Goal: Task Accomplishment & Management: Complete application form

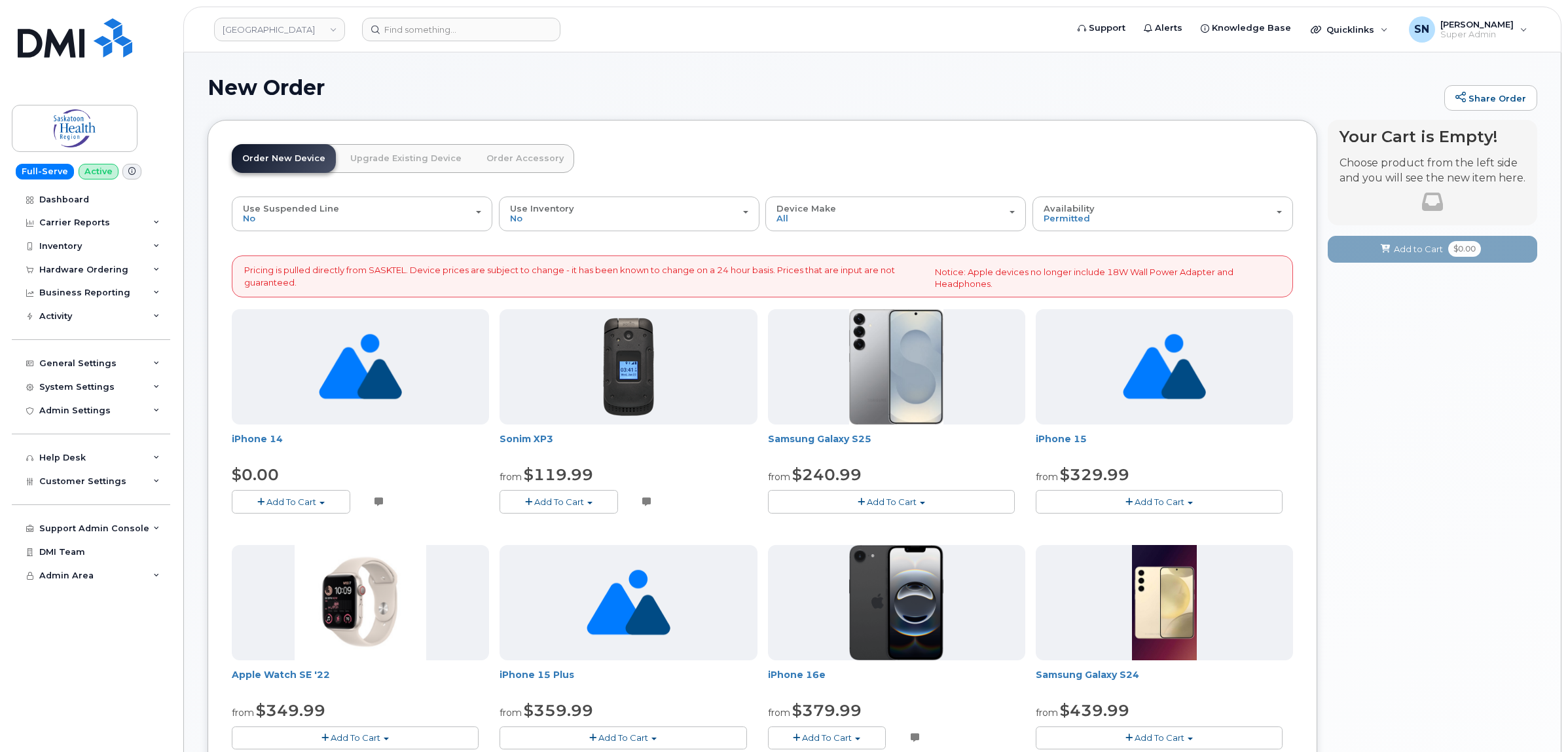
click at [448, 52] on div "New Order Share Order × Share This Order If you want to allow others to create …" at bounding box center [872, 750] width 1377 height 1395
click at [66, 199] on div "Dashboard" at bounding box center [65, 199] width 50 height 11
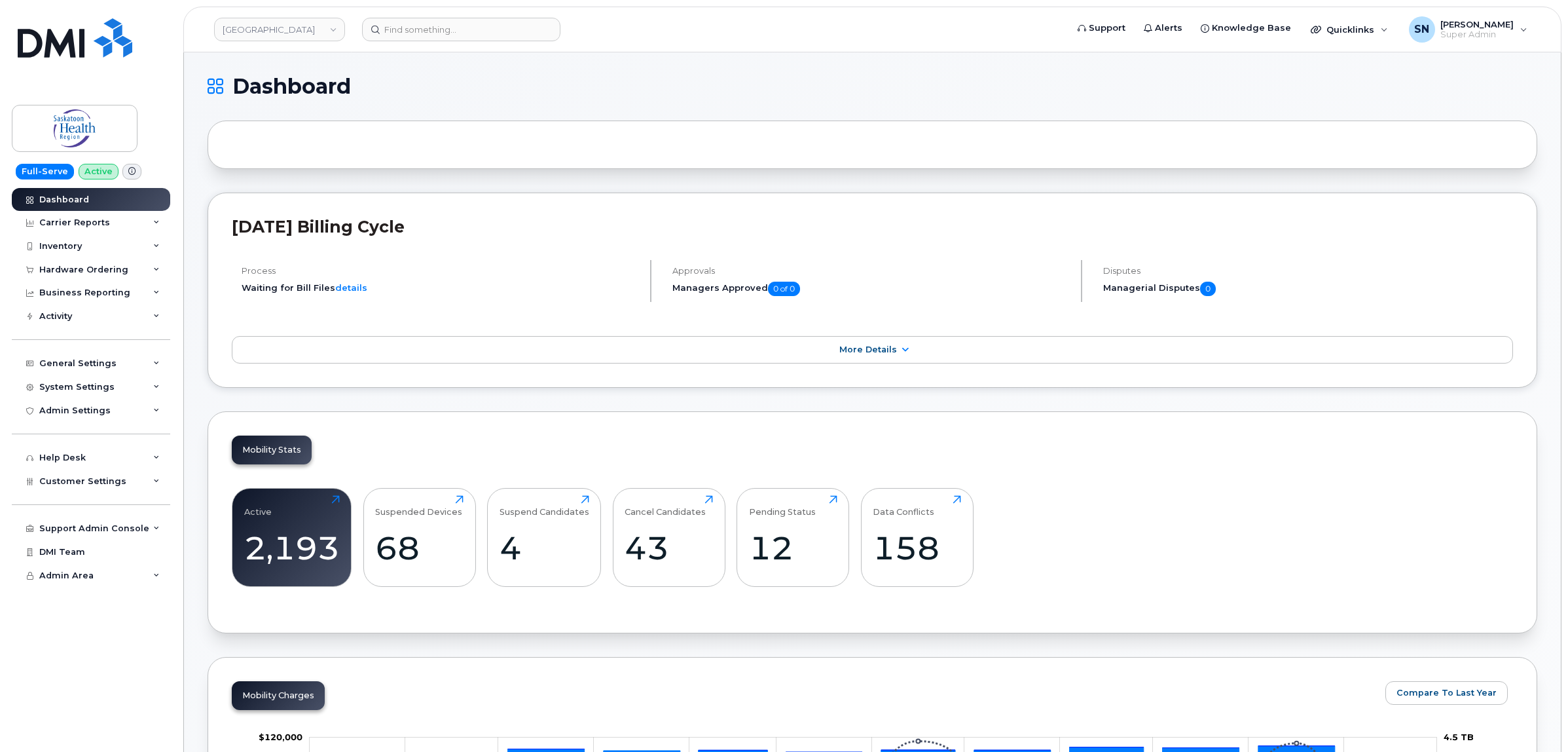
click at [454, 77] on h1 "Dashboard" at bounding box center [869, 86] width 1323 height 21
click at [276, 558] on div "2,193" at bounding box center [292, 548] width 96 height 39
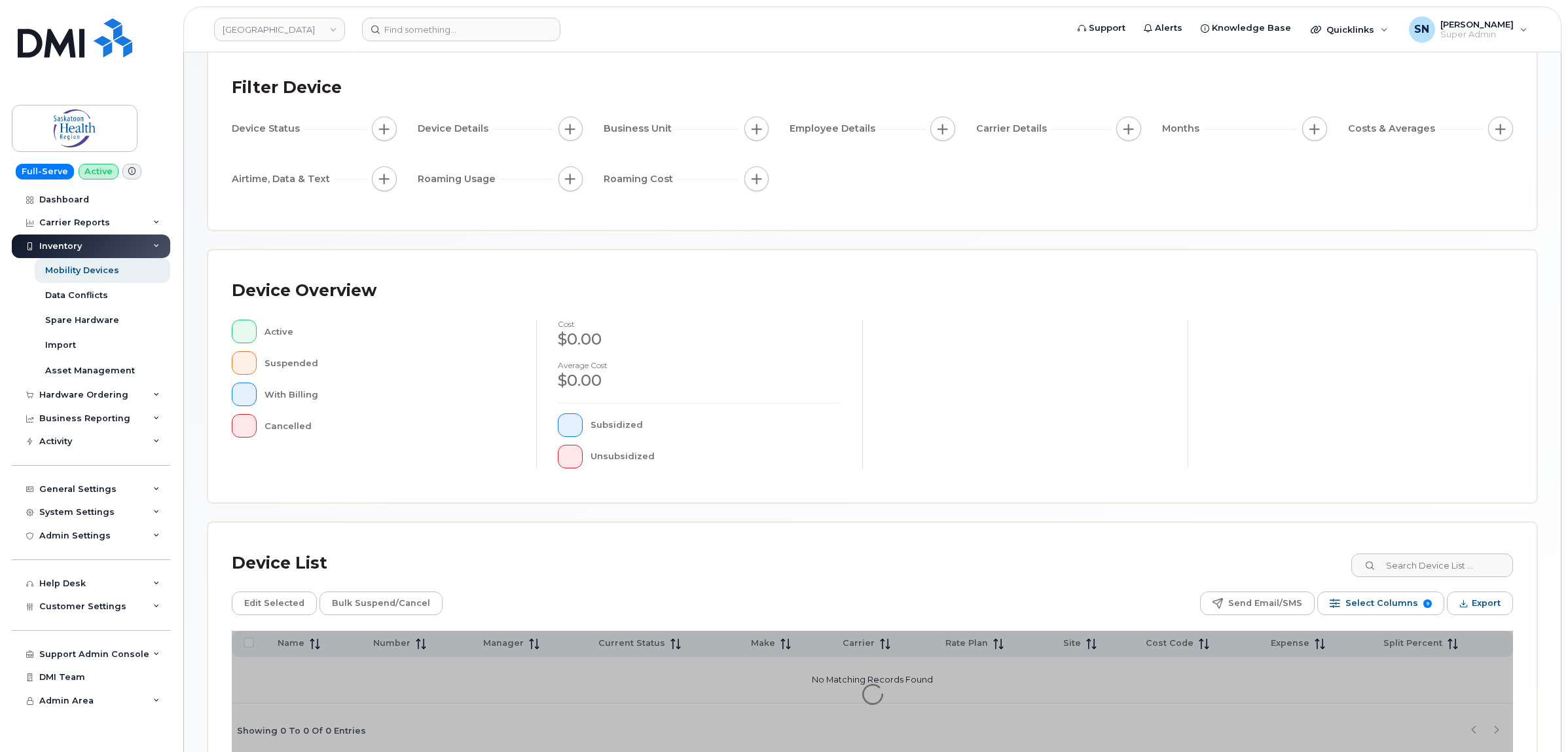
scroll to position [149, 0]
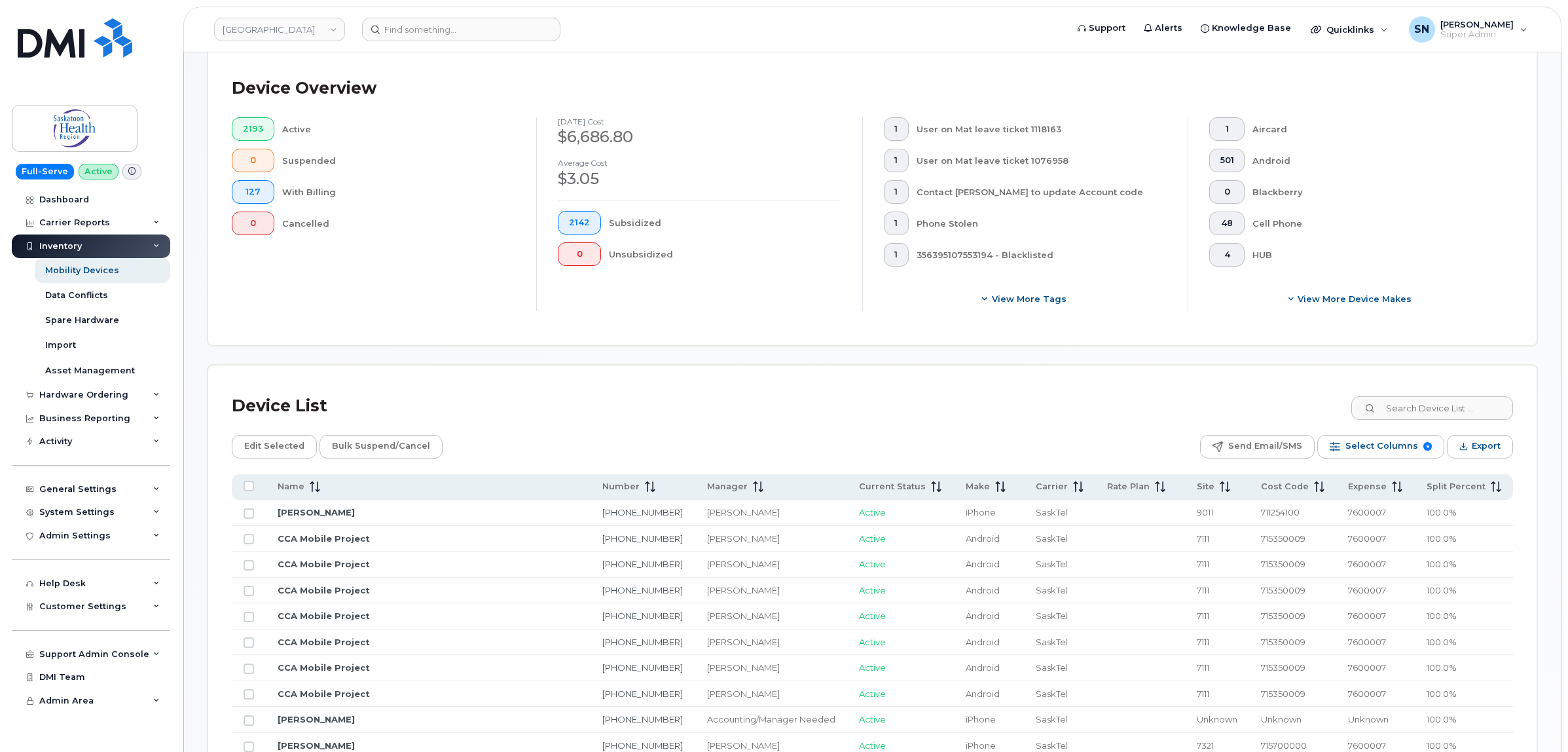
scroll to position [313, 0]
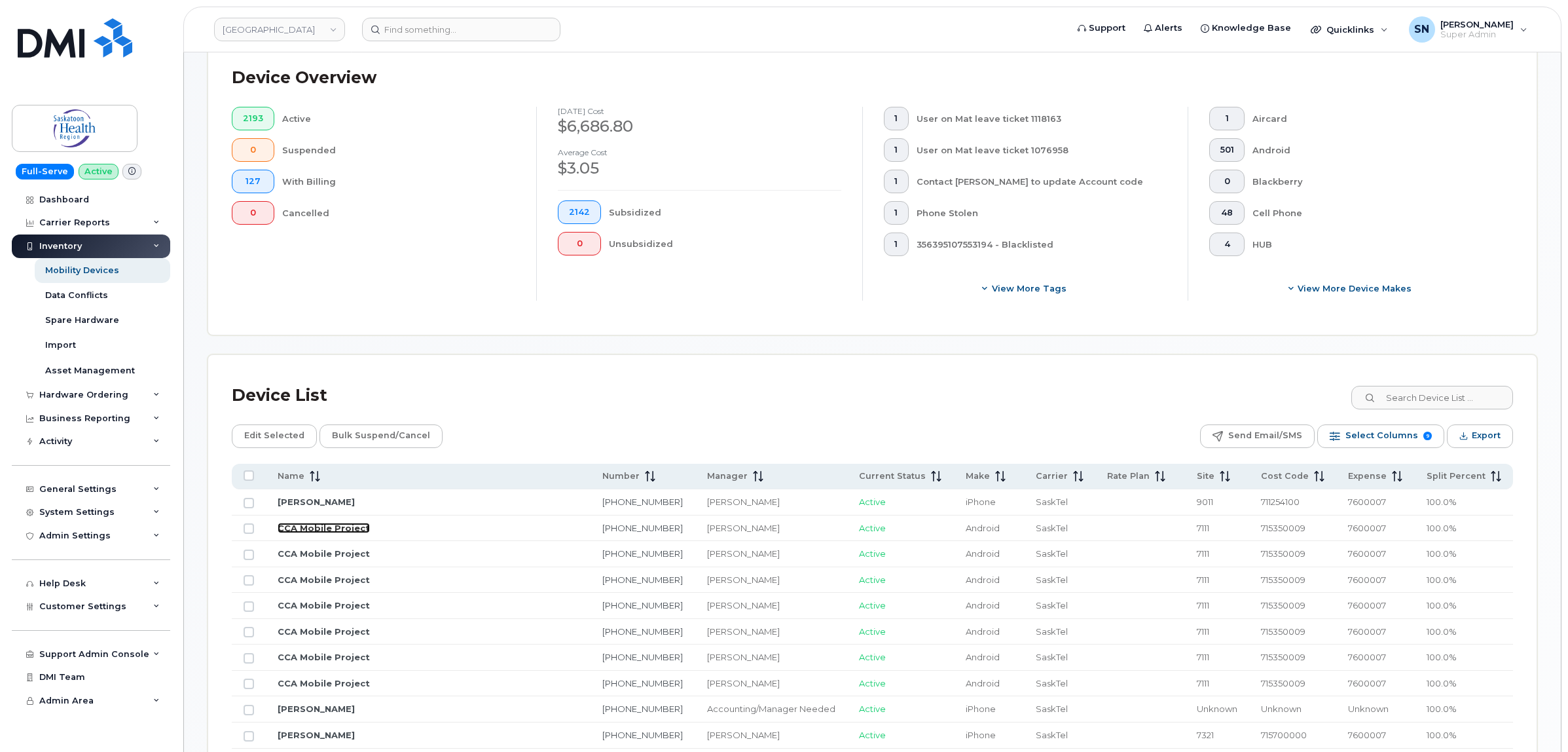
click at [337, 525] on link "CCA Mobile Project" at bounding box center [324, 528] width 93 height 11
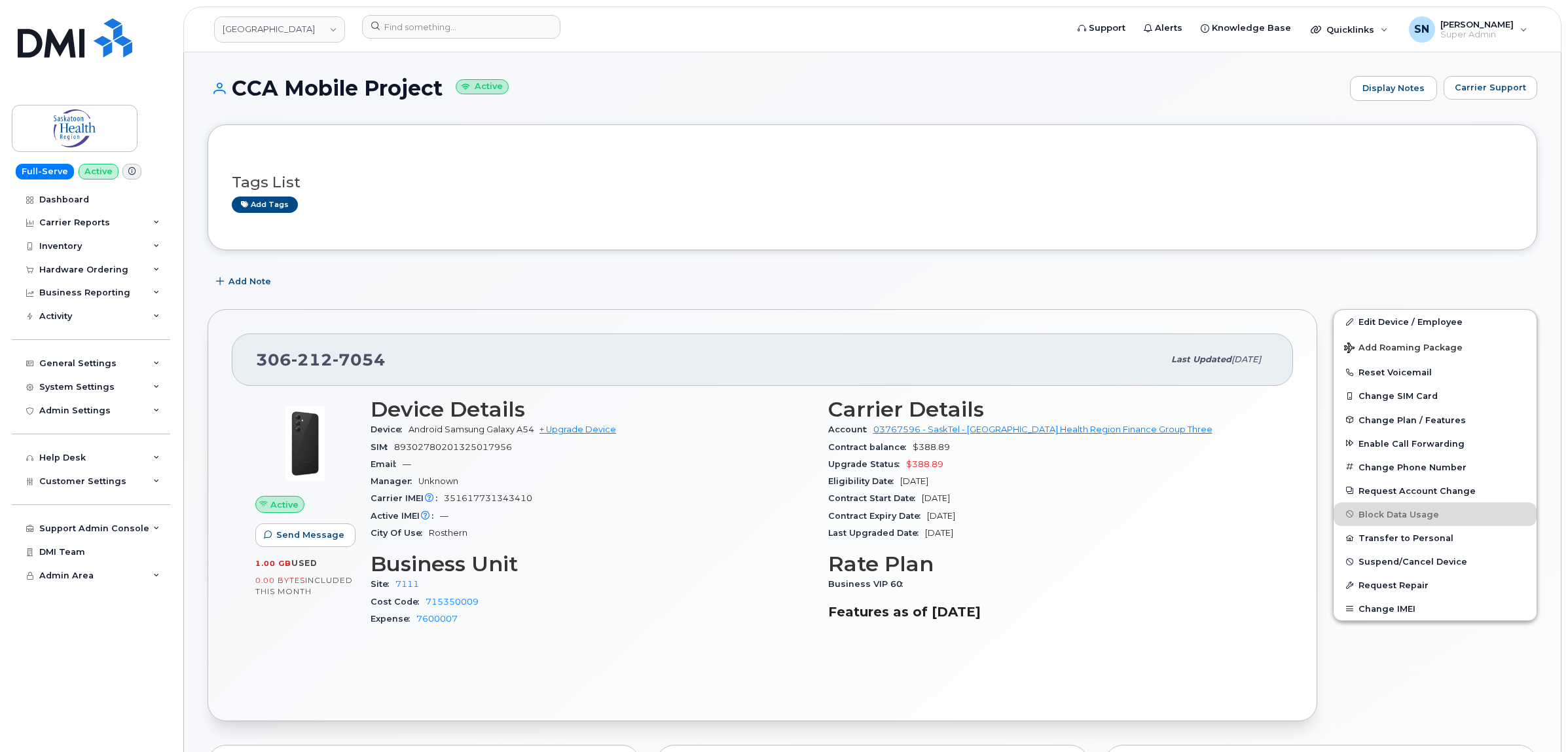
click at [1029, 322] on div "306 212 7054 Last updated Dec 11, 2023 Active Send Message 1.00 GB  used 0.00 B…" at bounding box center [762, 515] width 1110 height 412
click at [1376, 316] on link "Edit Device / Employee" at bounding box center [1435, 322] width 203 height 24
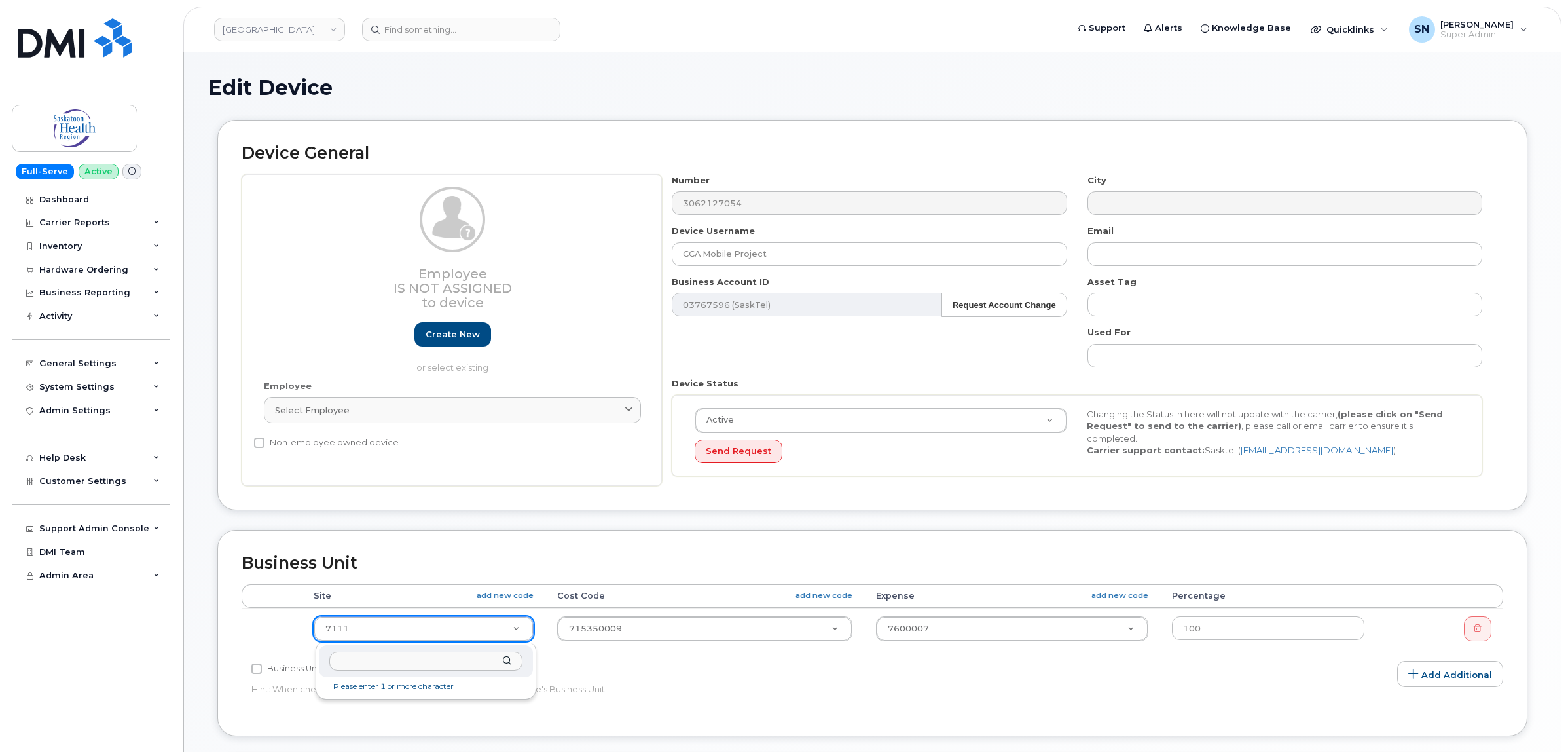
select select "18172"
type input "101.9090"
paste input "71130104000"
type input "71130104000"
type input "101.9090"
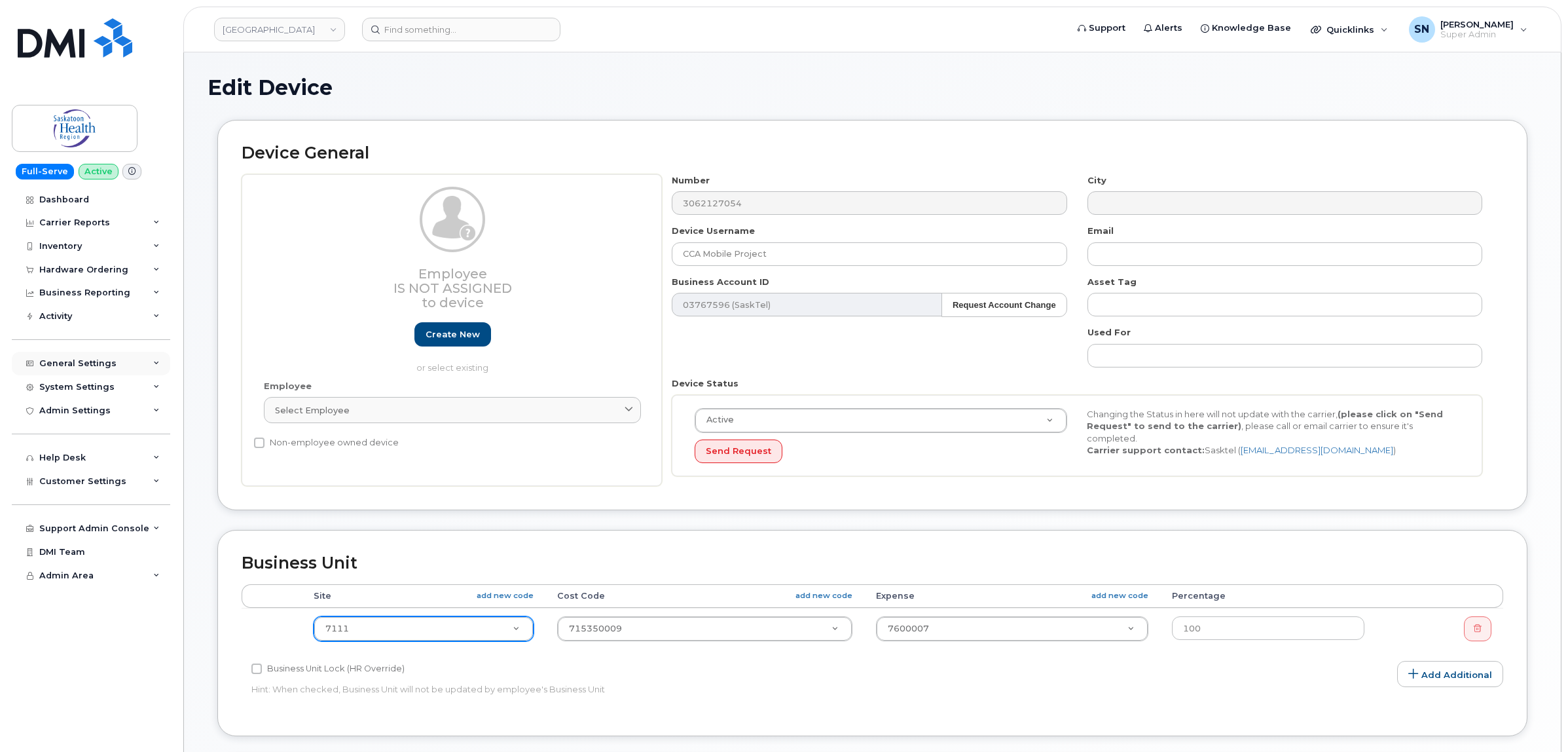
click at [112, 362] on div "General Settings" at bounding box center [91, 363] width 159 height 24
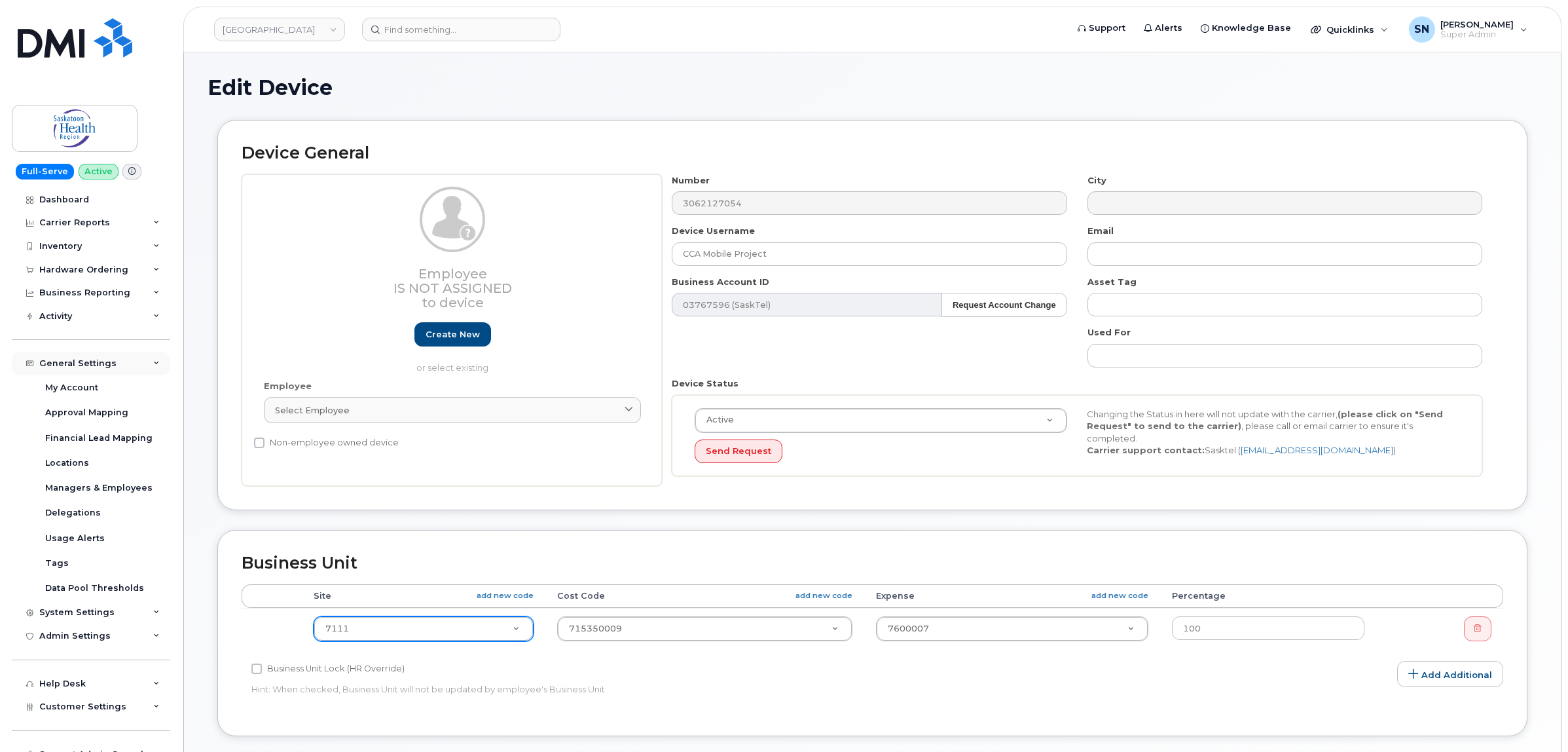
click at [87, 369] on div "General Settings" at bounding box center [78, 363] width 77 height 11
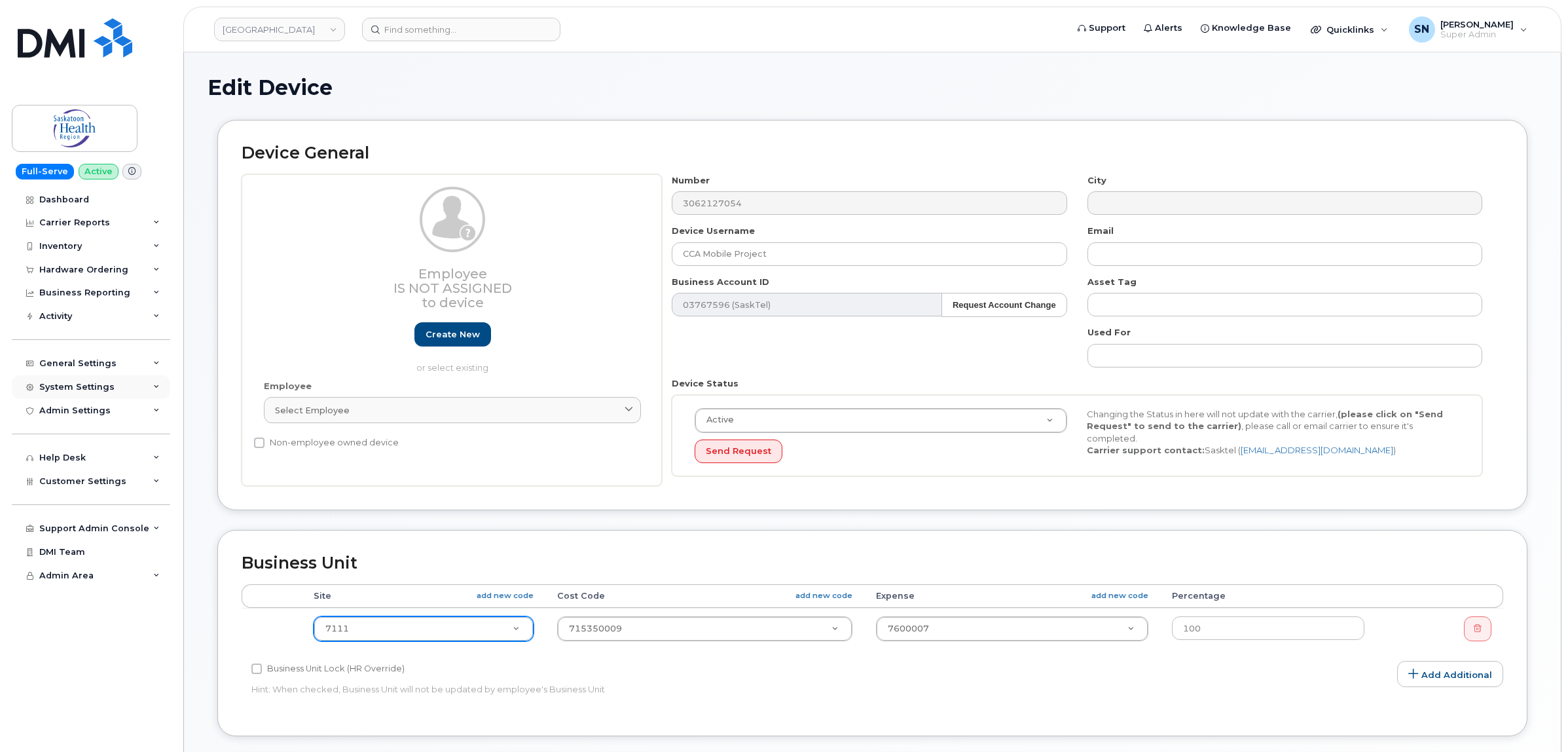
click at [96, 395] on div "System Settings" at bounding box center [91, 387] width 159 height 24
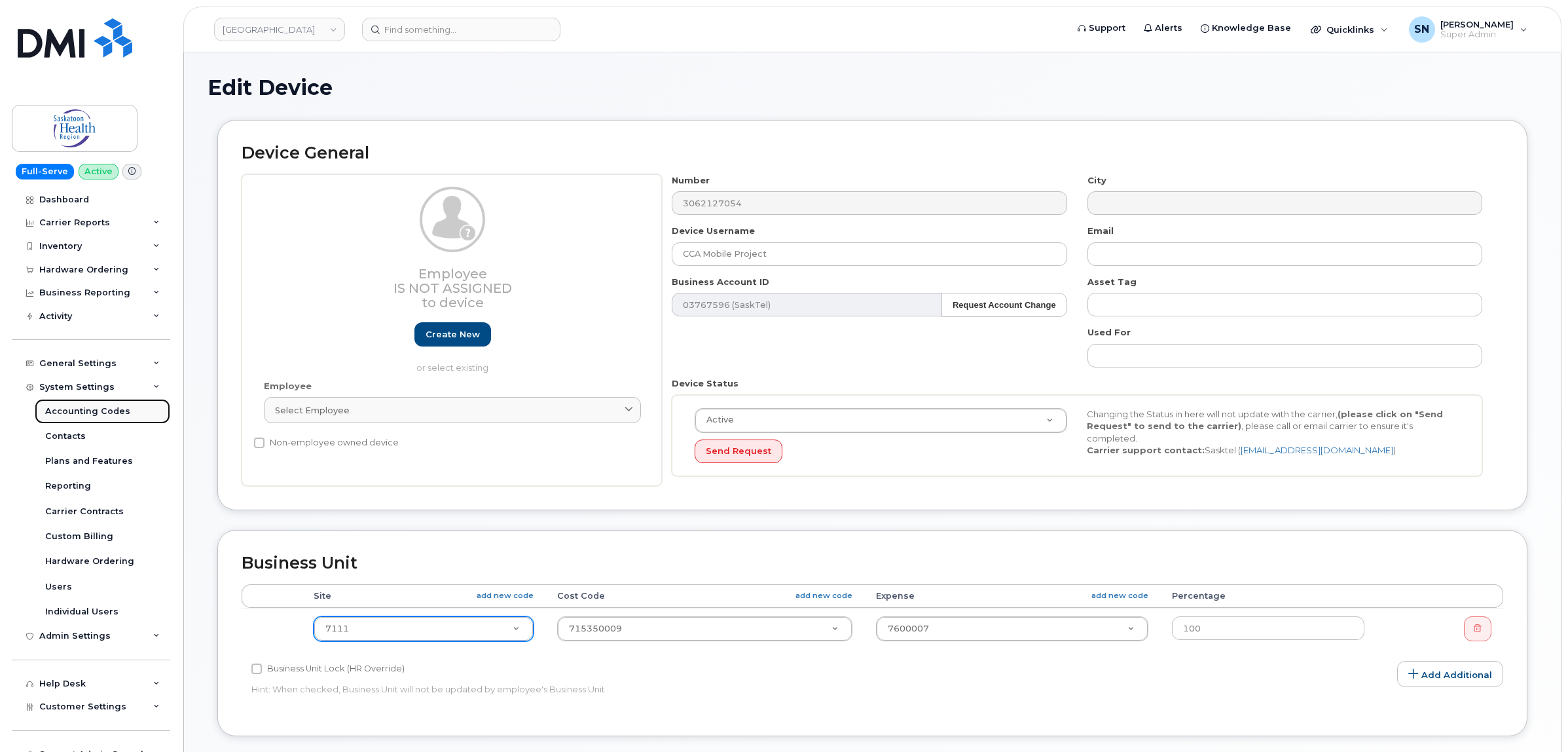
click at [96, 410] on div "Accounting Codes" at bounding box center [88, 411] width 85 height 12
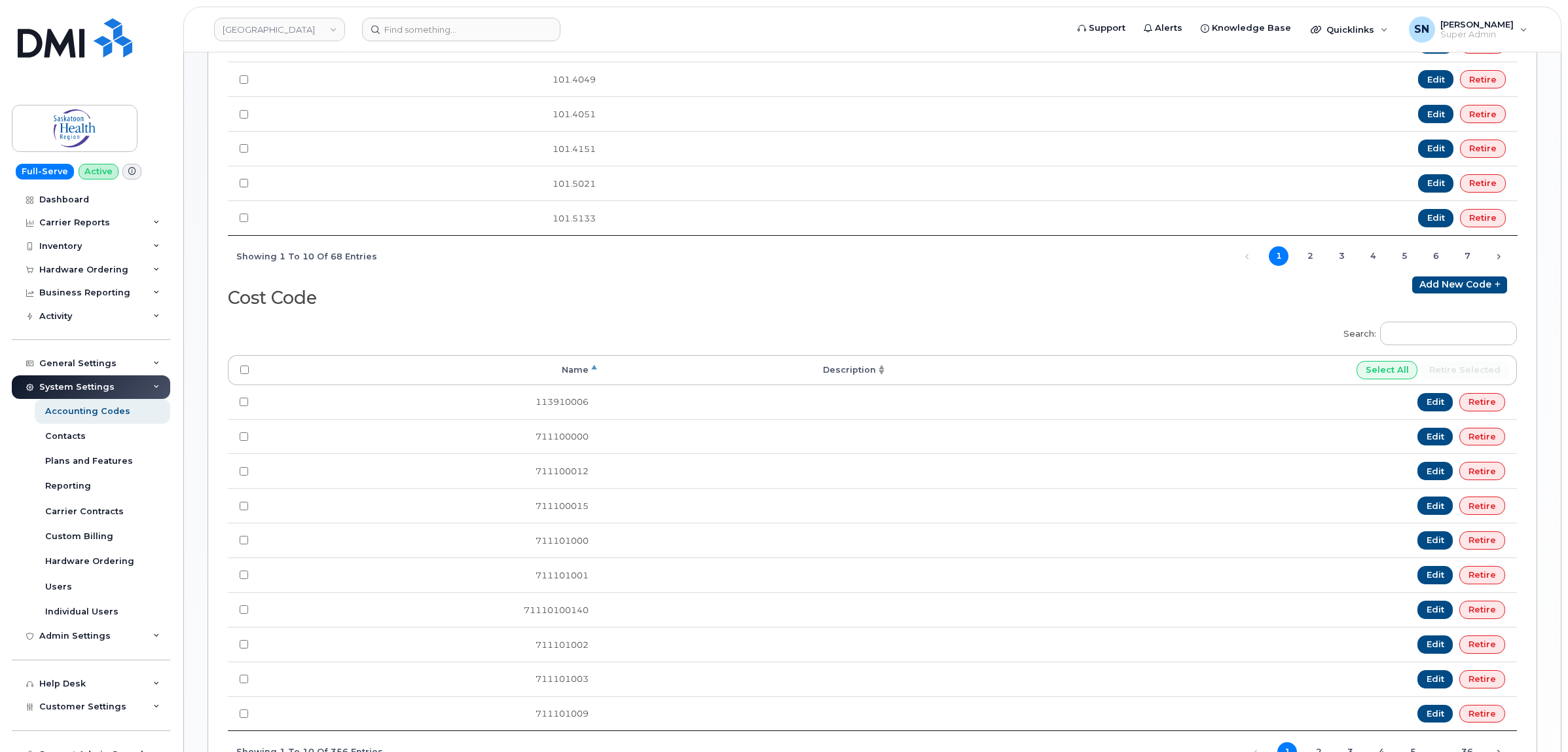
scroll to position [491, 0]
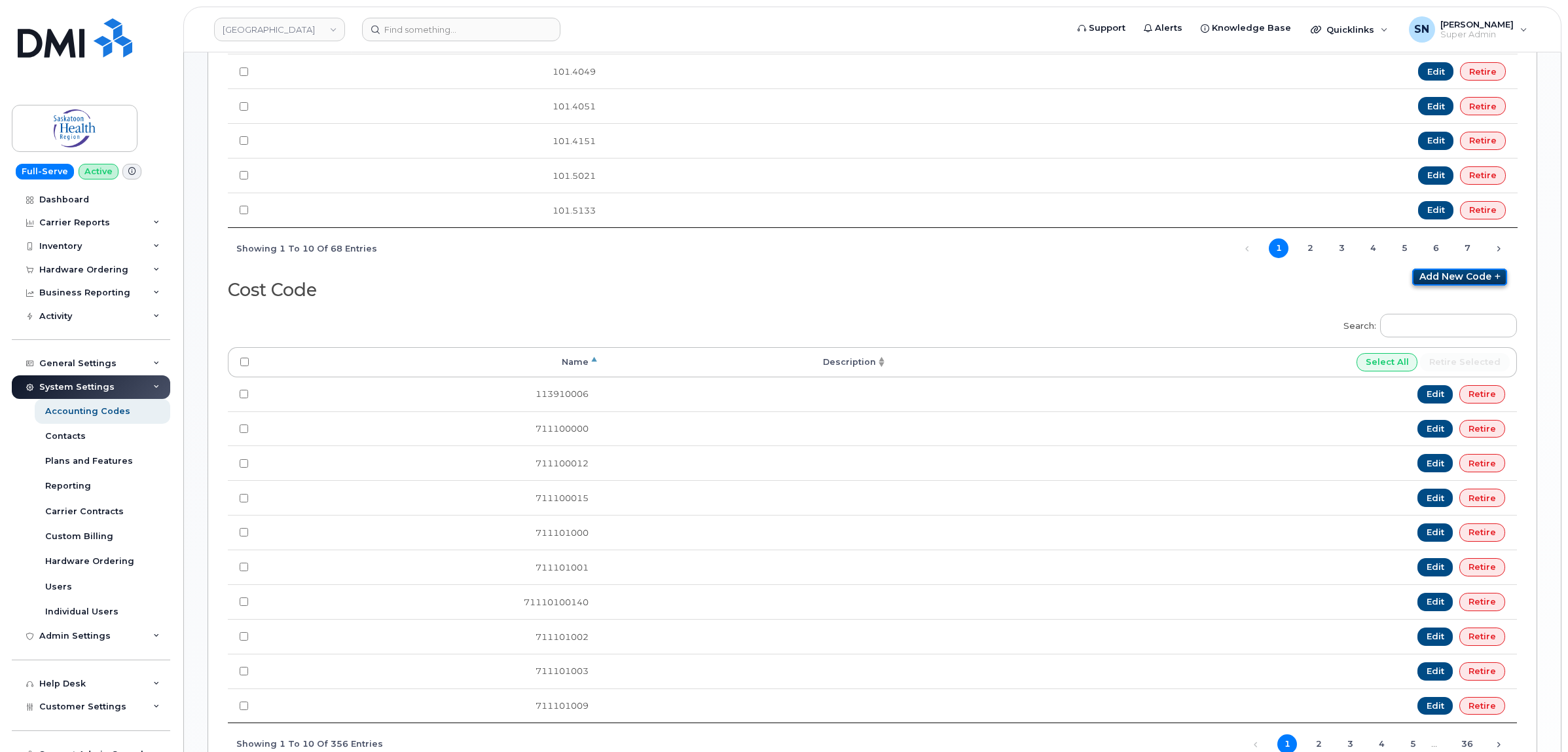
click at [1471, 285] on link "Add new code" at bounding box center [1460, 277] width 95 height 17
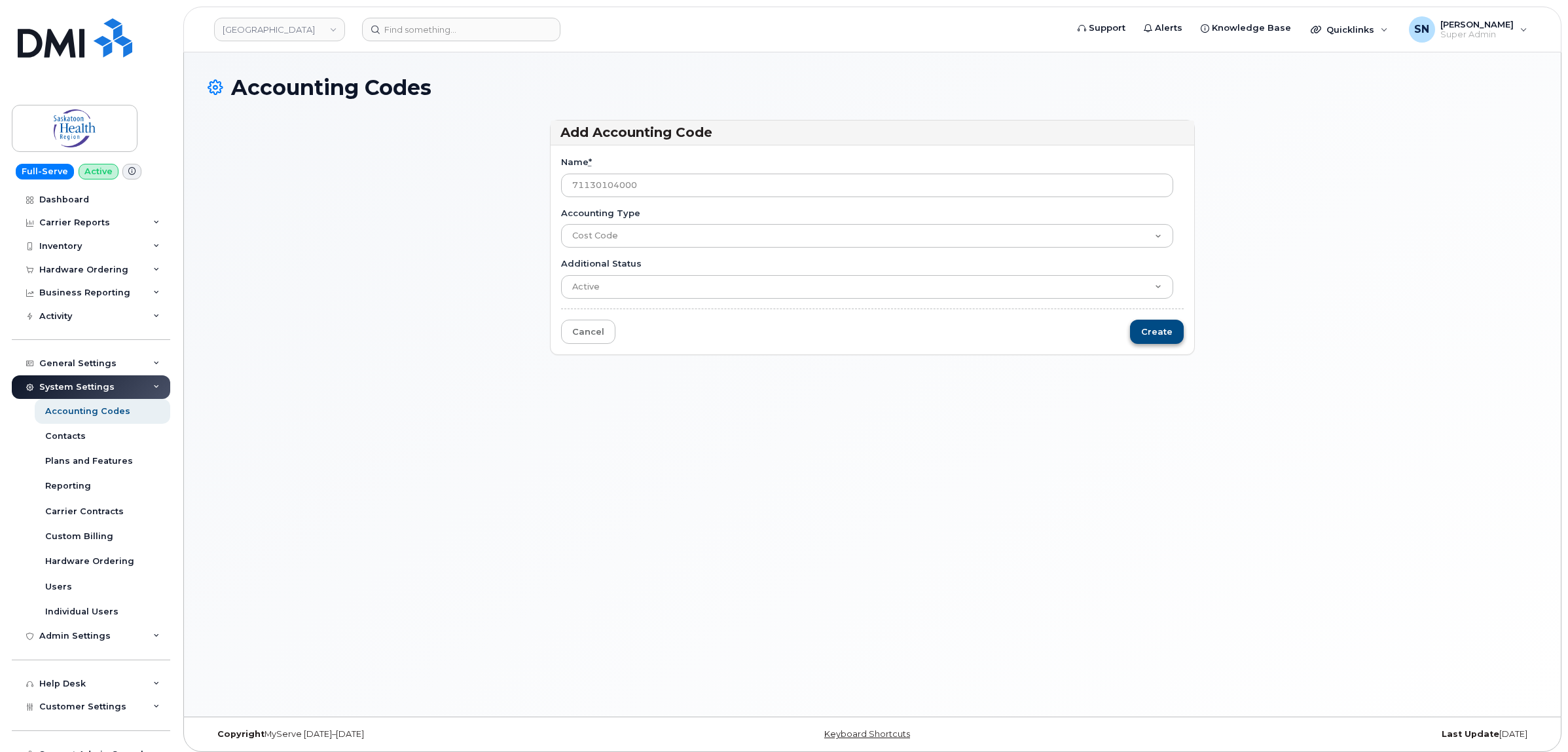
type input "71130104000"
click at [1172, 326] on input "Create" at bounding box center [1157, 331] width 54 height 24
type input "Saving..."
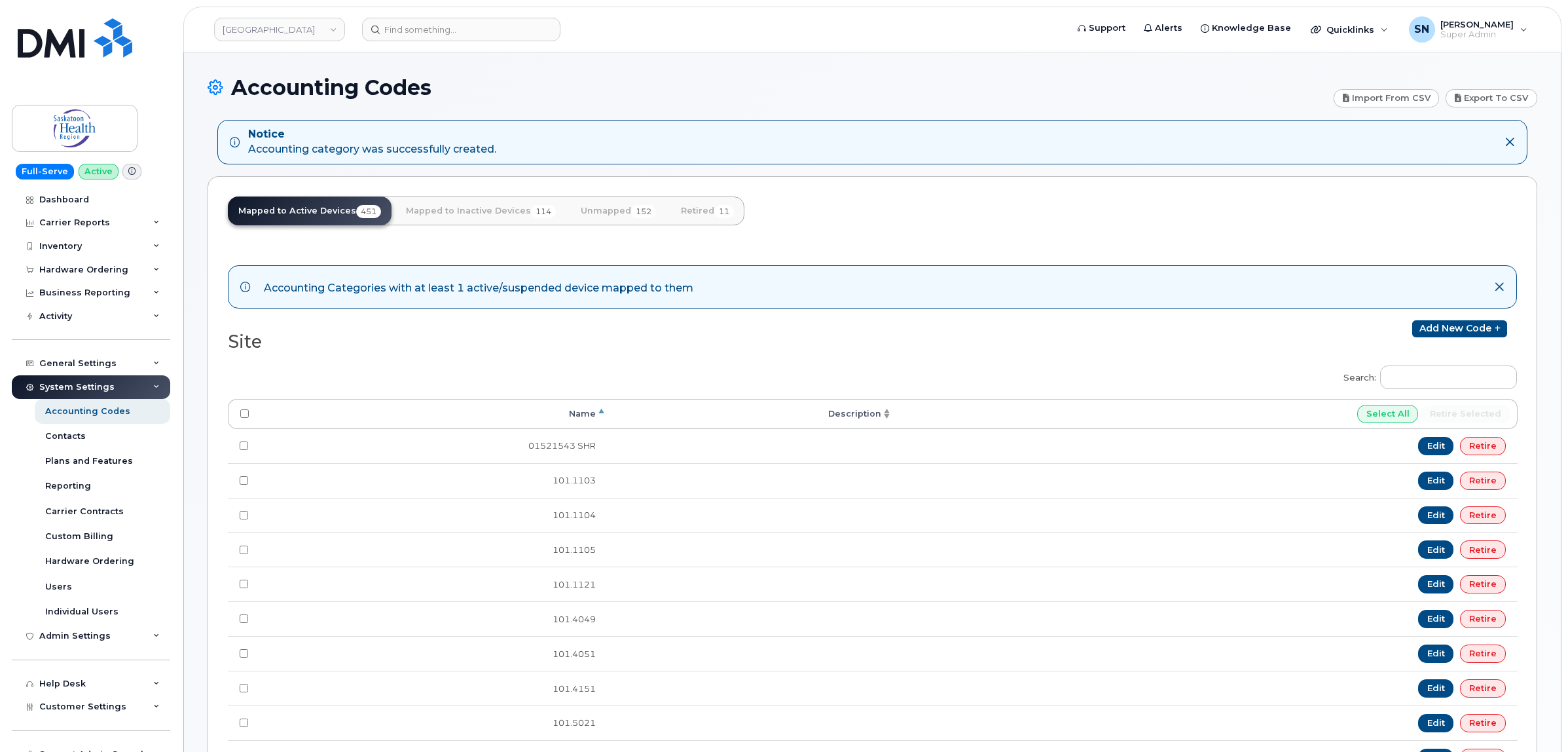
click at [714, 347] on h2 "Site" at bounding box center [545, 342] width 634 height 20
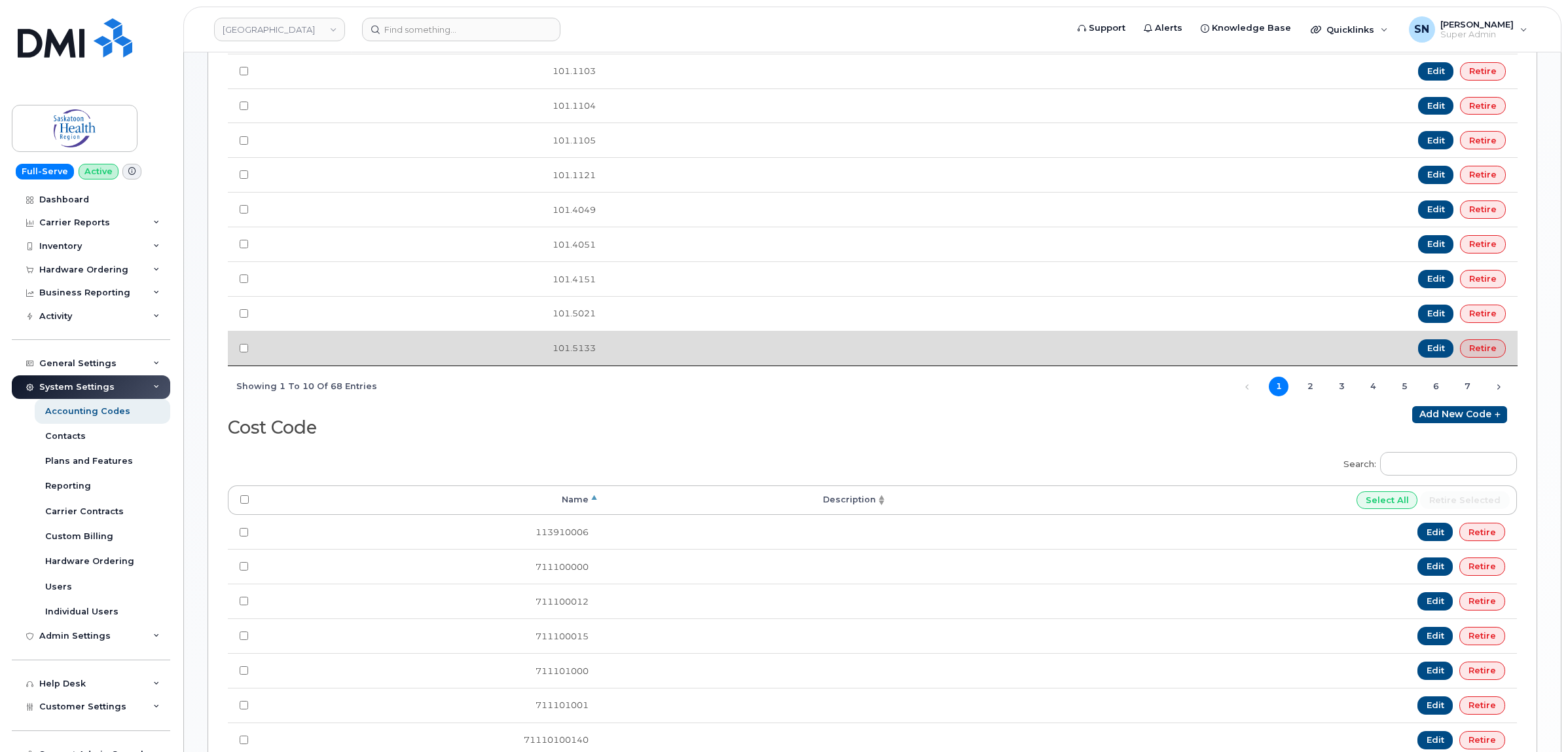
scroll to position [491, 0]
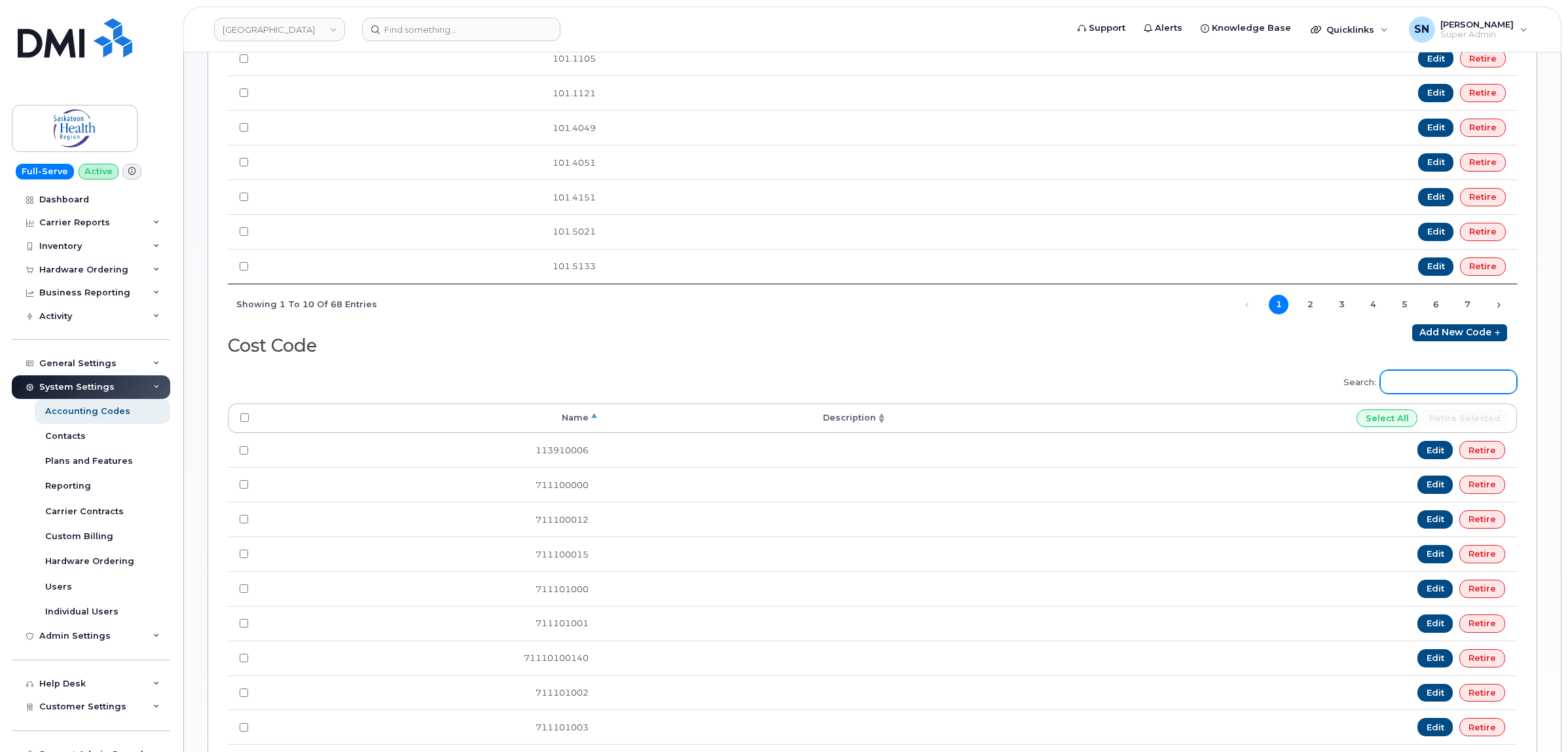
click at [1433, 382] on input "Search:" at bounding box center [1448, 381] width 136 height 24
paste input "71130104000"
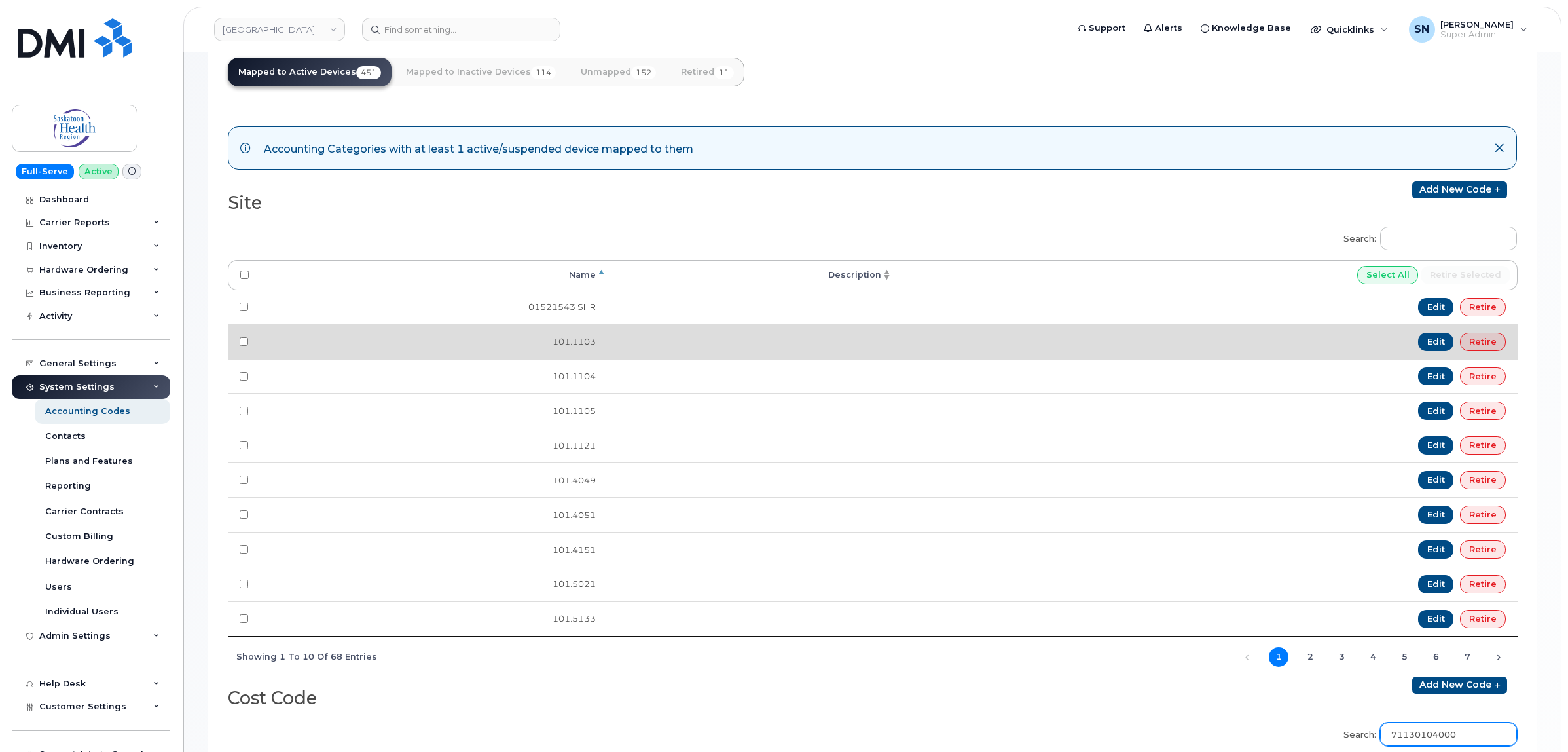
scroll to position [0, 0]
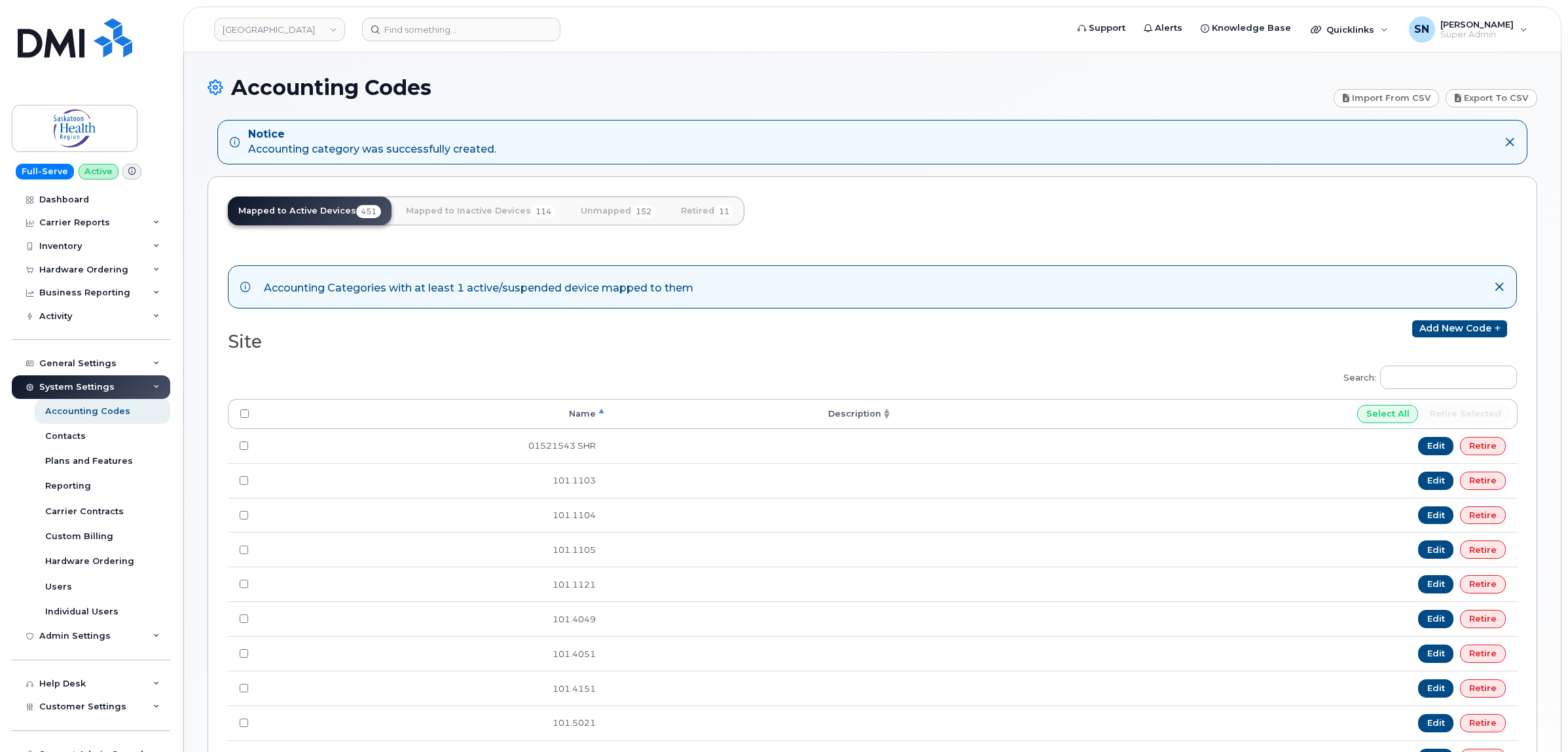
type input "71130104000"
click at [609, 210] on link "Unmapped 152" at bounding box center [619, 211] width 96 height 29
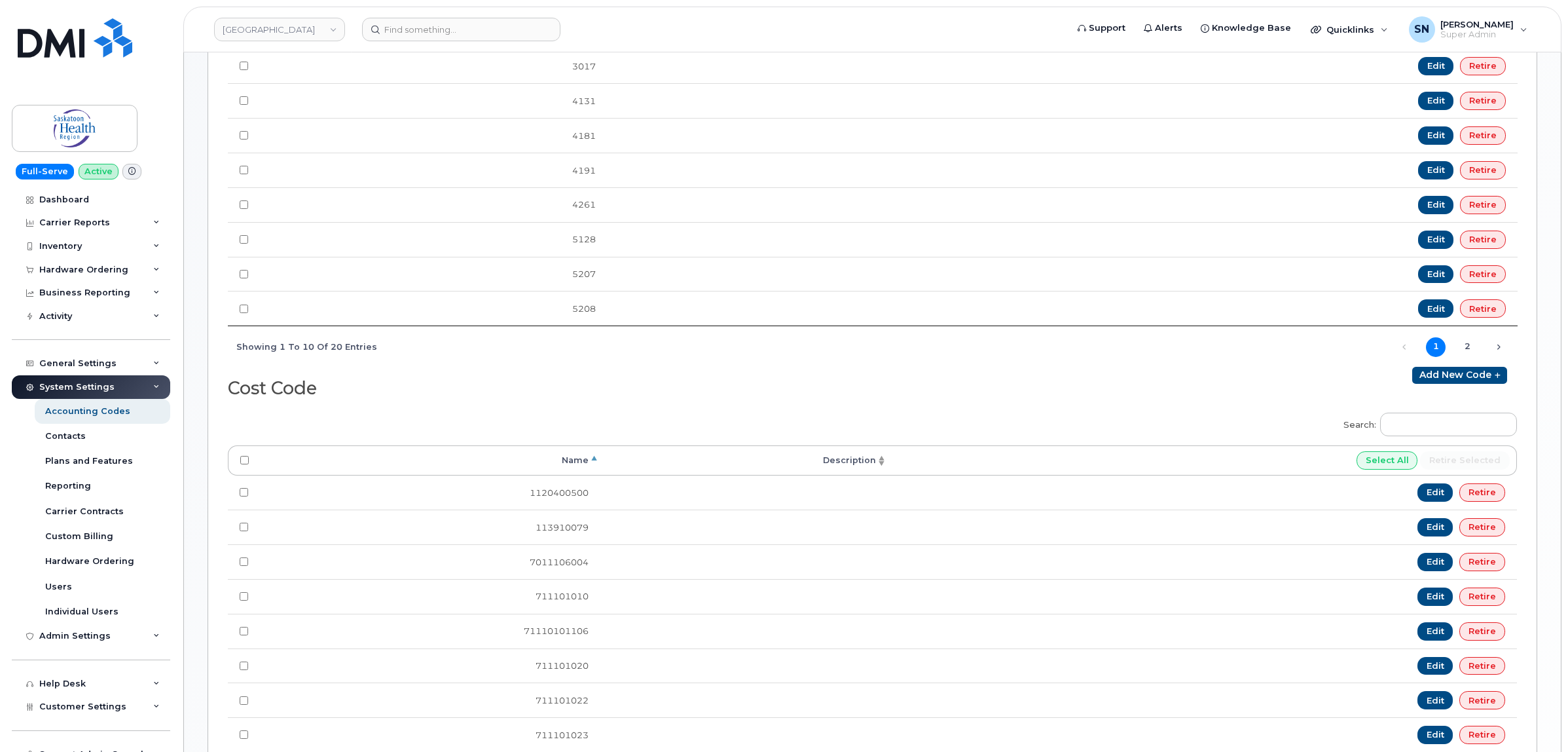
scroll to position [573, 0]
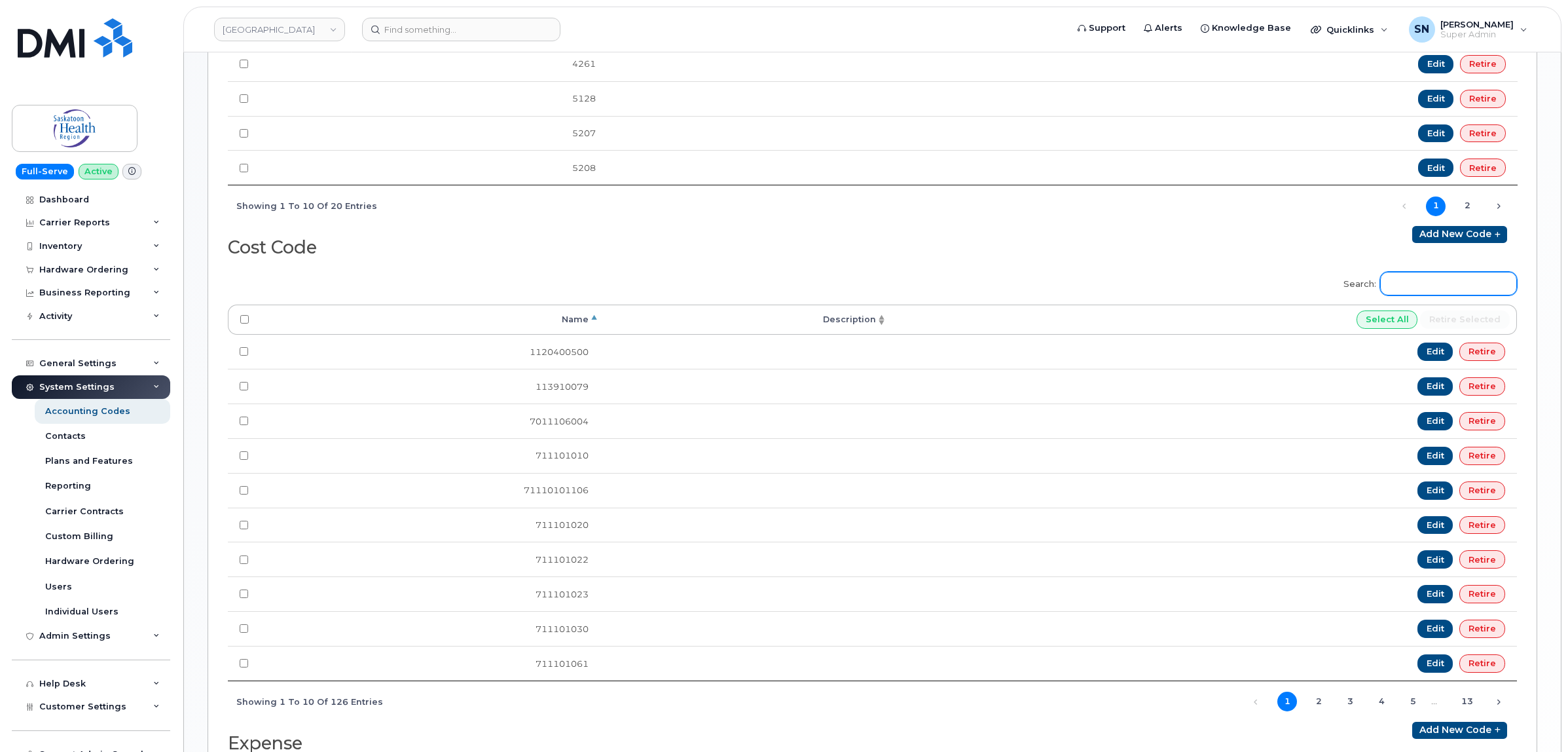
click at [1485, 290] on input "Search:" at bounding box center [1448, 284] width 136 height 24
paste input "71130104000"
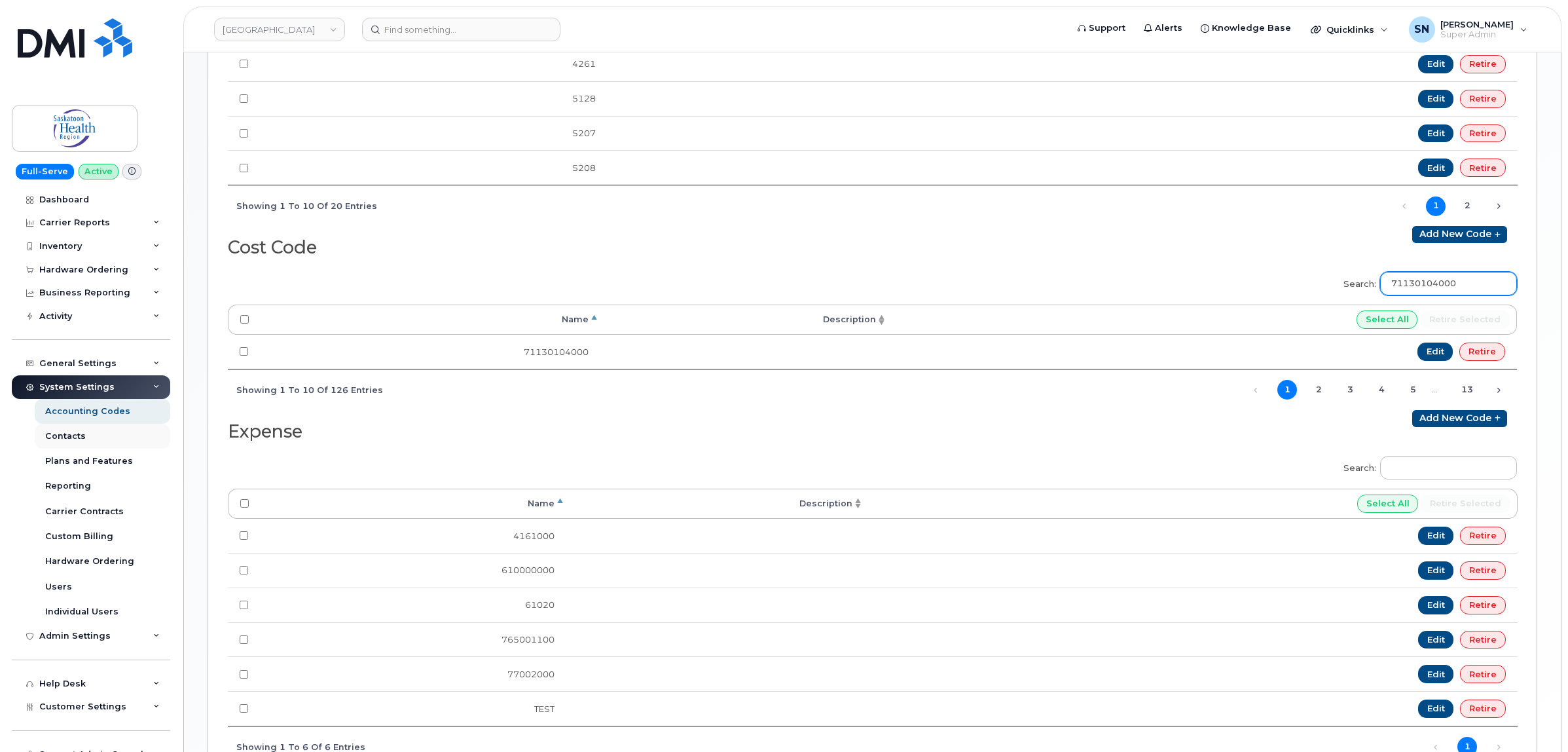
type input "71130104000"
click at [96, 266] on div "Hardware Ordering" at bounding box center [84, 270] width 89 height 11
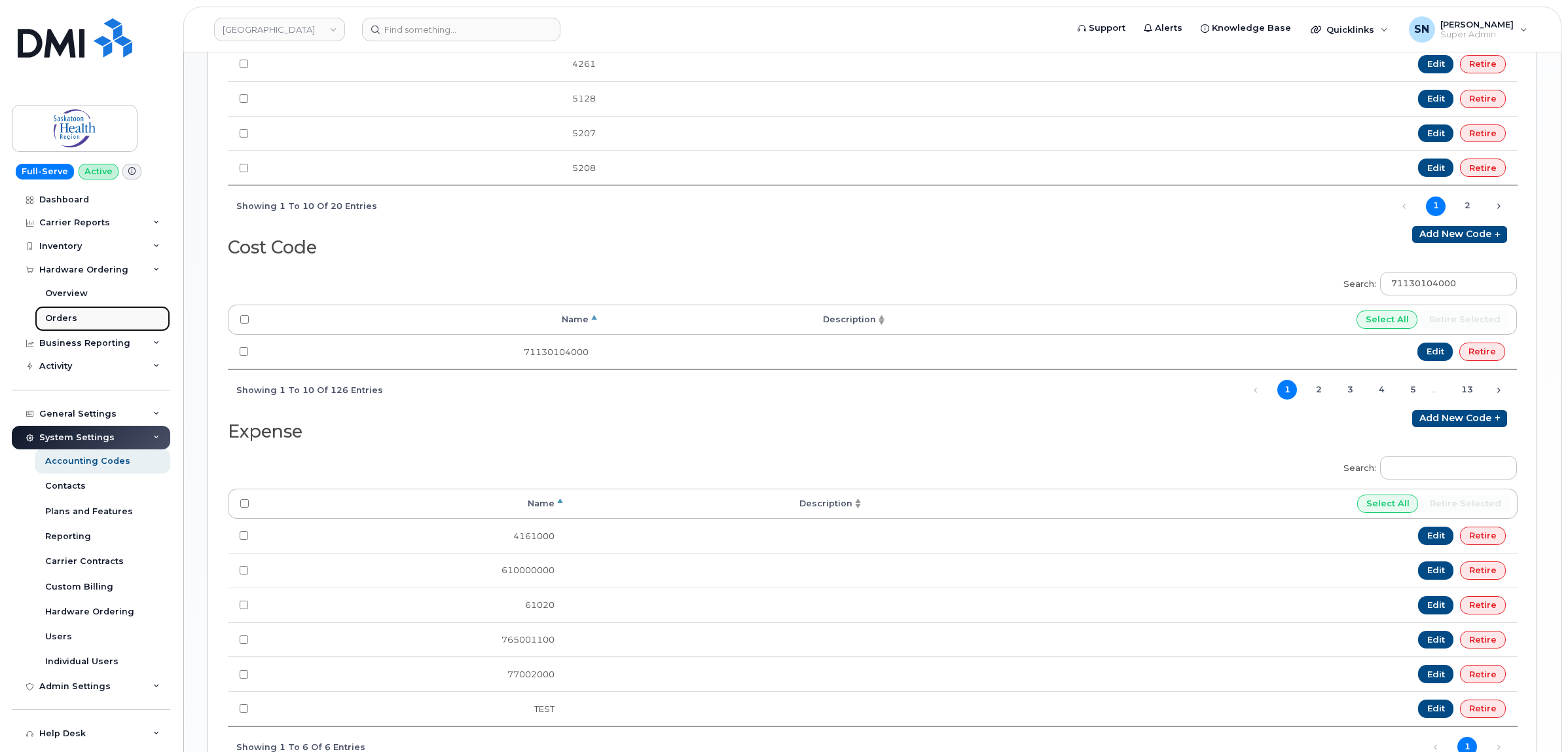
click at [59, 319] on div "Orders" at bounding box center [61, 319] width 32 height 12
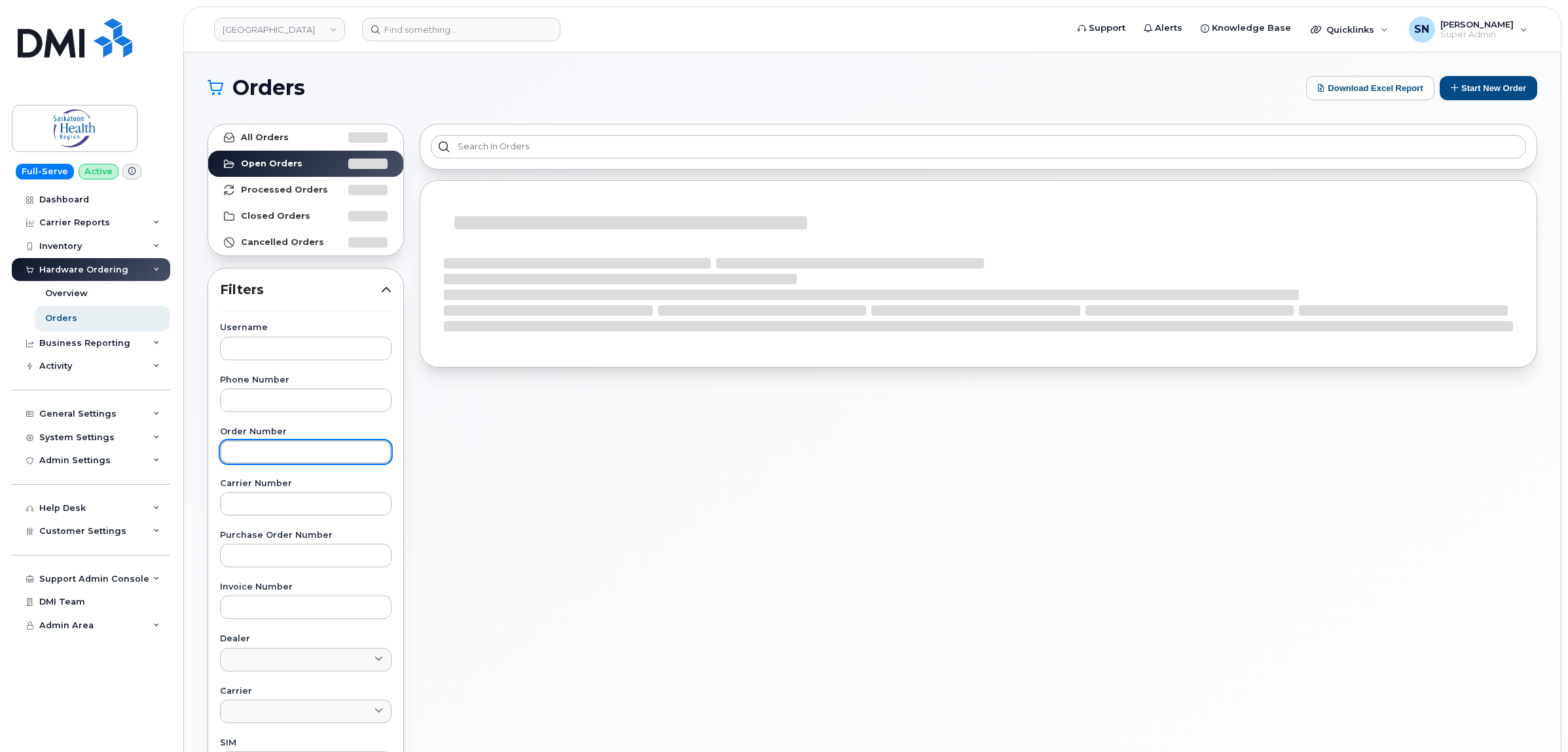
click at [295, 446] on input "text" at bounding box center [305, 452] width 171 height 24
paste input "64472"
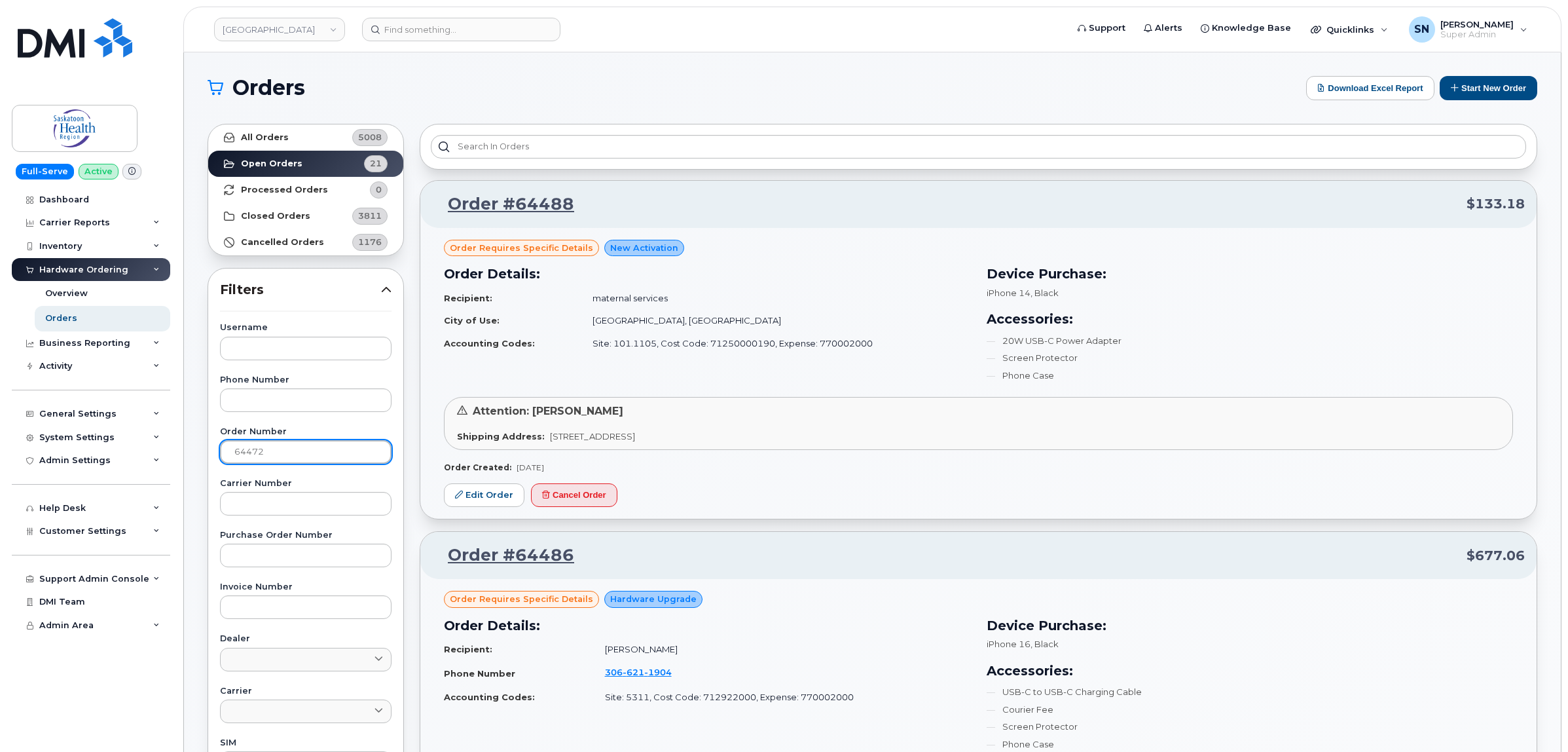
type input "64472"
click at [290, 127] on link "All Orders 5008" at bounding box center [306, 137] width 195 height 26
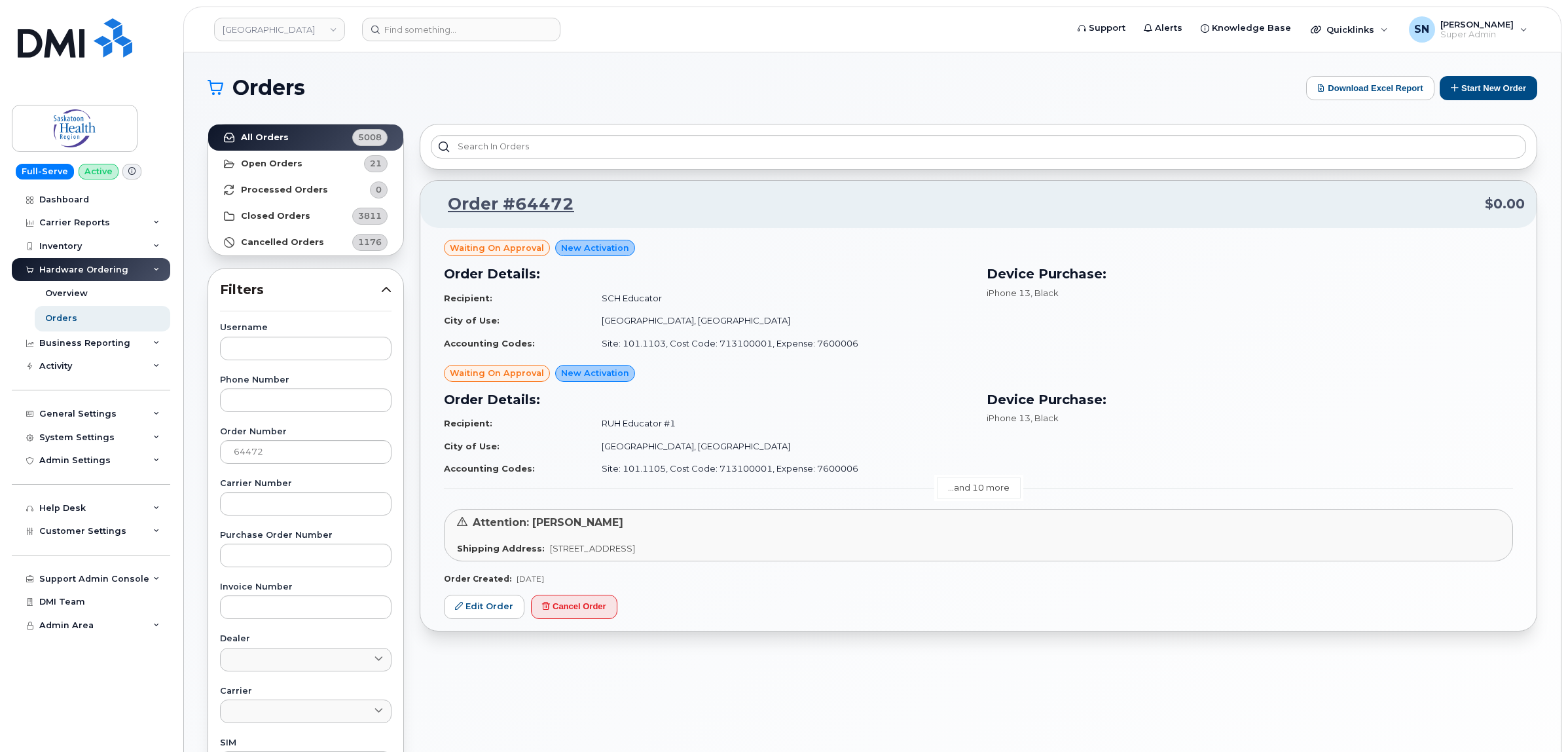
click at [993, 488] on link "...and 10 more" at bounding box center [978, 487] width 84 height 21
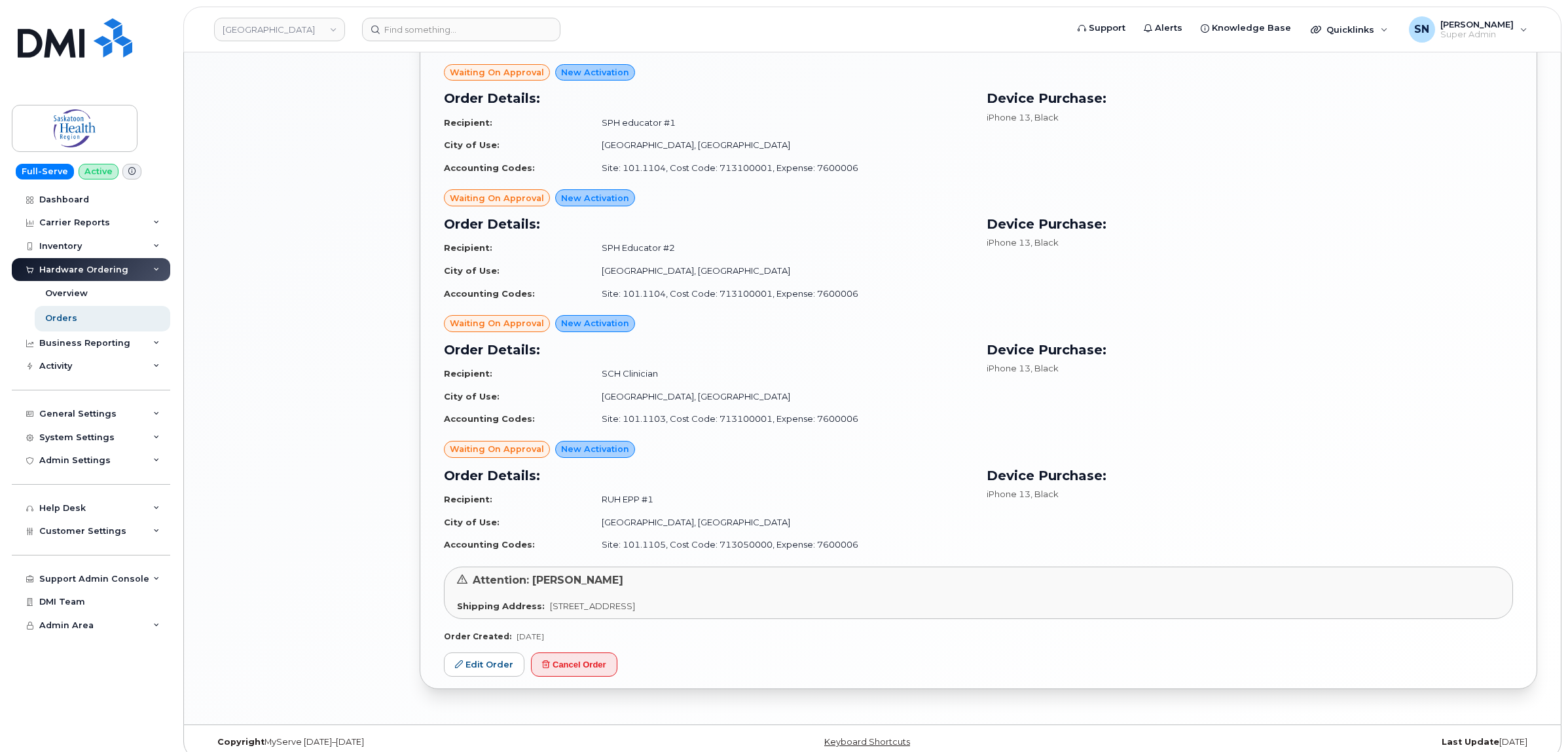
scroll to position [1195, 0]
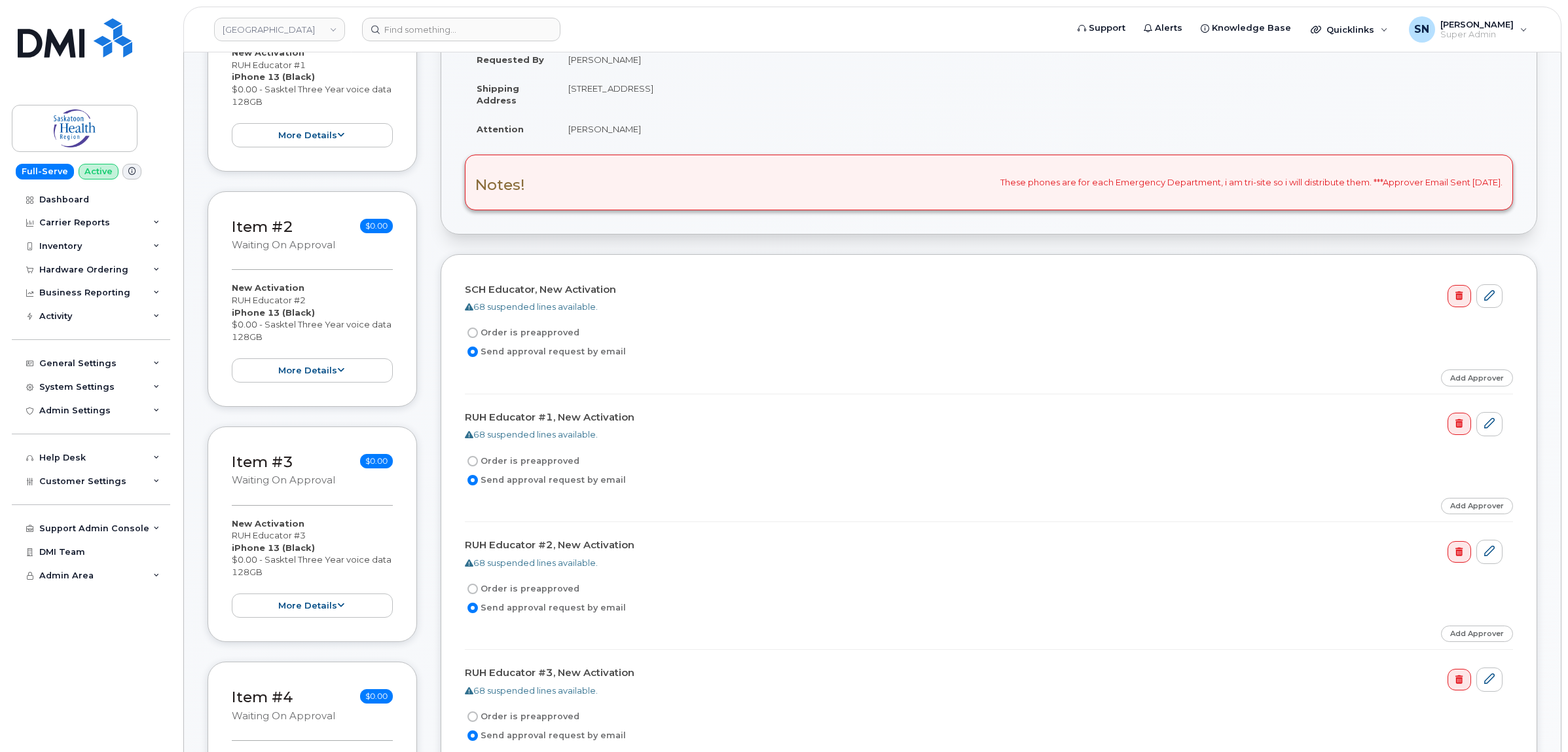
scroll to position [243, 0]
click at [1470, 375] on link "Add Approver" at bounding box center [1477, 375] width 72 height 17
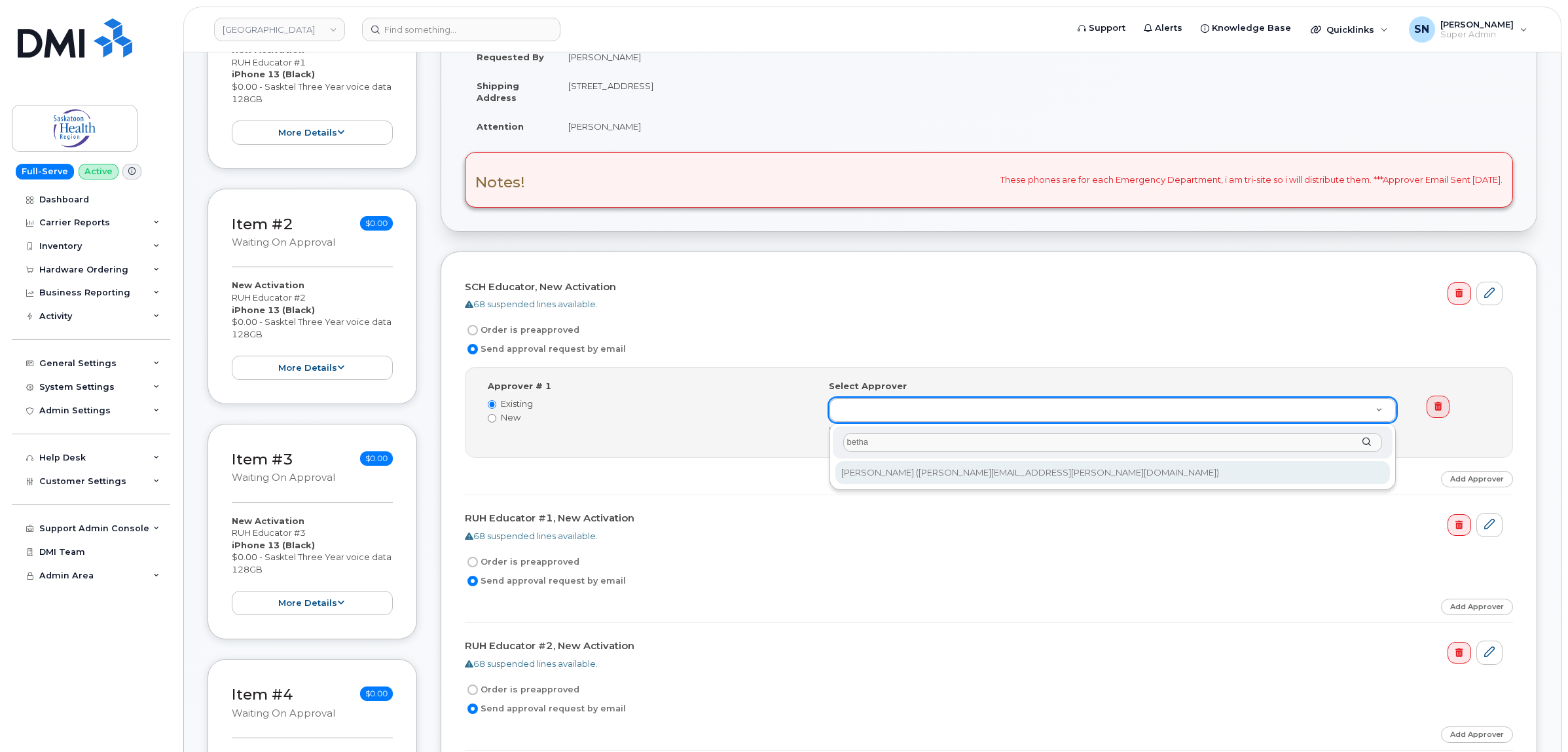
type input "betha"
type input "765940"
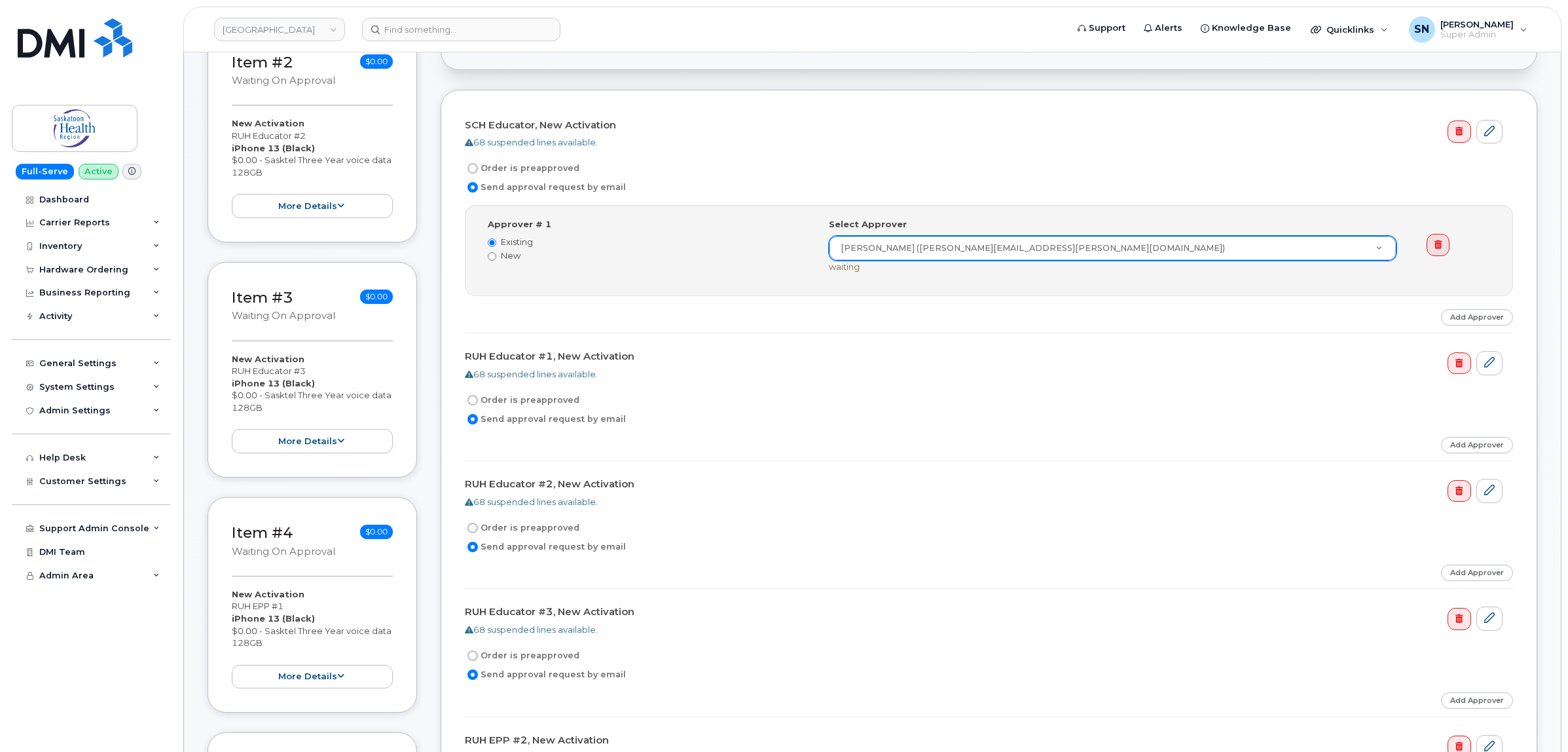
scroll to position [407, 0]
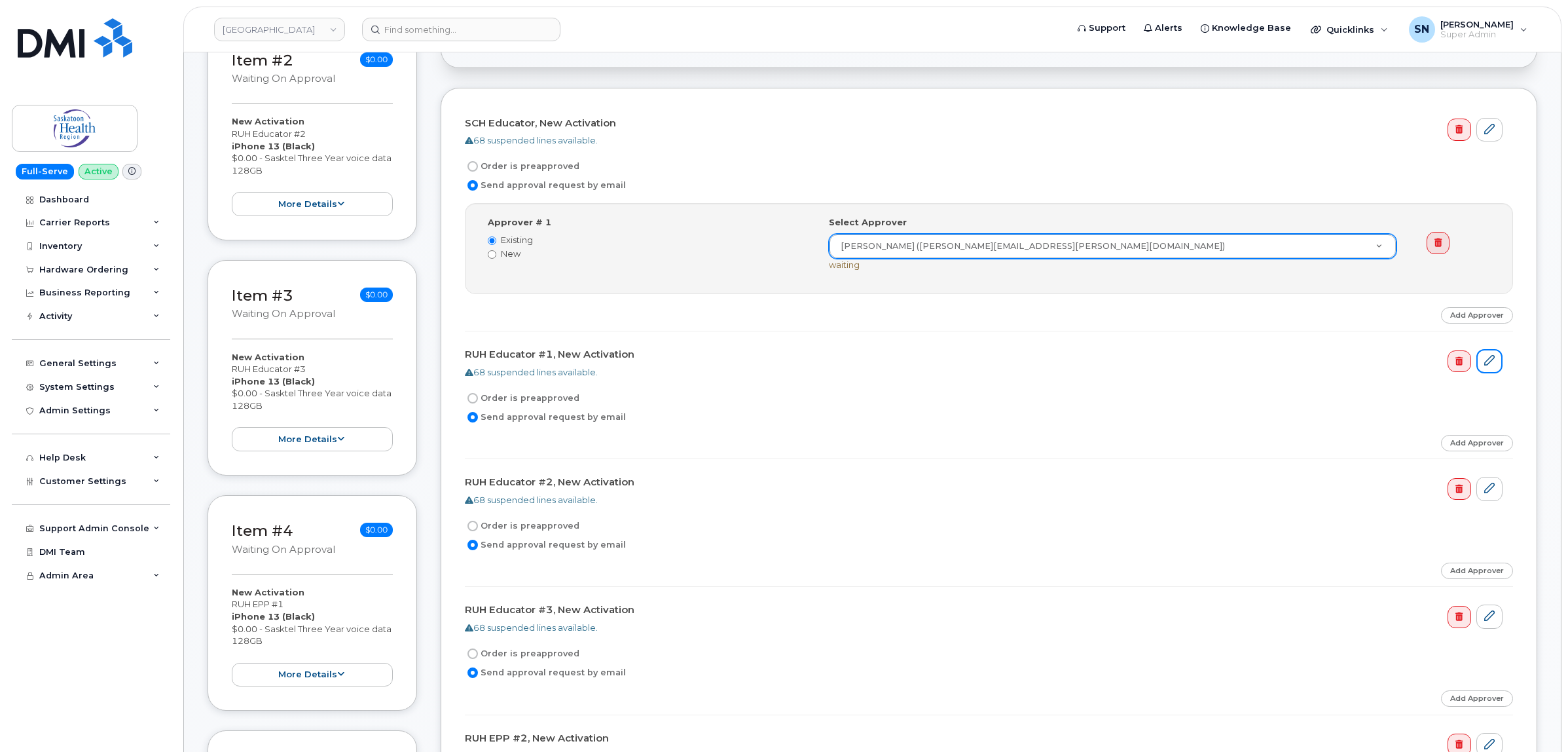
drag, startPoint x: 1487, startPoint y: 367, endPoint x: 1427, endPoint y: 398, distance: 67.5
click at [1487, 366] on icon at bounding box center [1489, 360] width 11 height 11
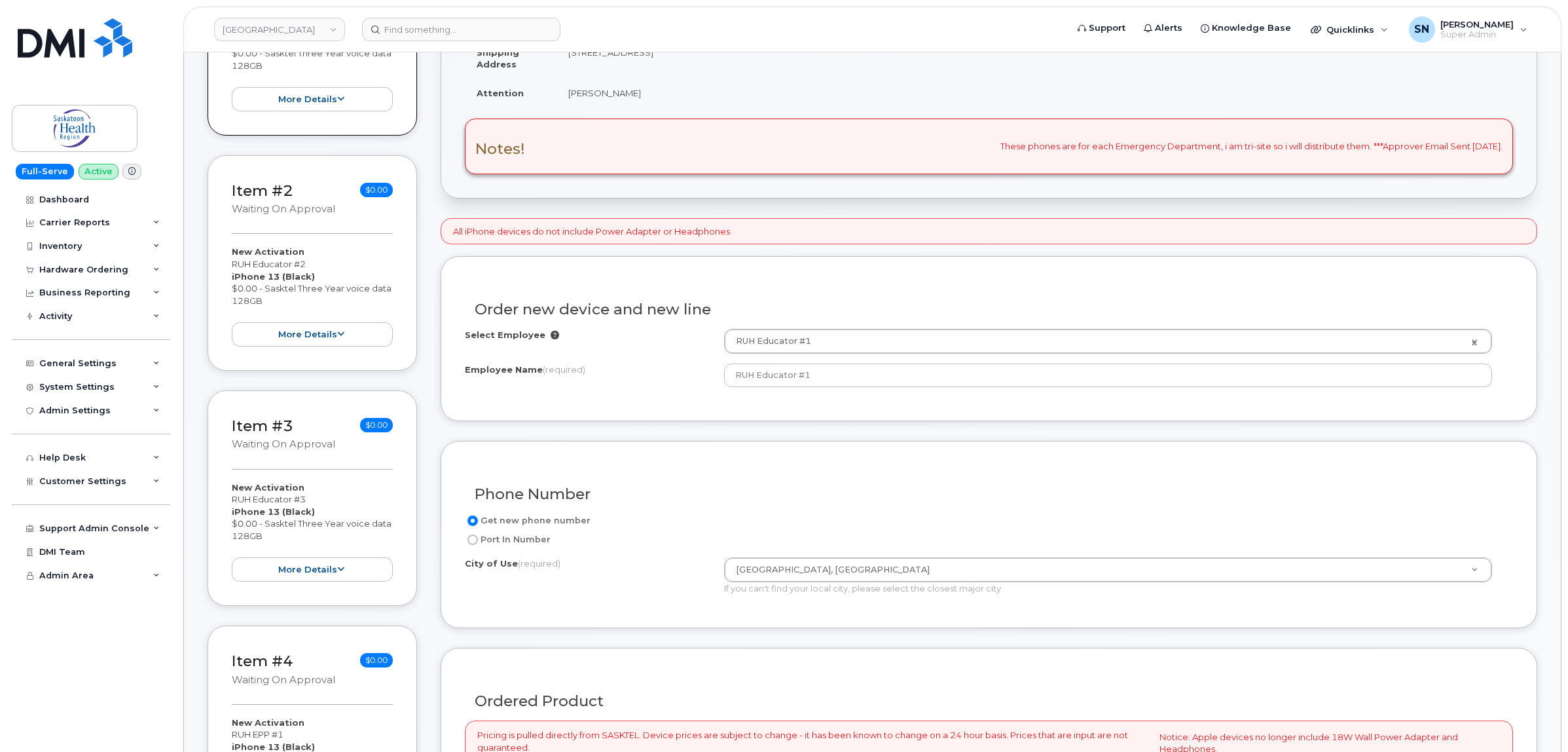
scroll to position [159, 0]
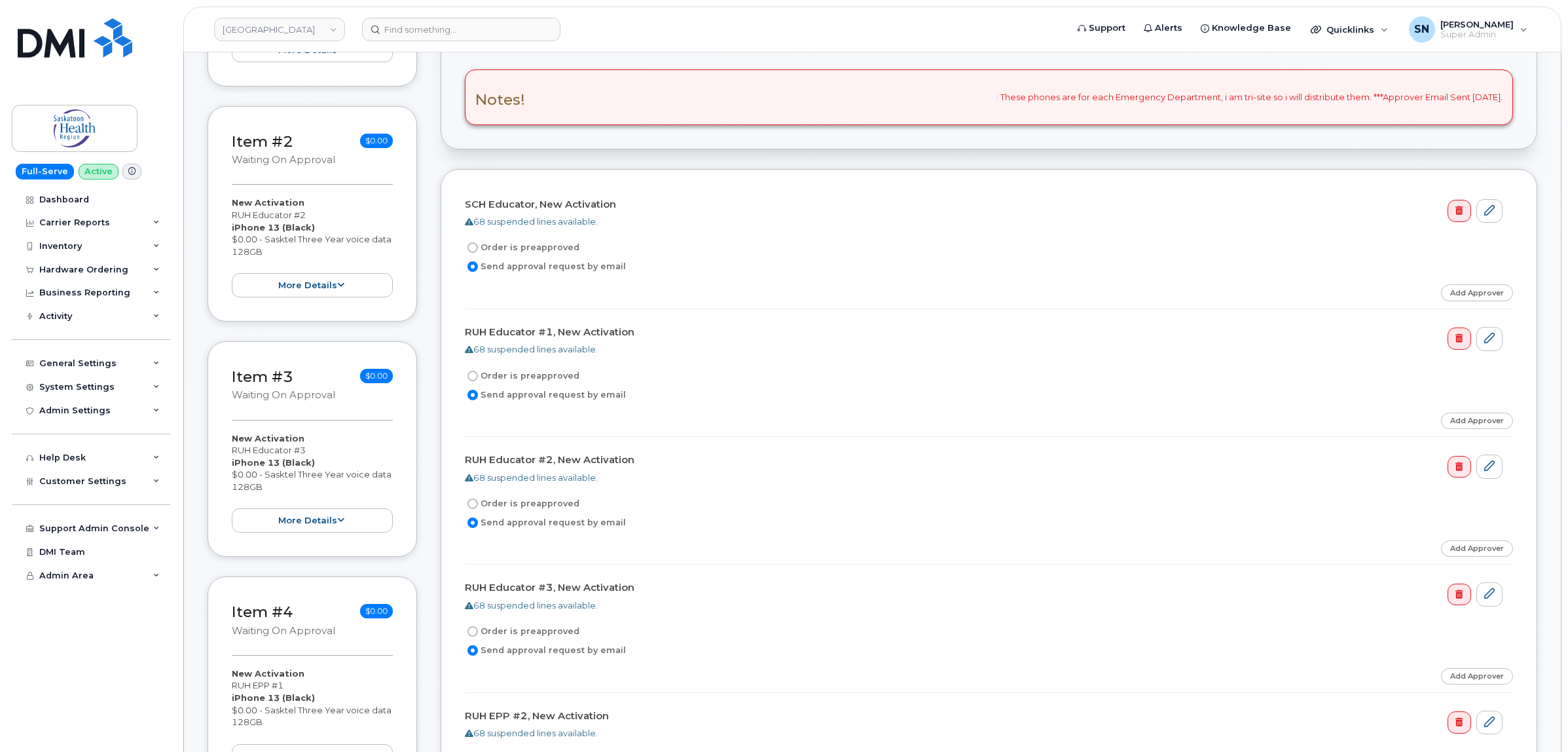
scroll to position [328, 0]
click at [1467, 297] on link "Add Approver" at bounding box center [1477, 290] width 72 height 17
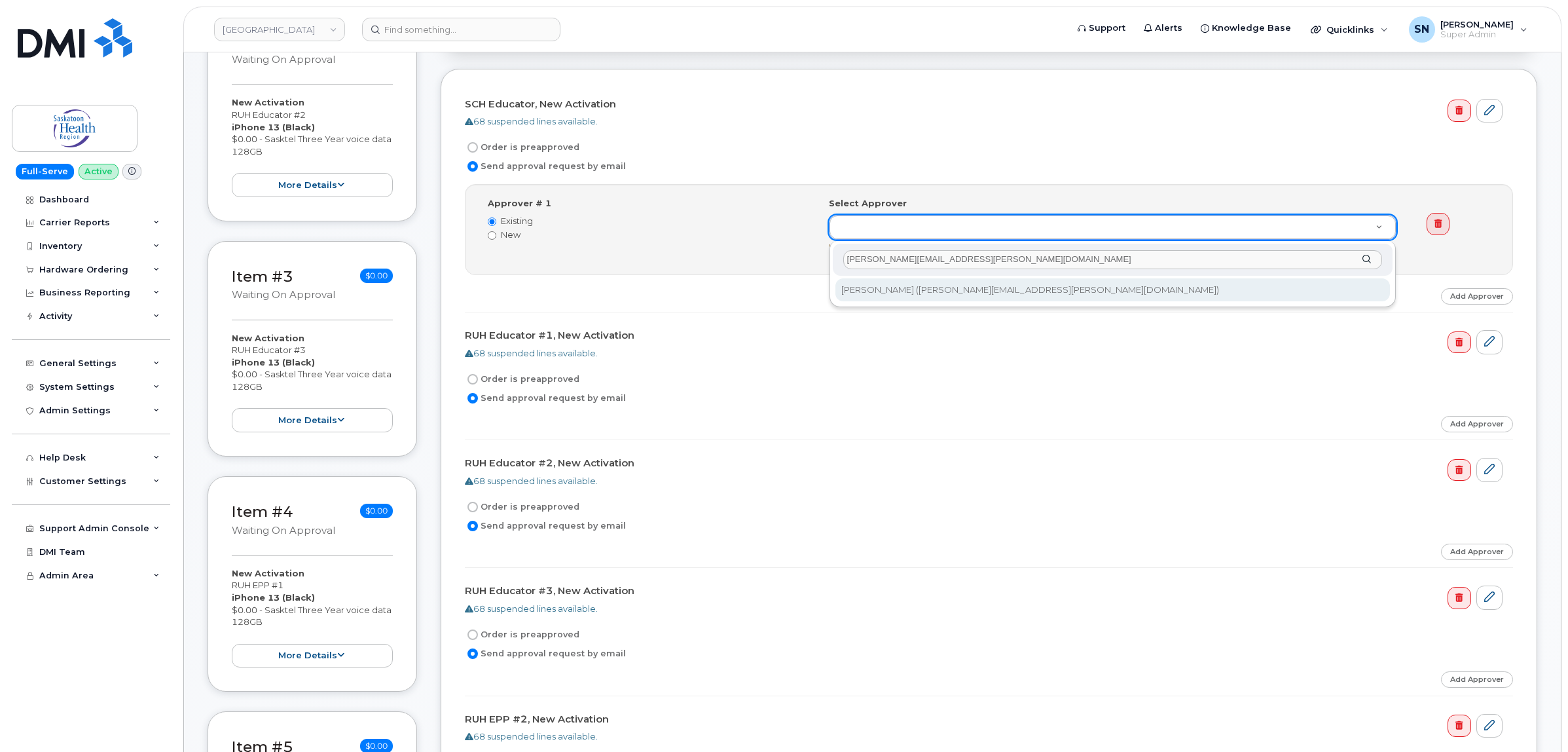
scroll to position [573, 0]
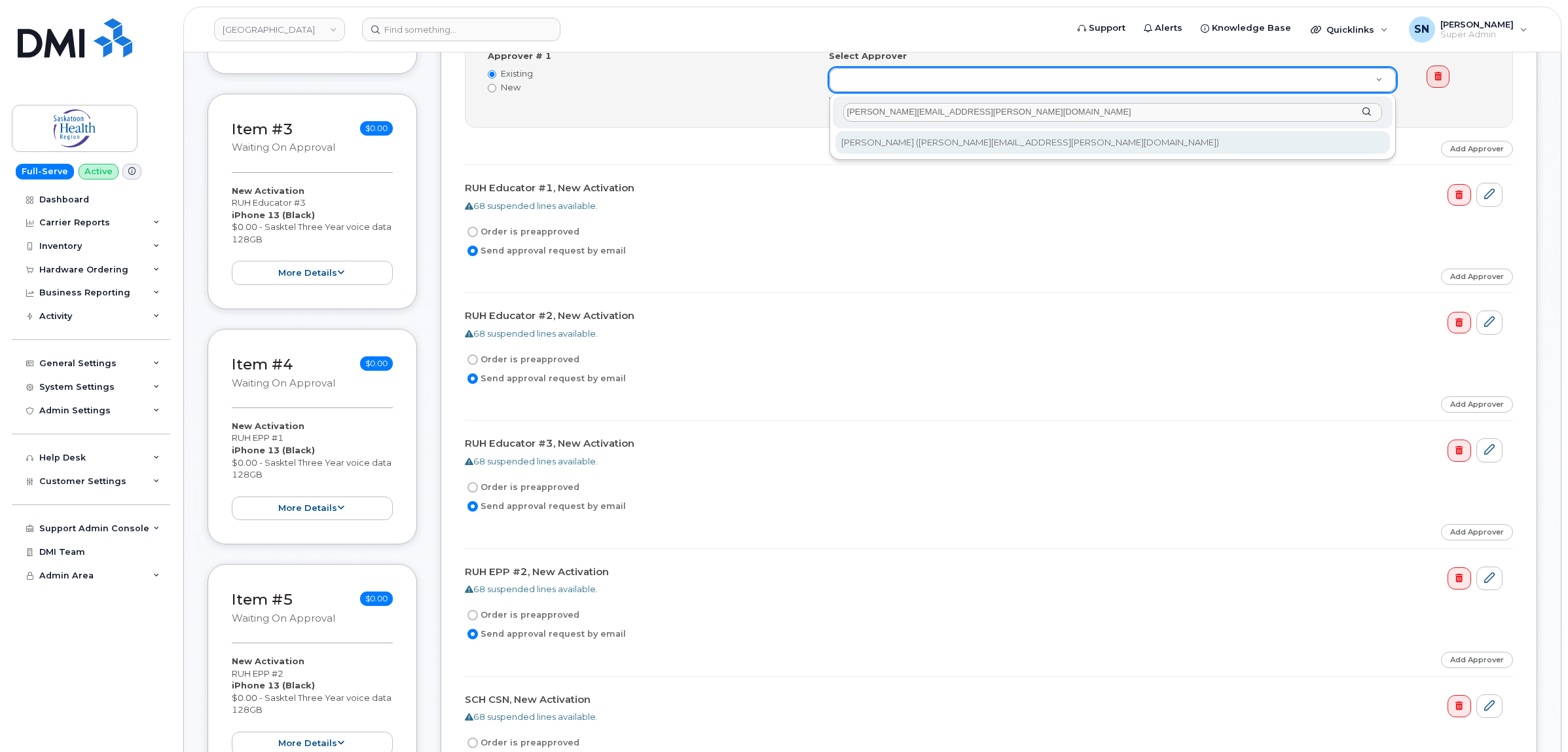
type input "[PERSON_NAME][EMAIL_ADDRESS][PERSON_NAME][DOMAIN_NAME]"
type input "765940"
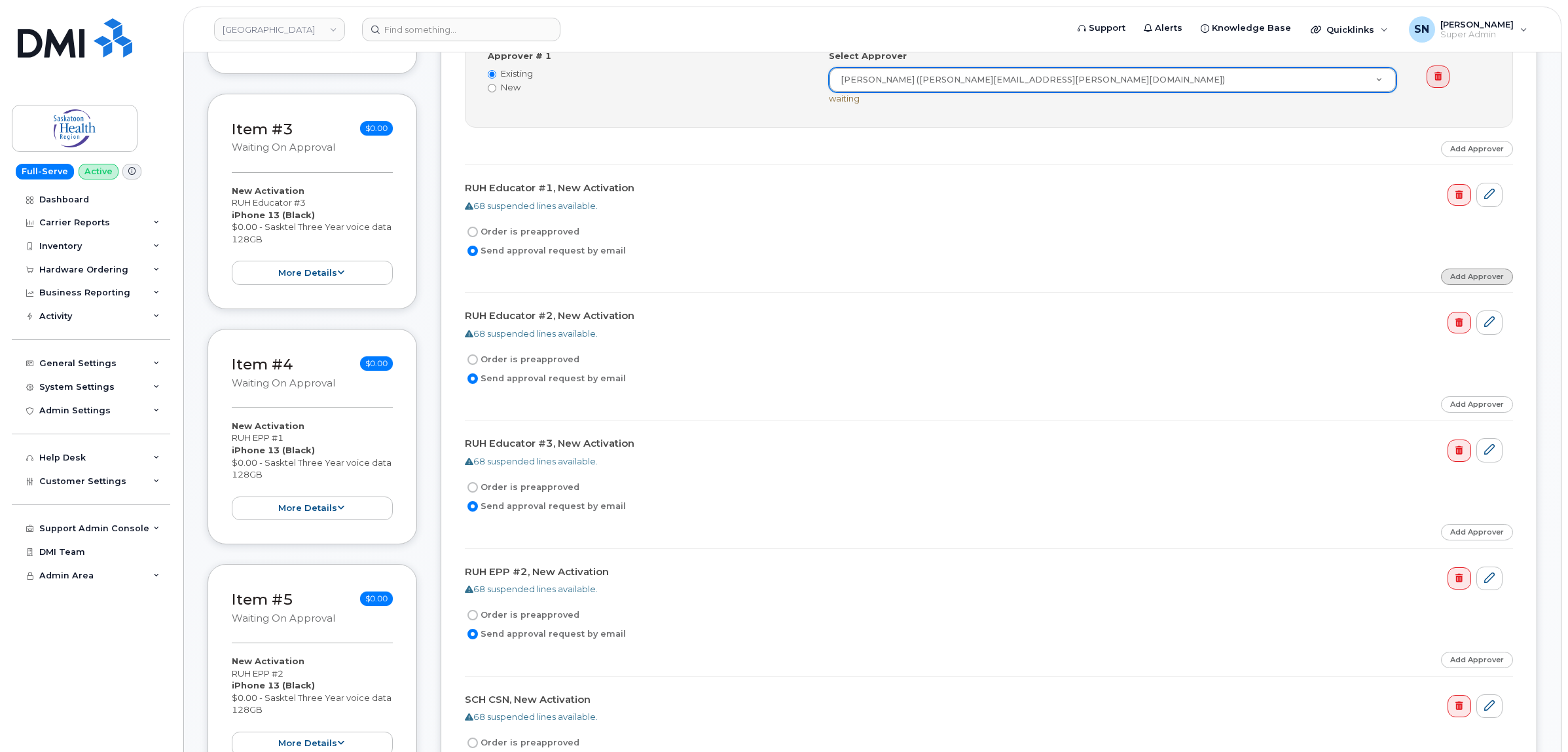
click at [1457, 279] on link "Add Approver" at bounding box center [1477, 277] width 72 height 17
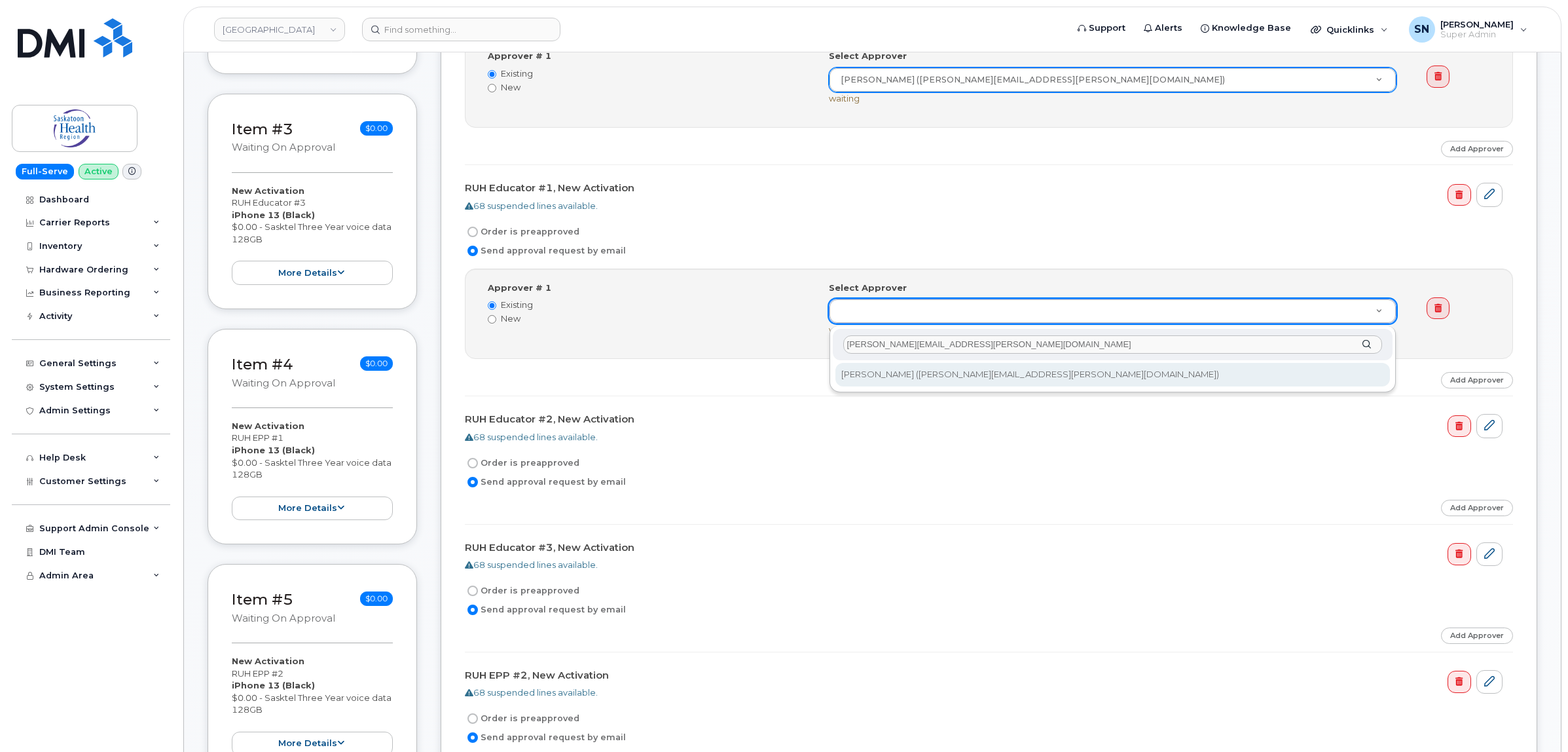
type input "[PERSON_NAME][EMAIL_ADDRESS][PERSON_NAME][DOMAIN_NAME]"
type input "765940"
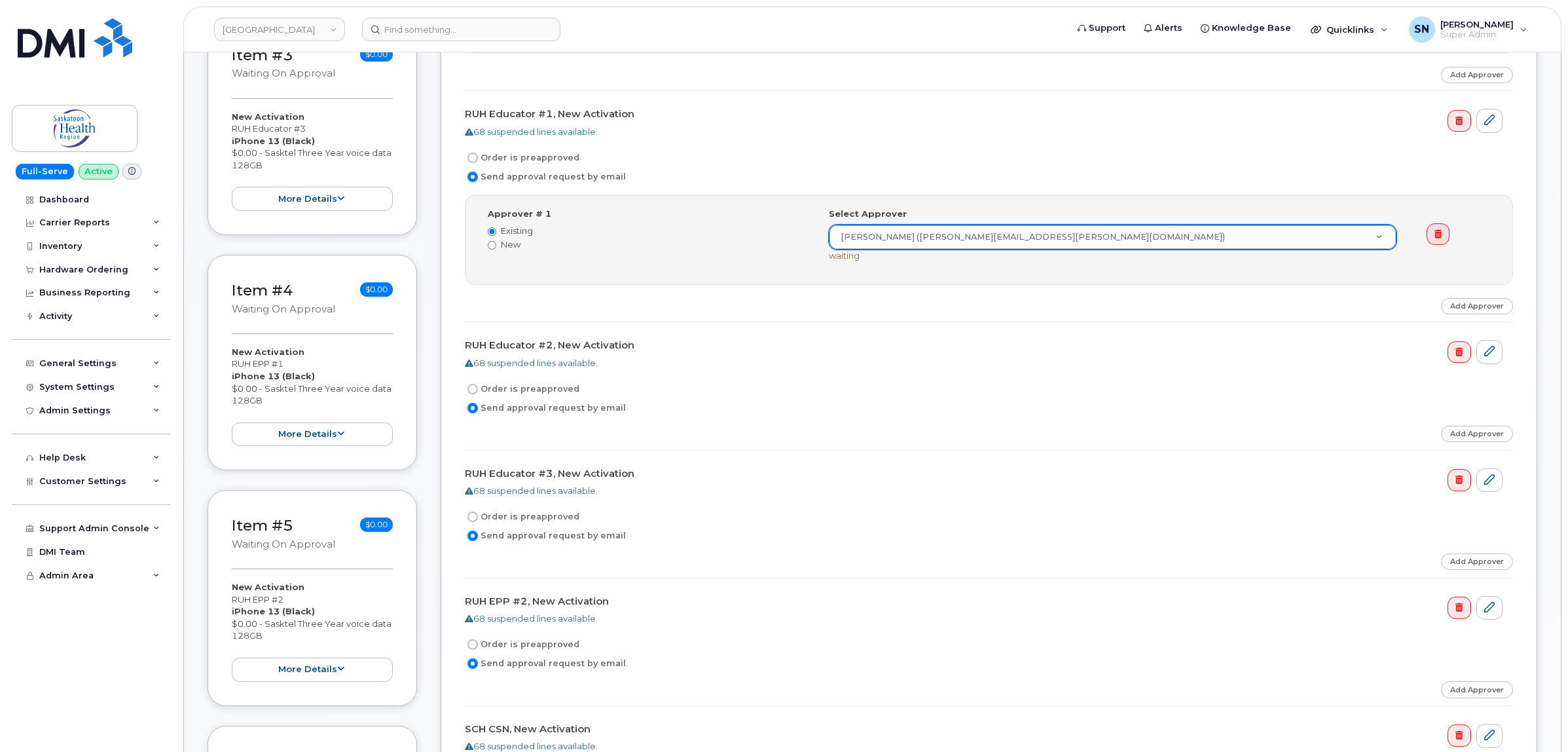
scroll to position [737, 0]
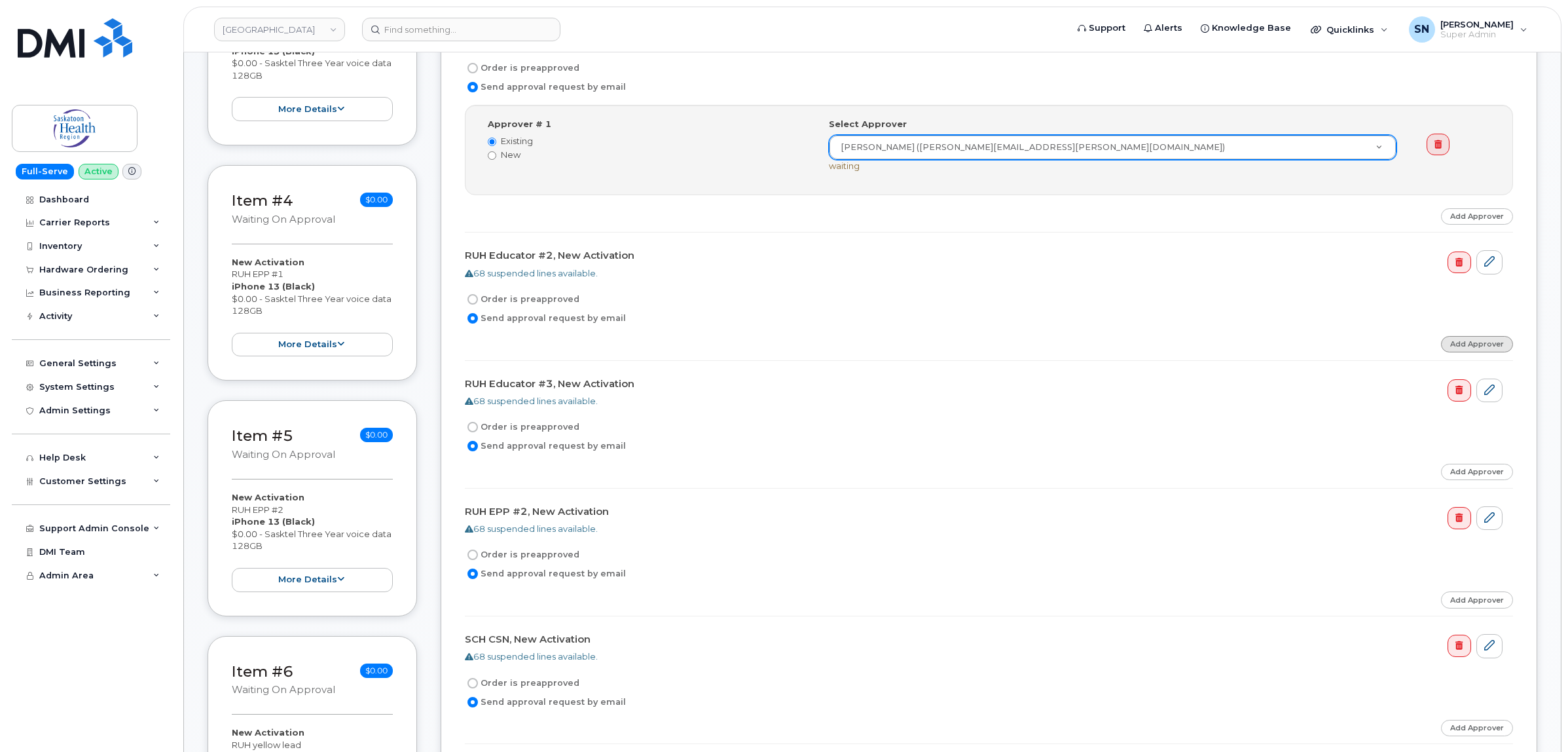
click at [1459, 345] on link "Add Approver" at bounding box center [1477, 344] width 72 height 17
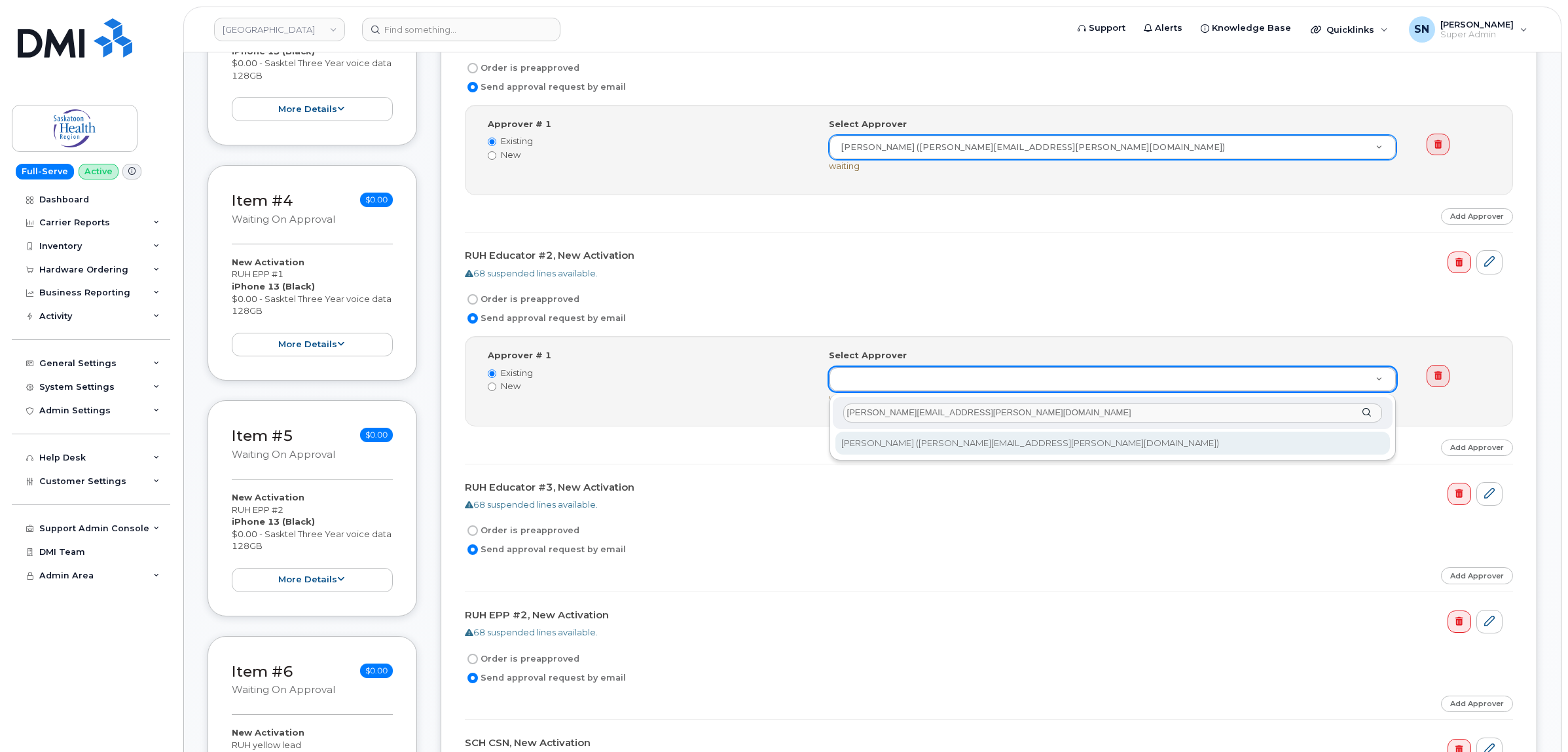
type input "Bethany.Johnson@saskhealthauthority.ca"
type input "765940"
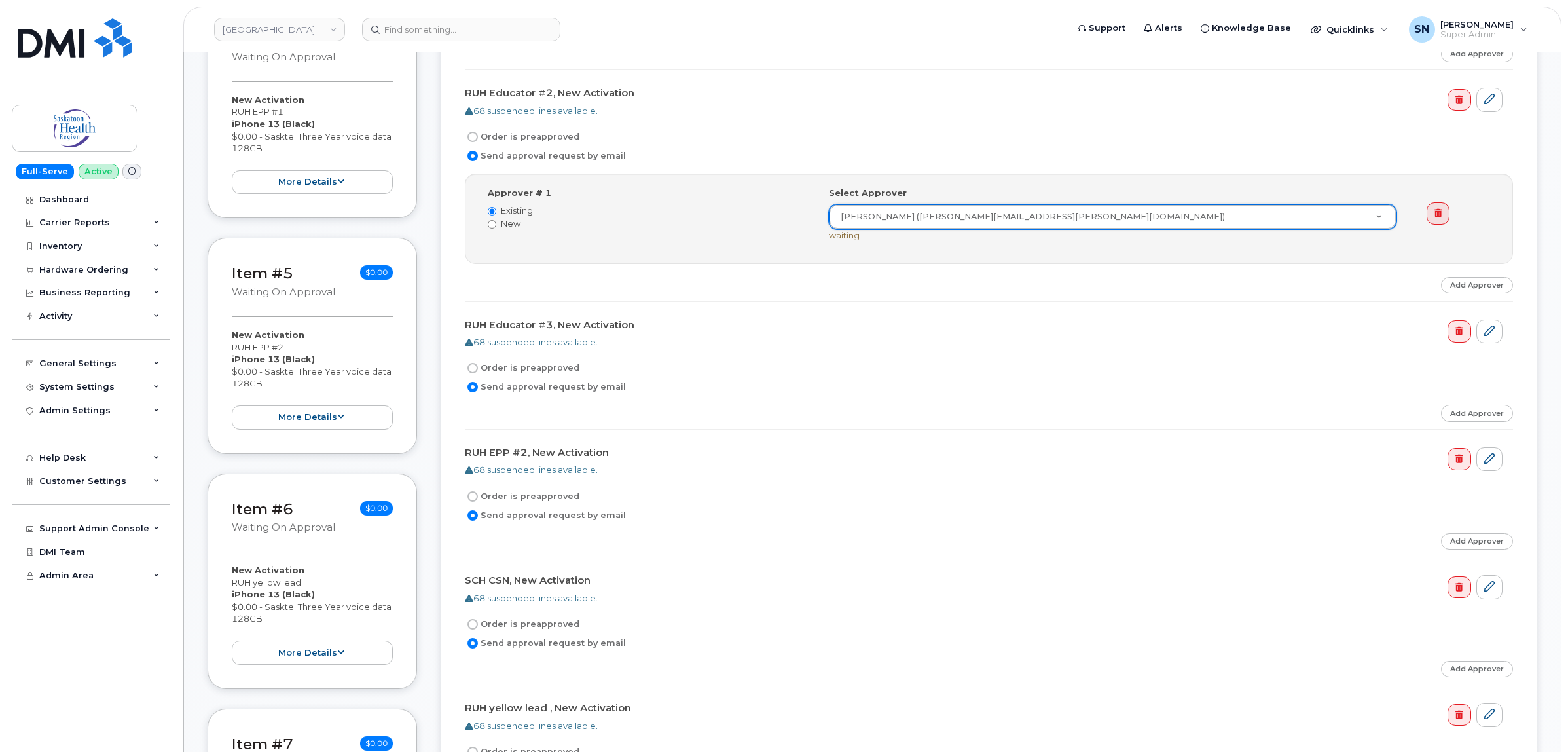
scroll to position [901, 0]
click at [1457, 410] on link "Add Approver" at bounding box center [1477, 412] width 72 height 17
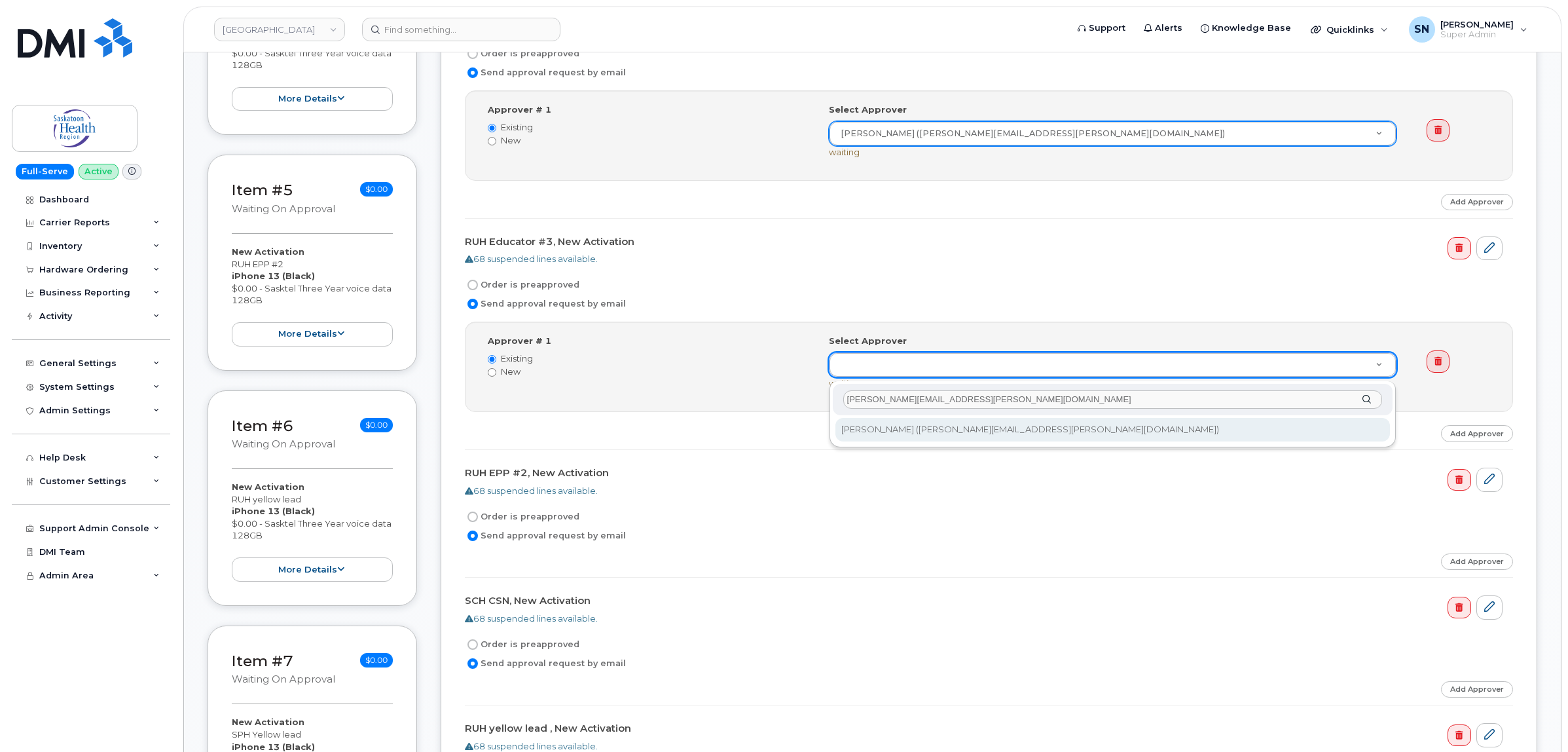
type input "Bethany.Johnson@saskhealthauthority.ca"
type input "765940"
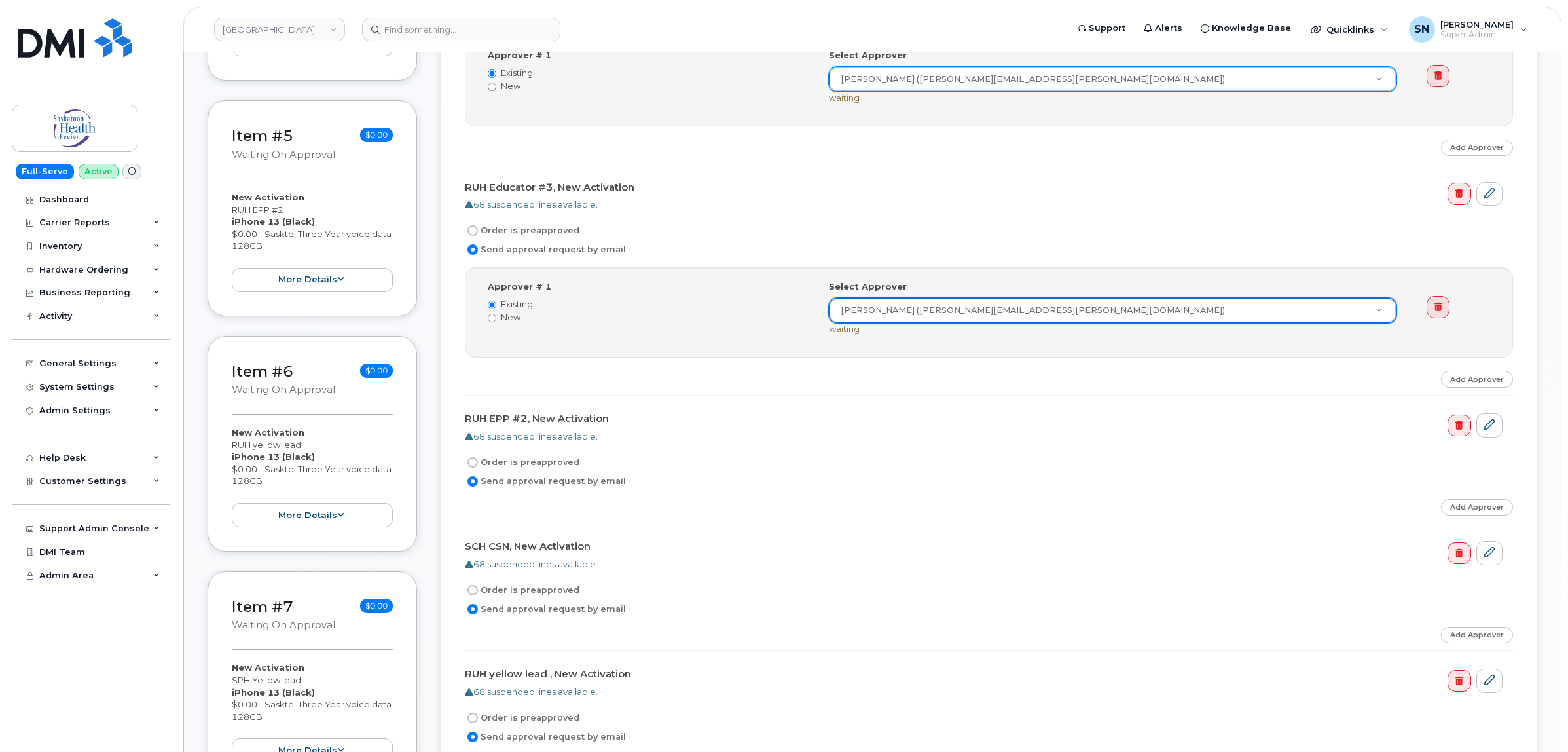
scroll to position [1065, 0]
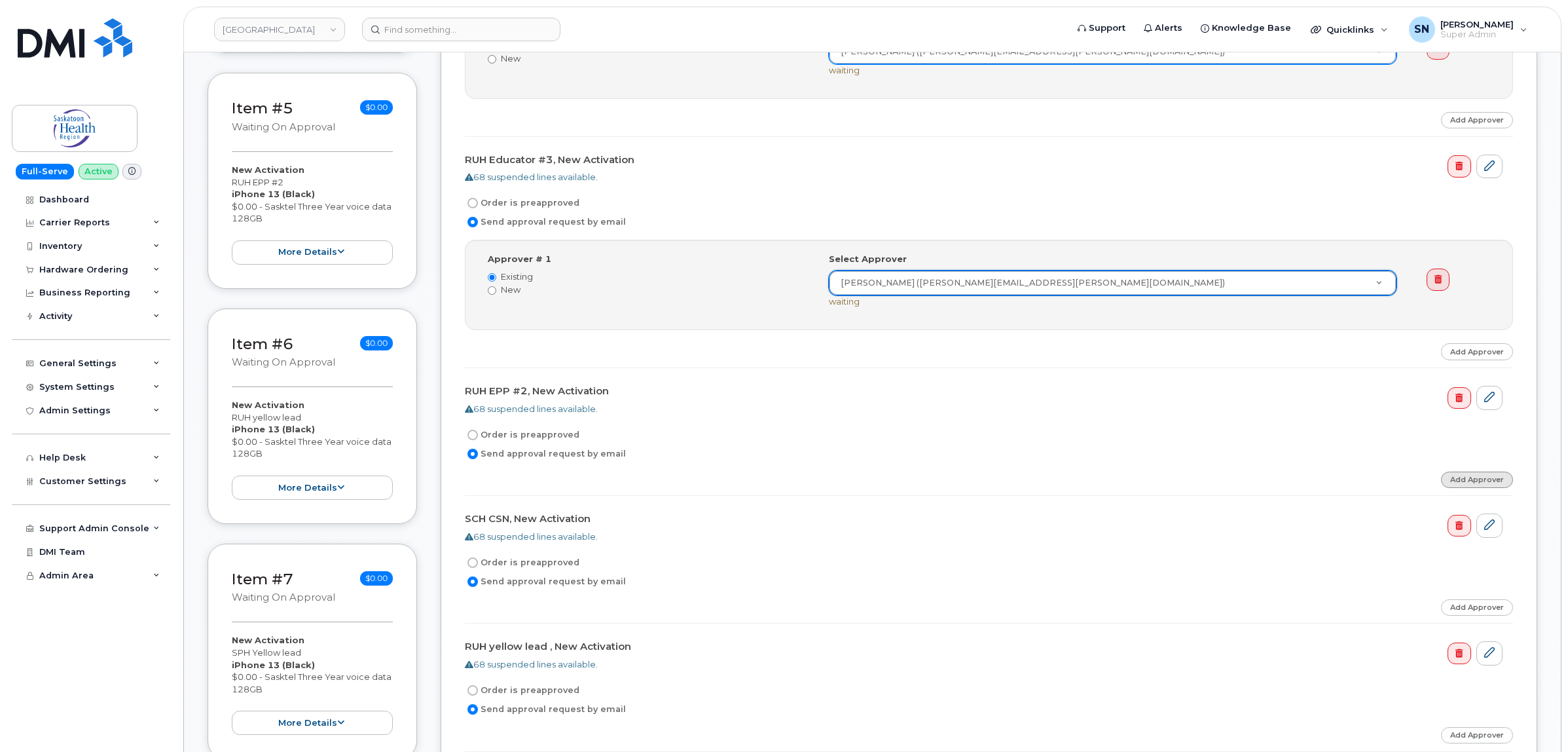
click at [1455, 486] on link "Add Approver" at bounding box center [1477, 480] width 72 height 17
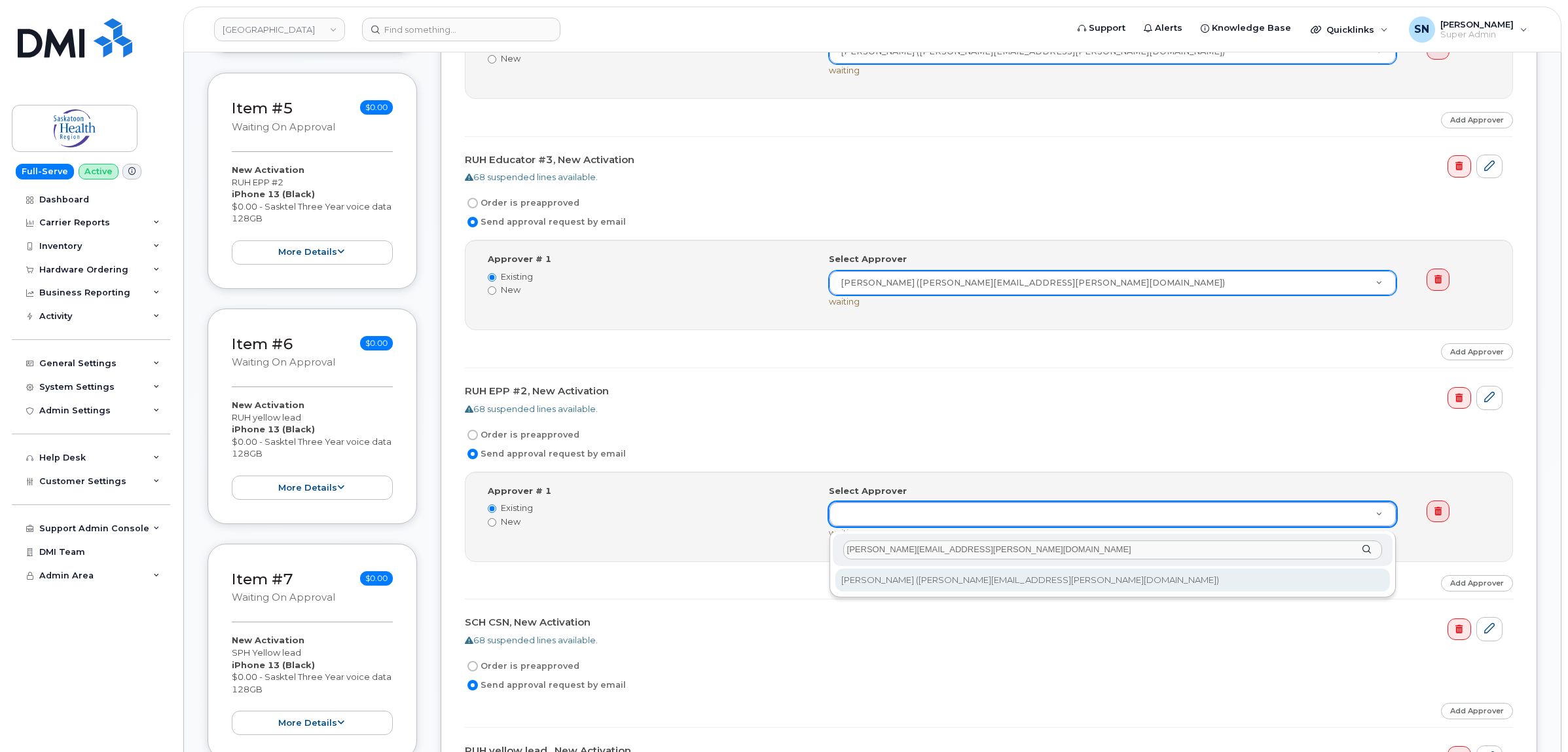
type input "Bethany.Johnson@saskhealthauthority.ca"
type input "765940"
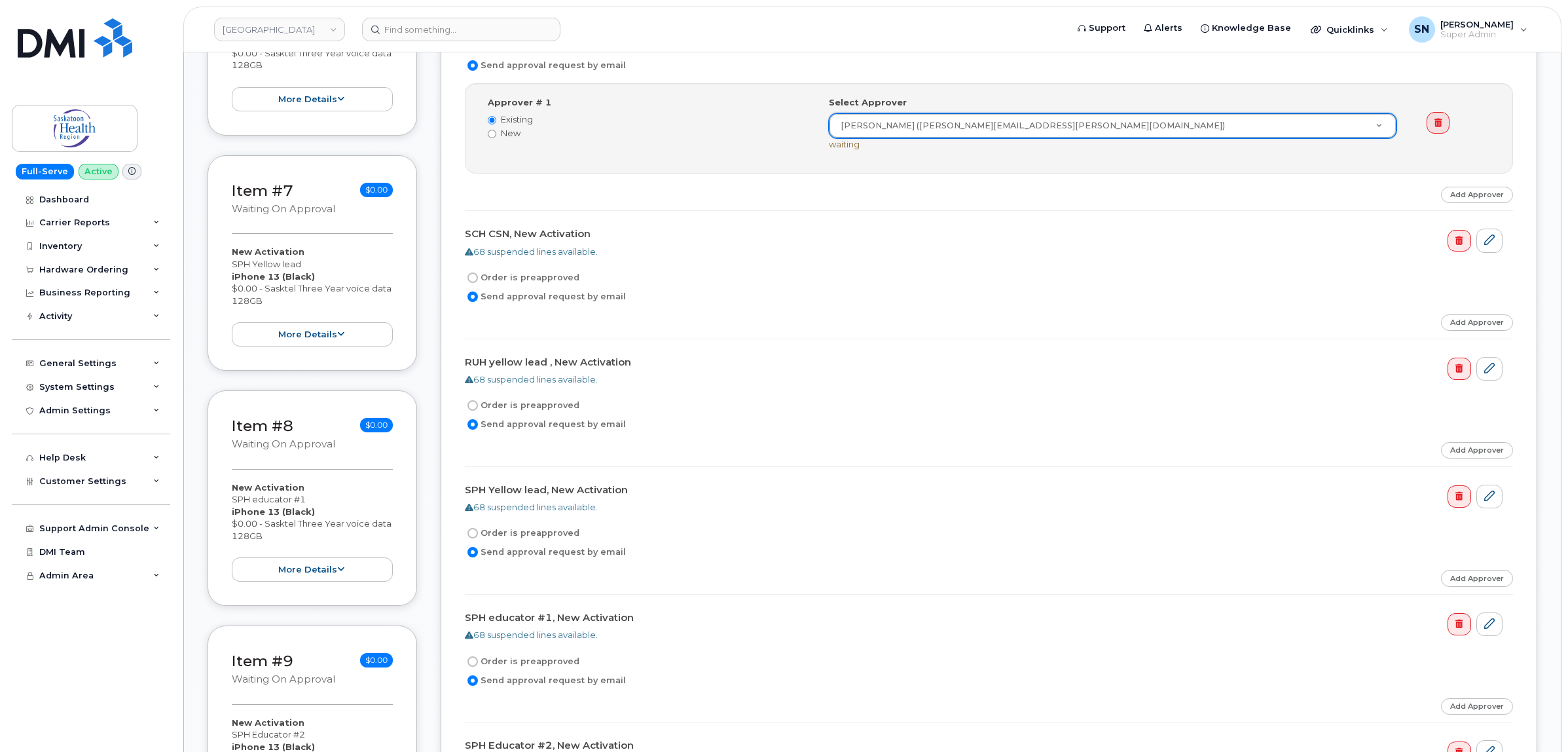
scroll to position [1474, 0]
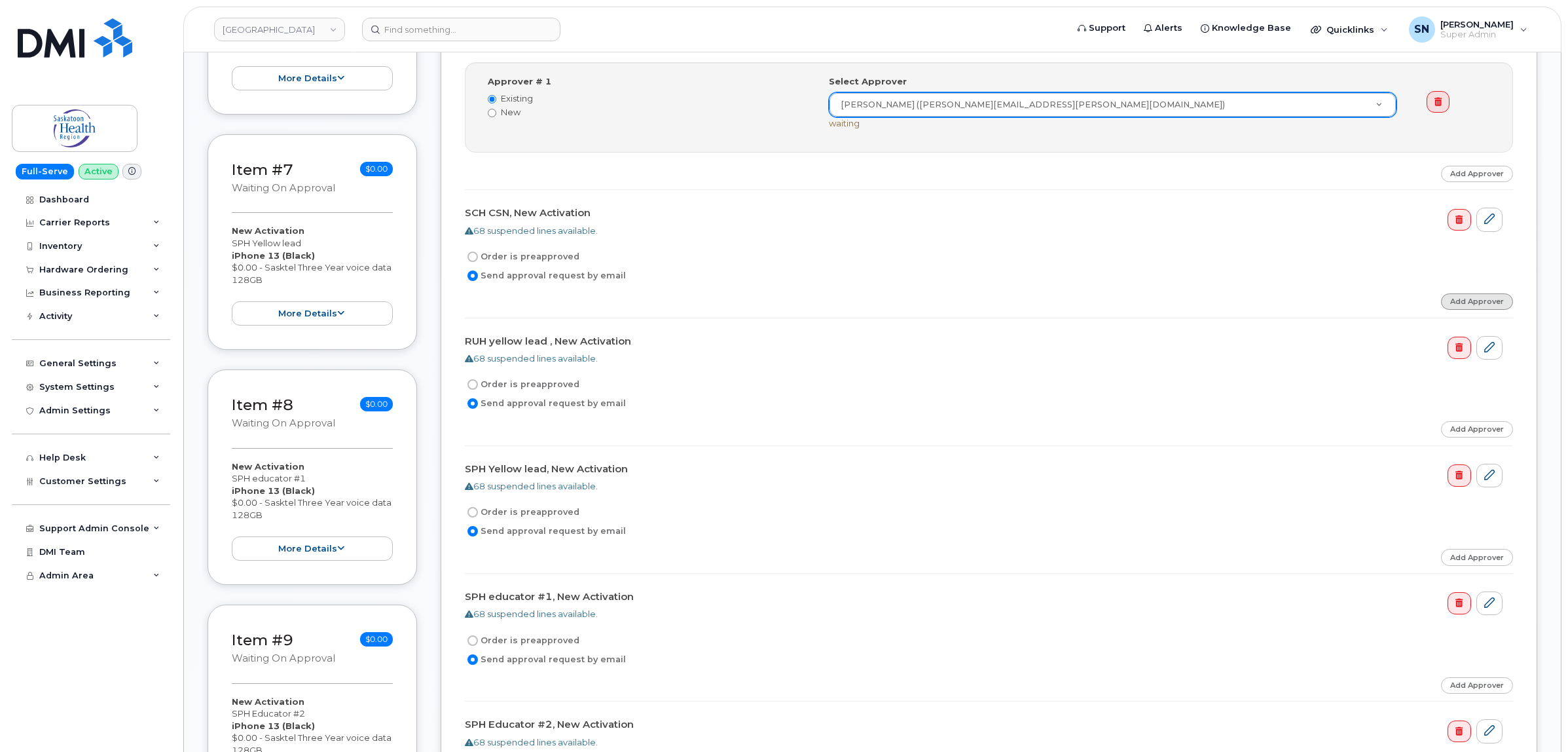
click at [1451, 303] on link "Add Approver" at bounding box center [1477, 302] width 72 height 17
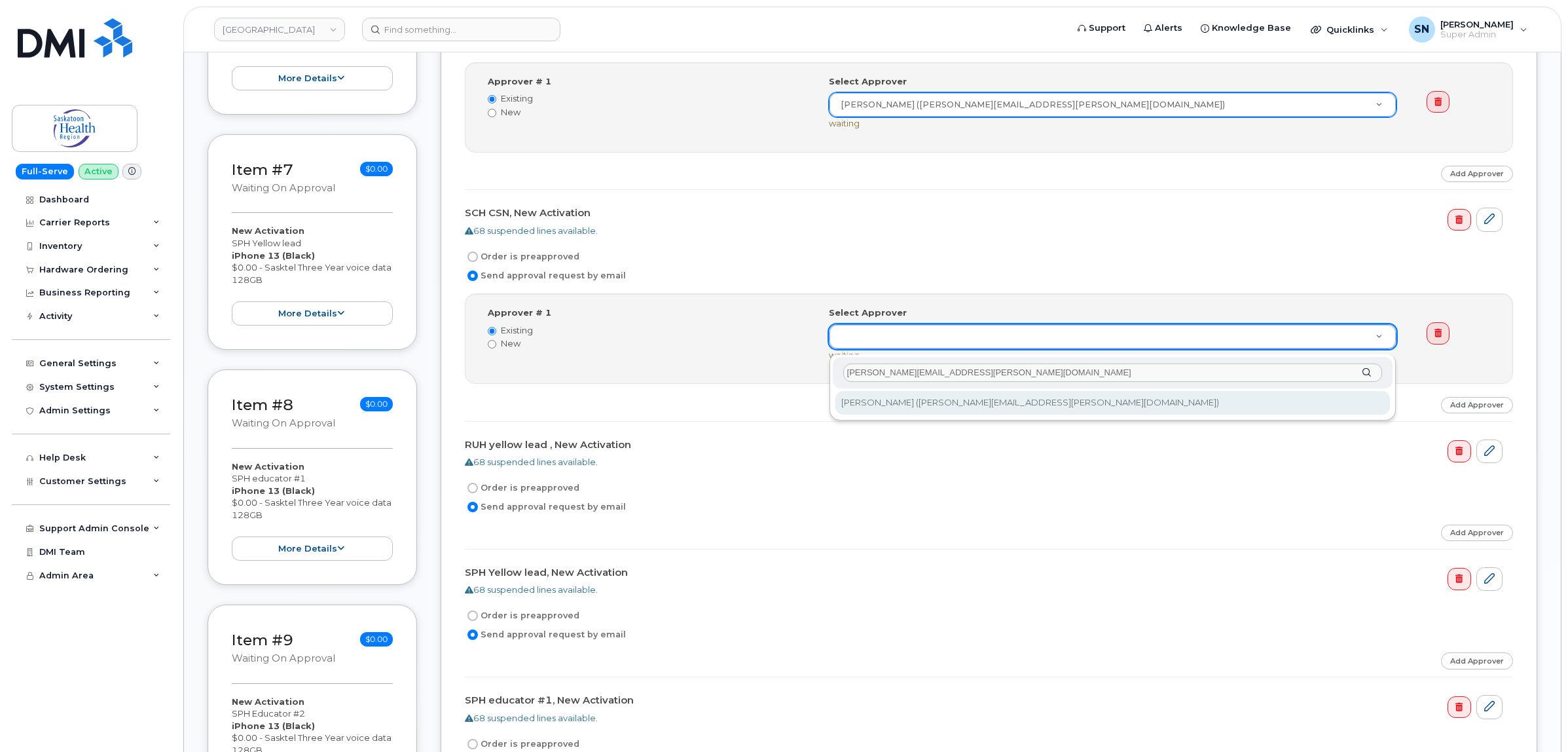
type input "Bethany.Johnson@saskhealthauthority.ca"
type input "765940"
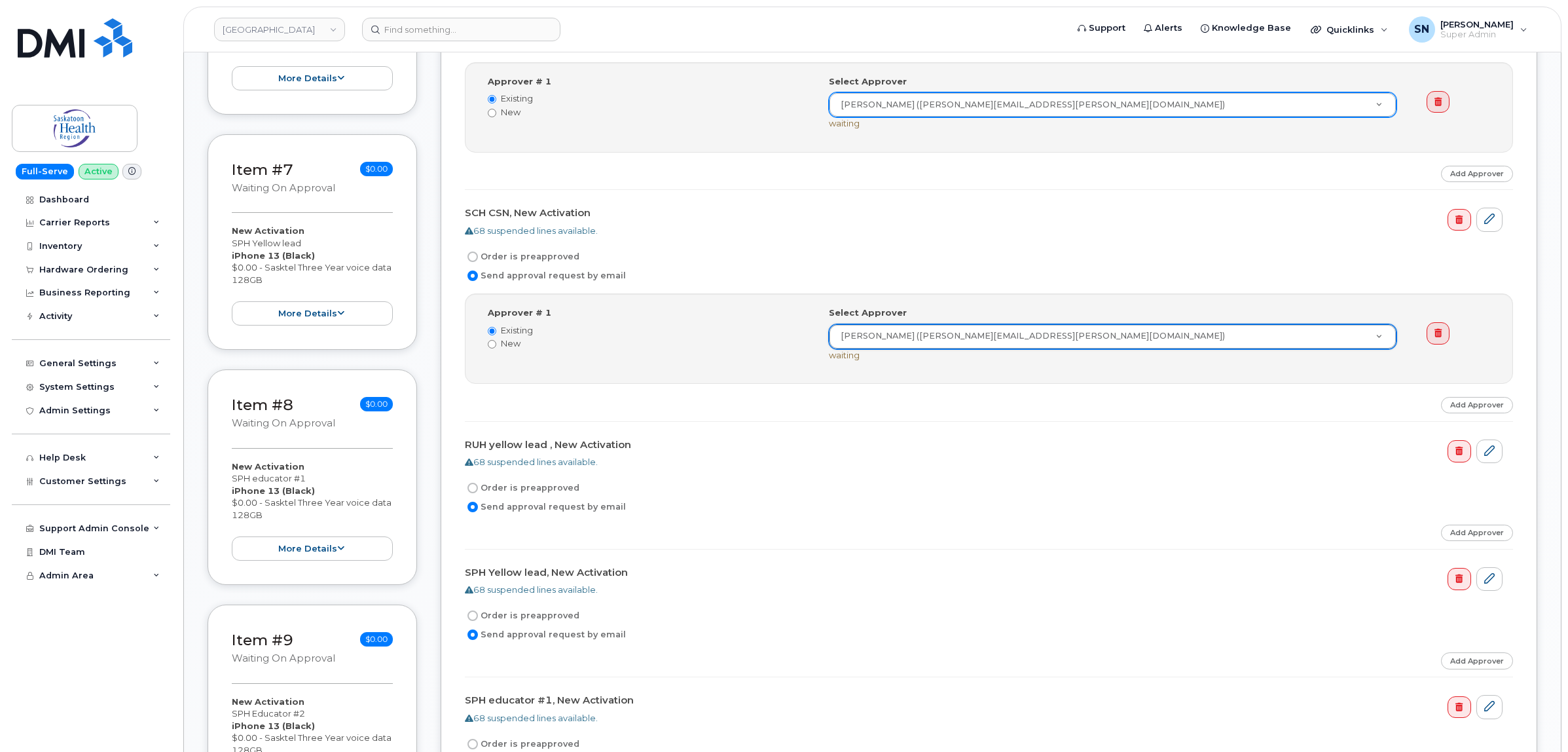
click at [958, 493] on div "Order is preapproved" at bounding box center [983, 487] width 1038 height 16
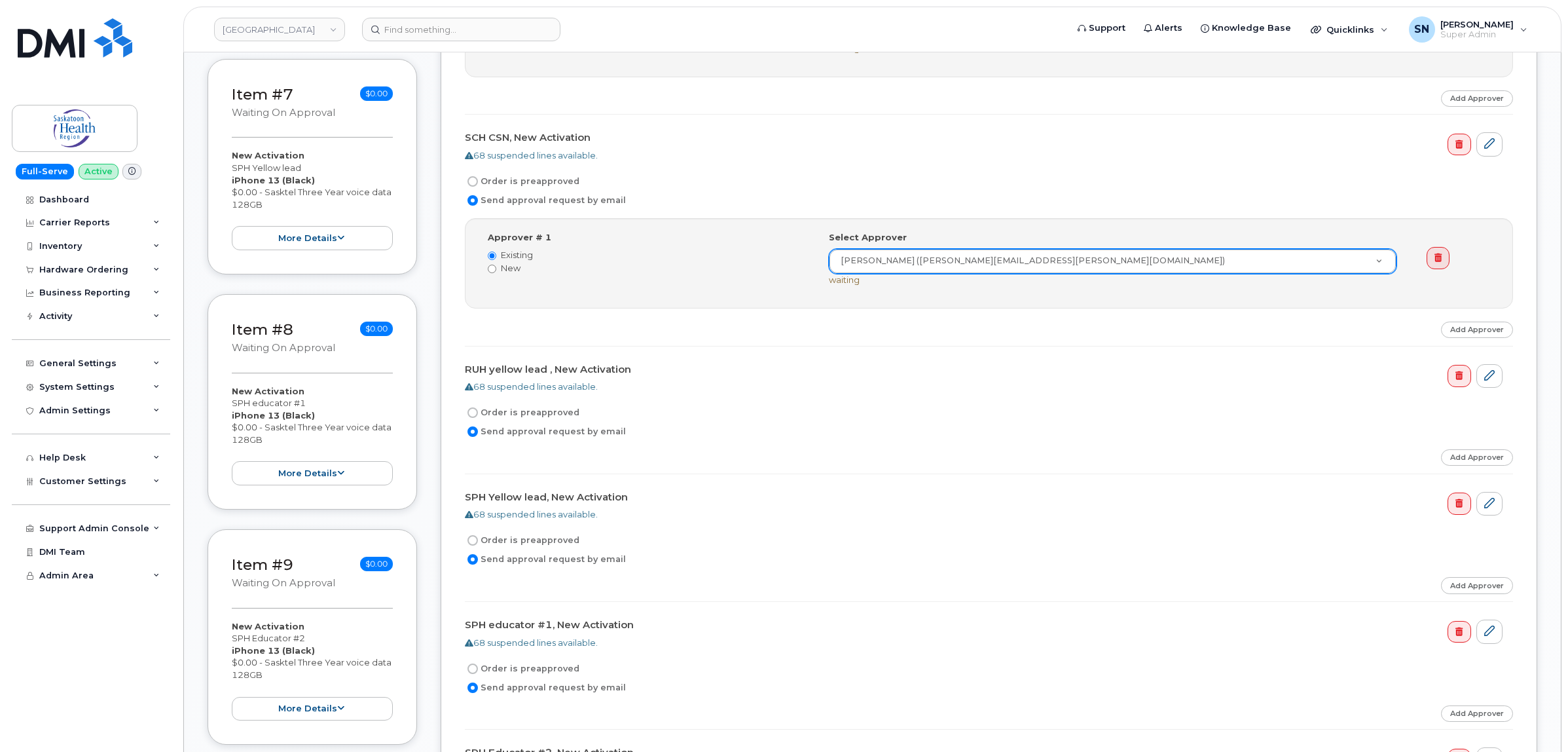
scroll to position [1638, 0]
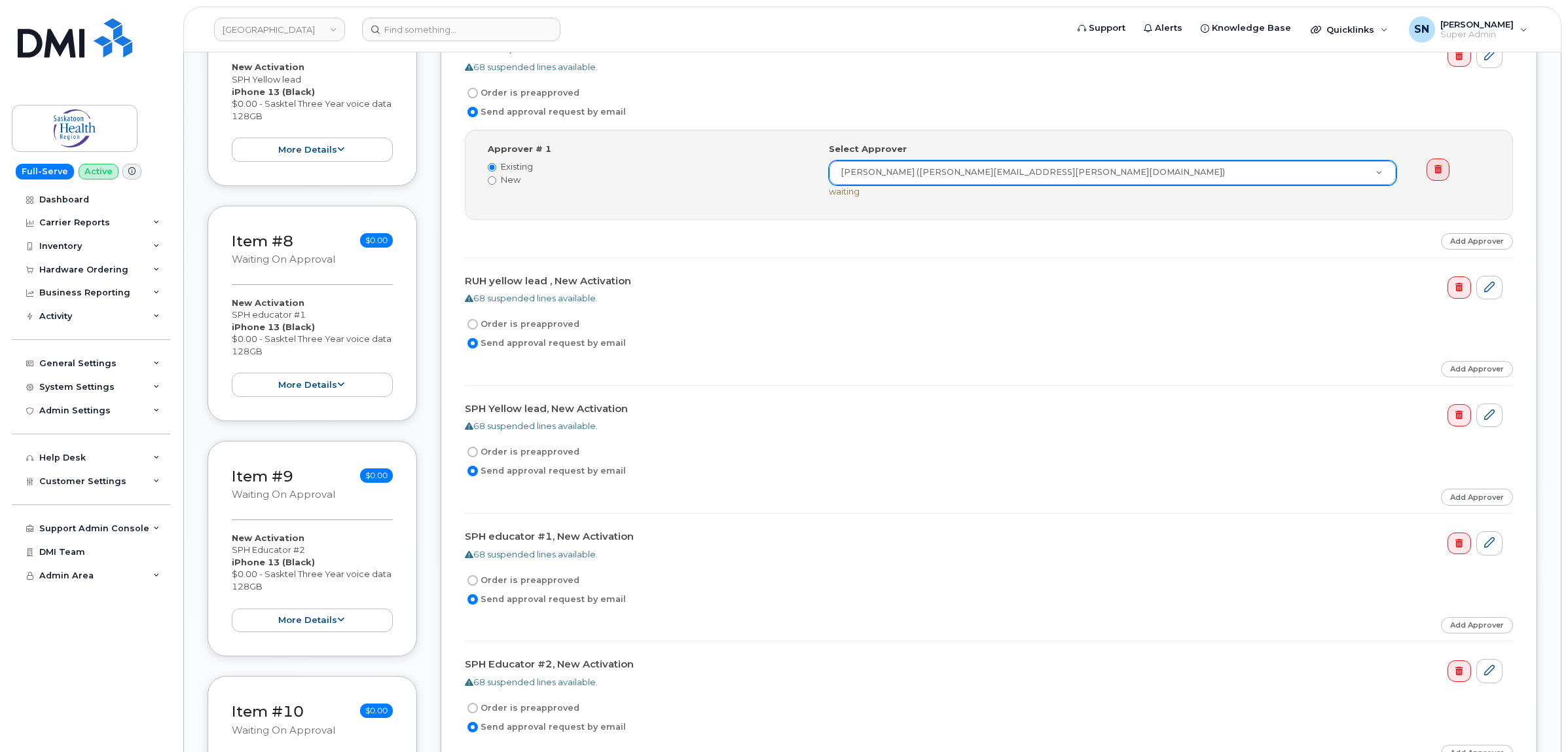
click at [1442, 370] on div "Add Approver" at bounding box center [1477, 369] width 72 height 17
click at [1467, 372] on link "Add Approver" at bounding box center [1477, 369] width 72 height 17
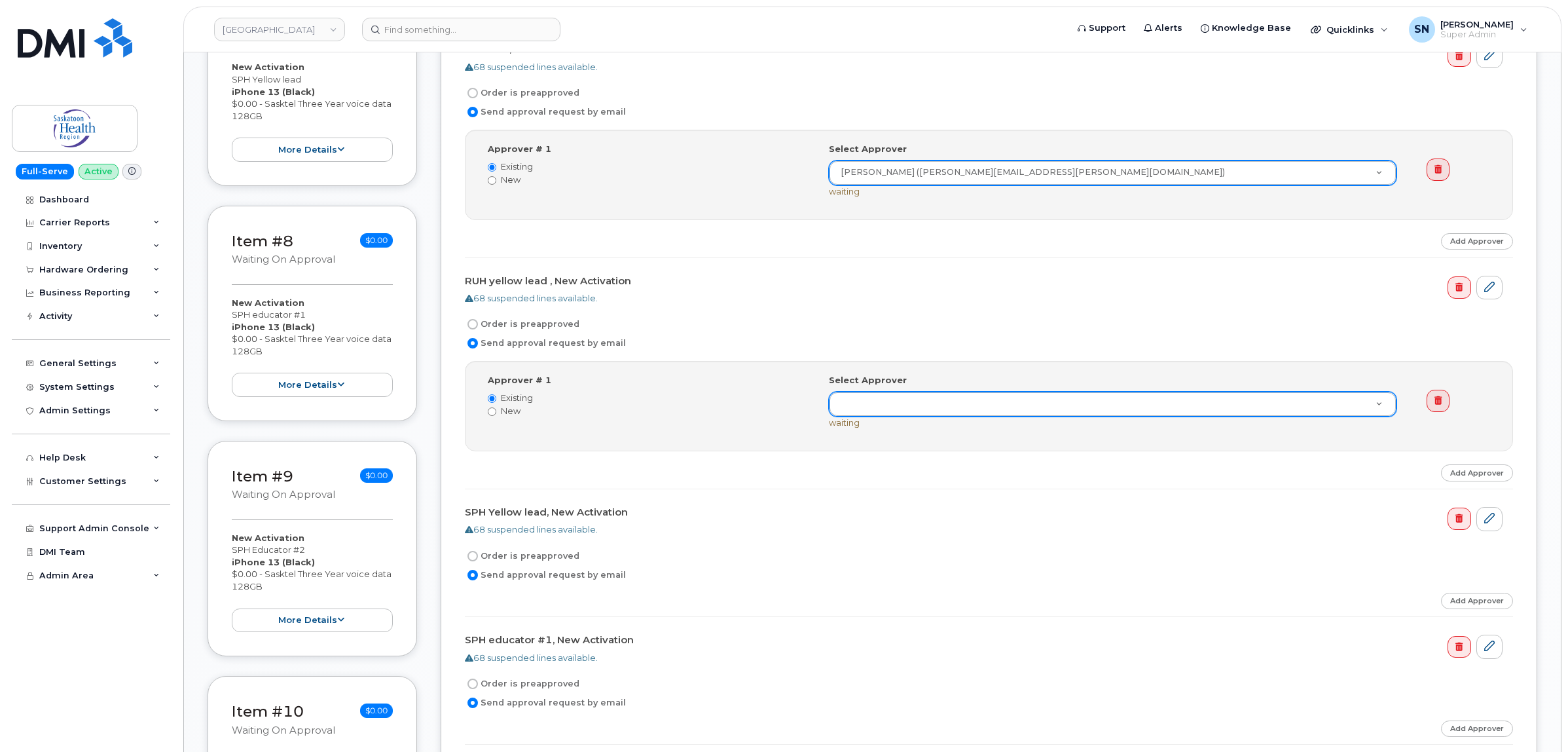
paste input "Bethany.Johnson@saskhealthauthority.ca"
type input "Bethany.Johnson@saskhealthauthority.ca"
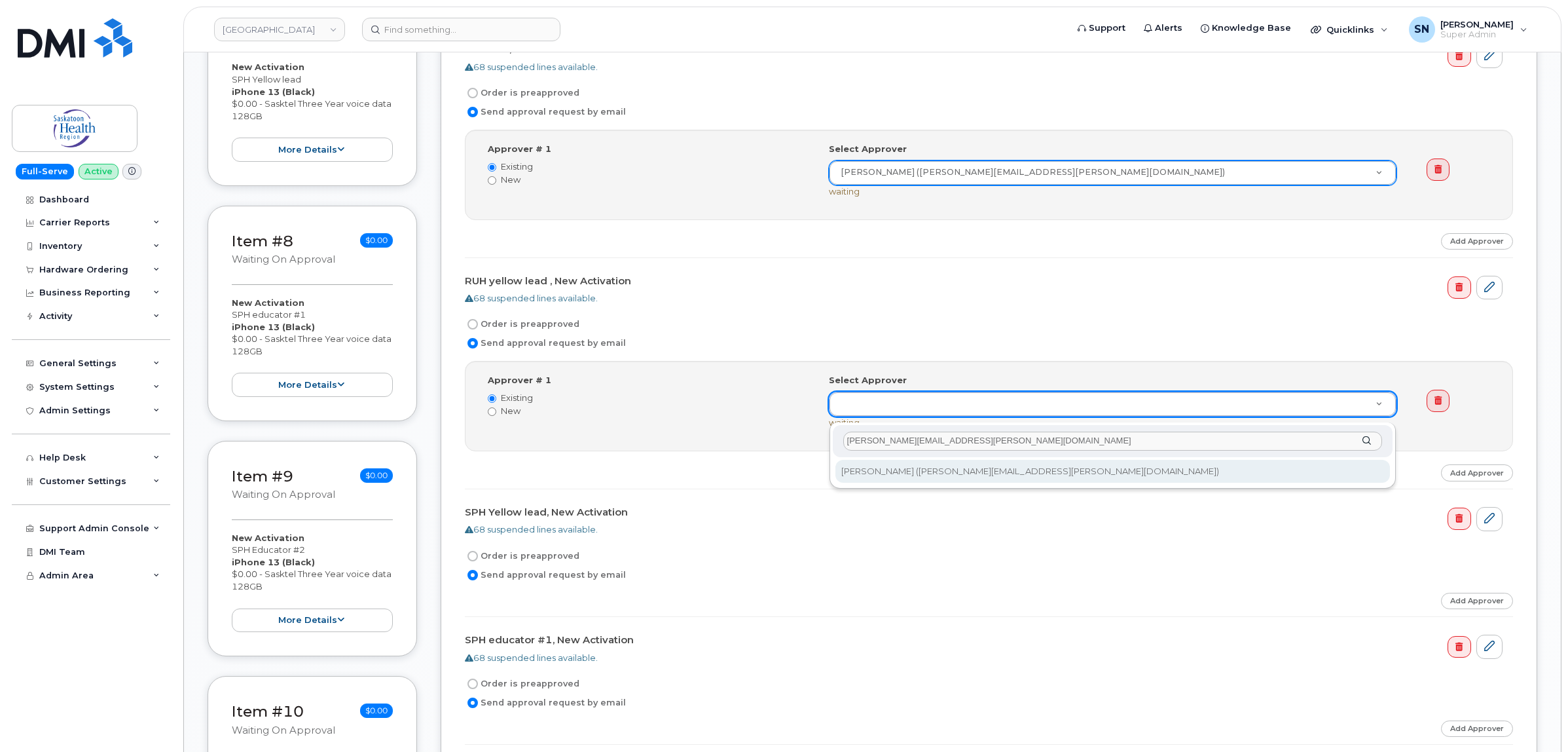
type input "Bethany.Johnson@saskhealthauthority.ca"
type input "765940"
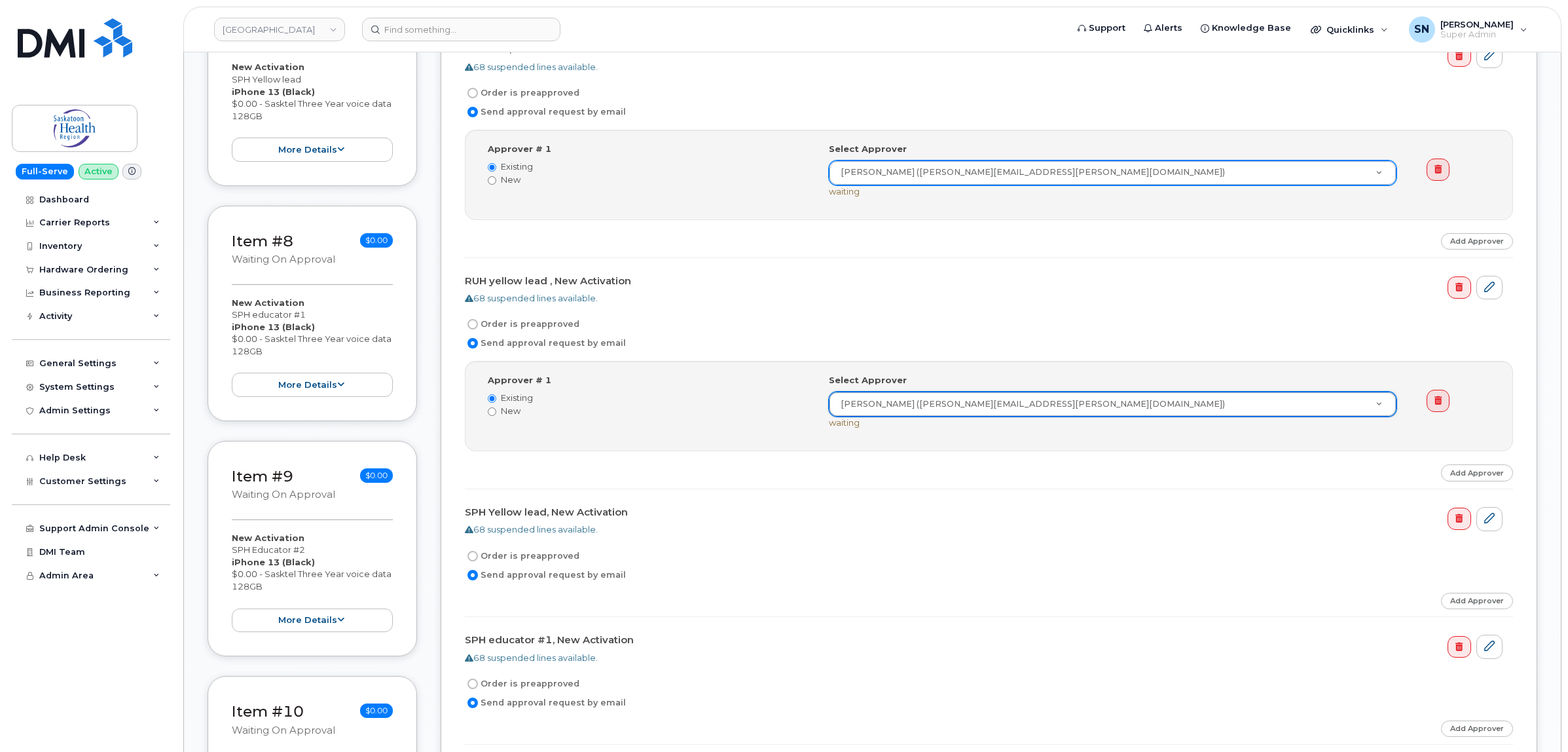
click at [957, 473] on div "Step-by-step approvals: Bethany Johnson » Approved Approver # 1 Existing New Se…" at bounding box center [989, 424] width 1049 height 128
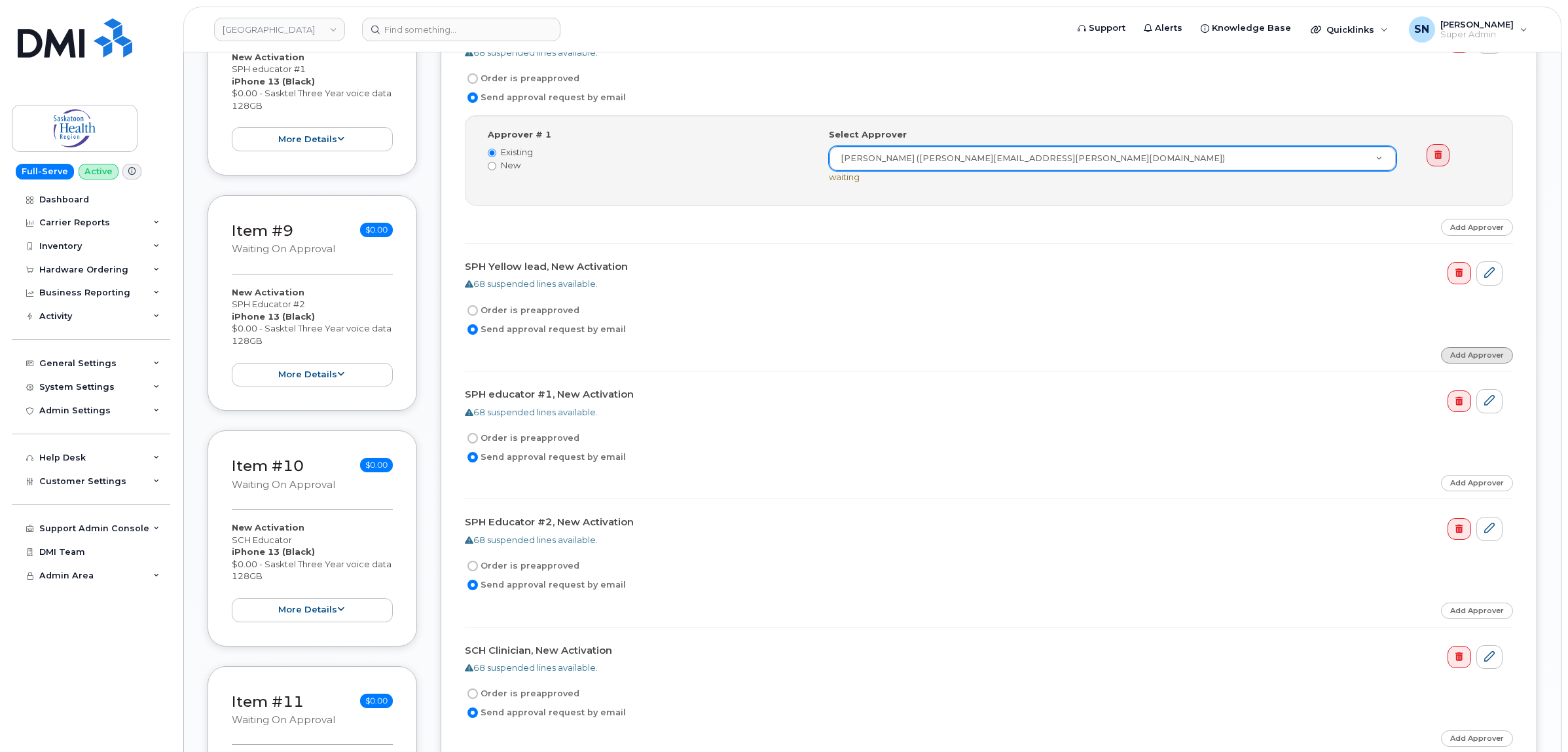
click at [1459, 357] on link "Add Approver" at bounding box center [1477, 356] width 72 height 17
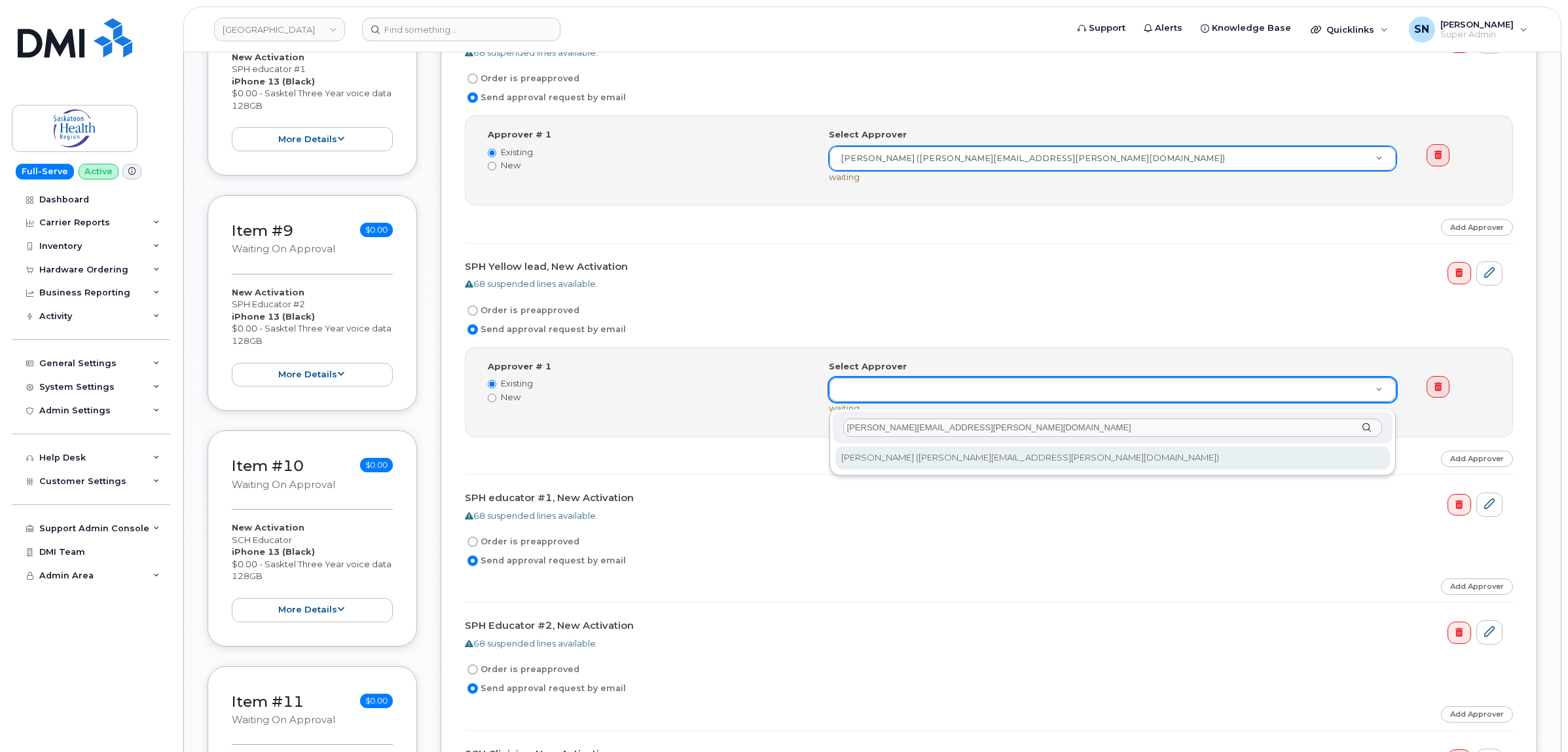
type input "Bethany.Johnson@saskhealthauthority.ca"
type input "765940"
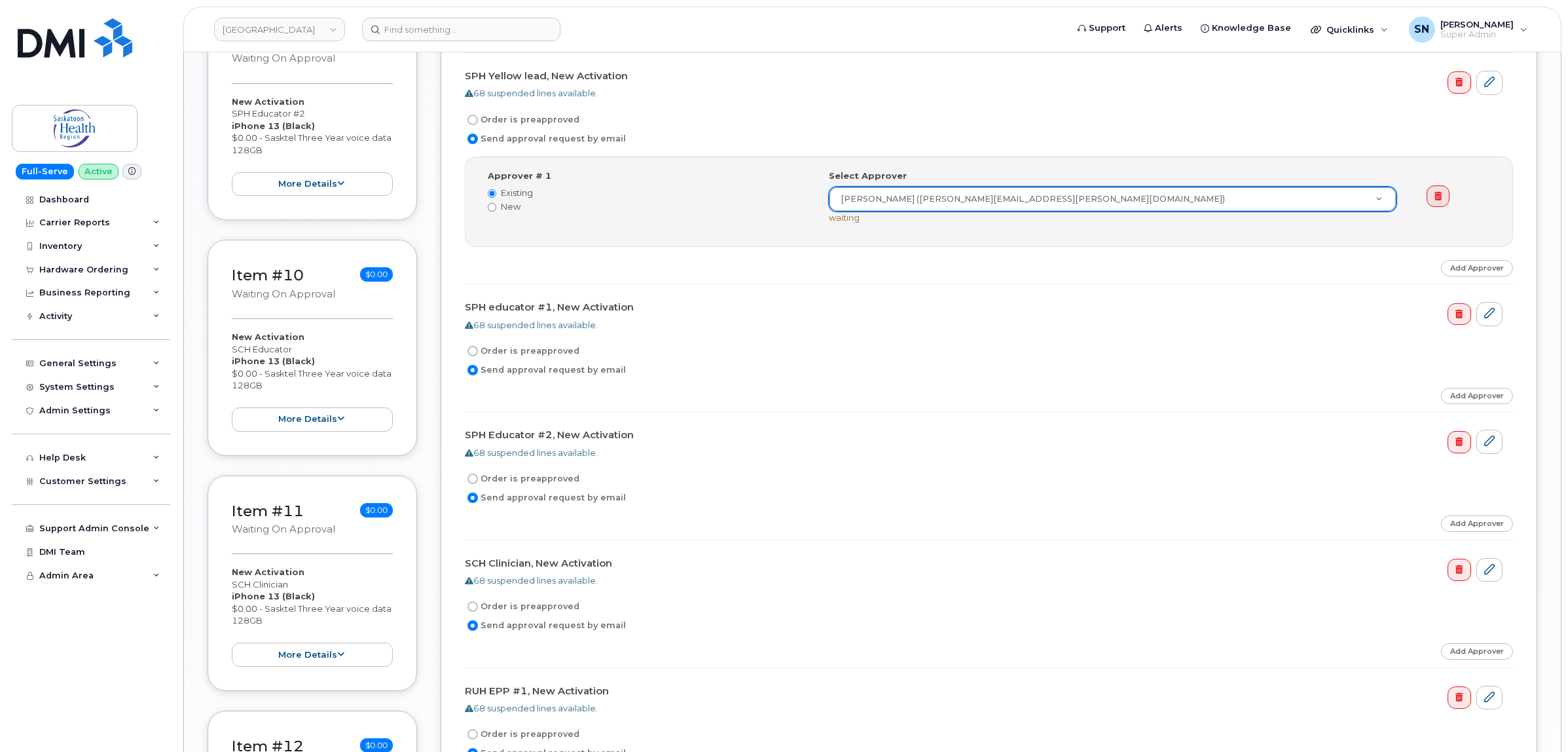
scroll to position [2129, 0]
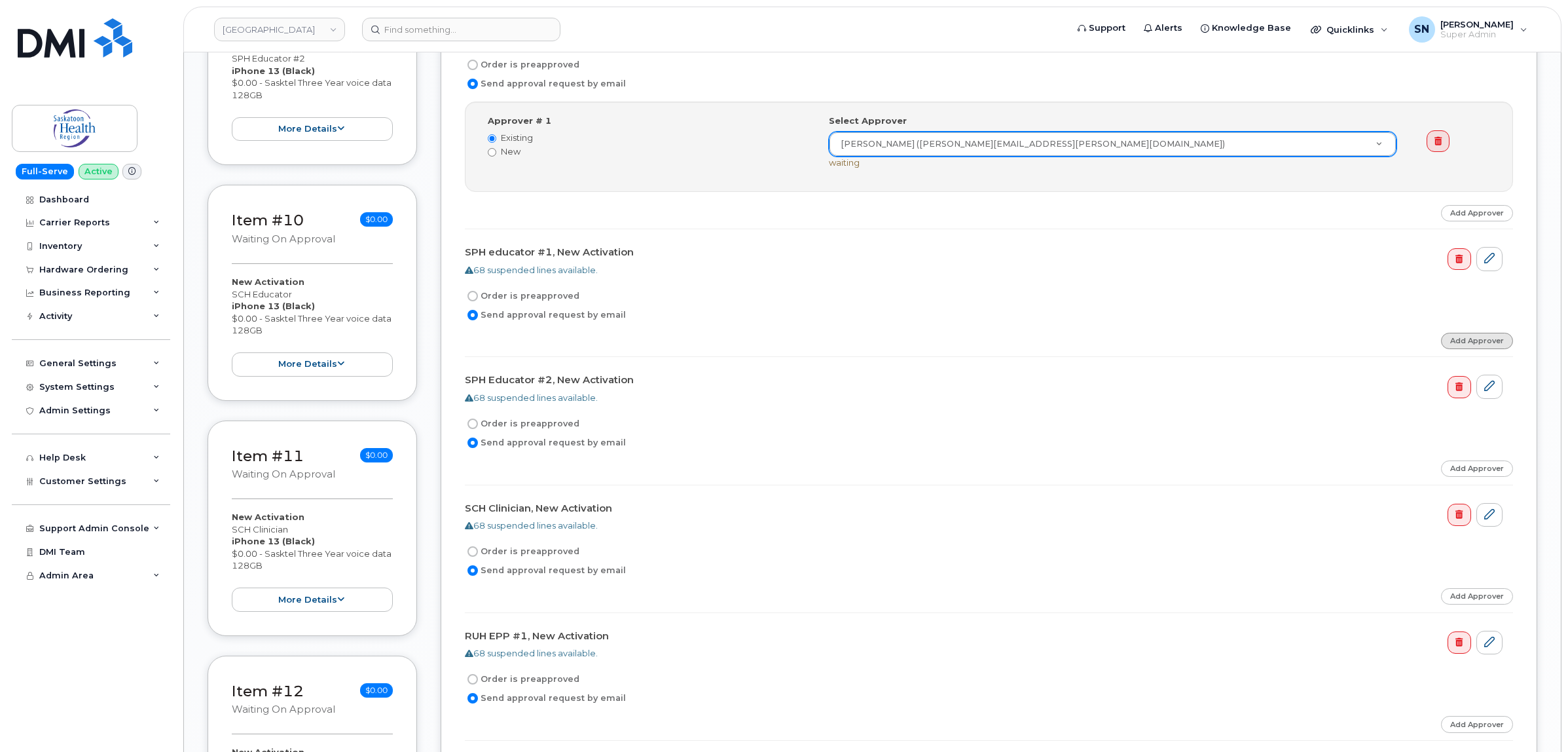
click at [1468, 345] on link "Add Approver" at bounding box center [1477, 341] width 72 height 17
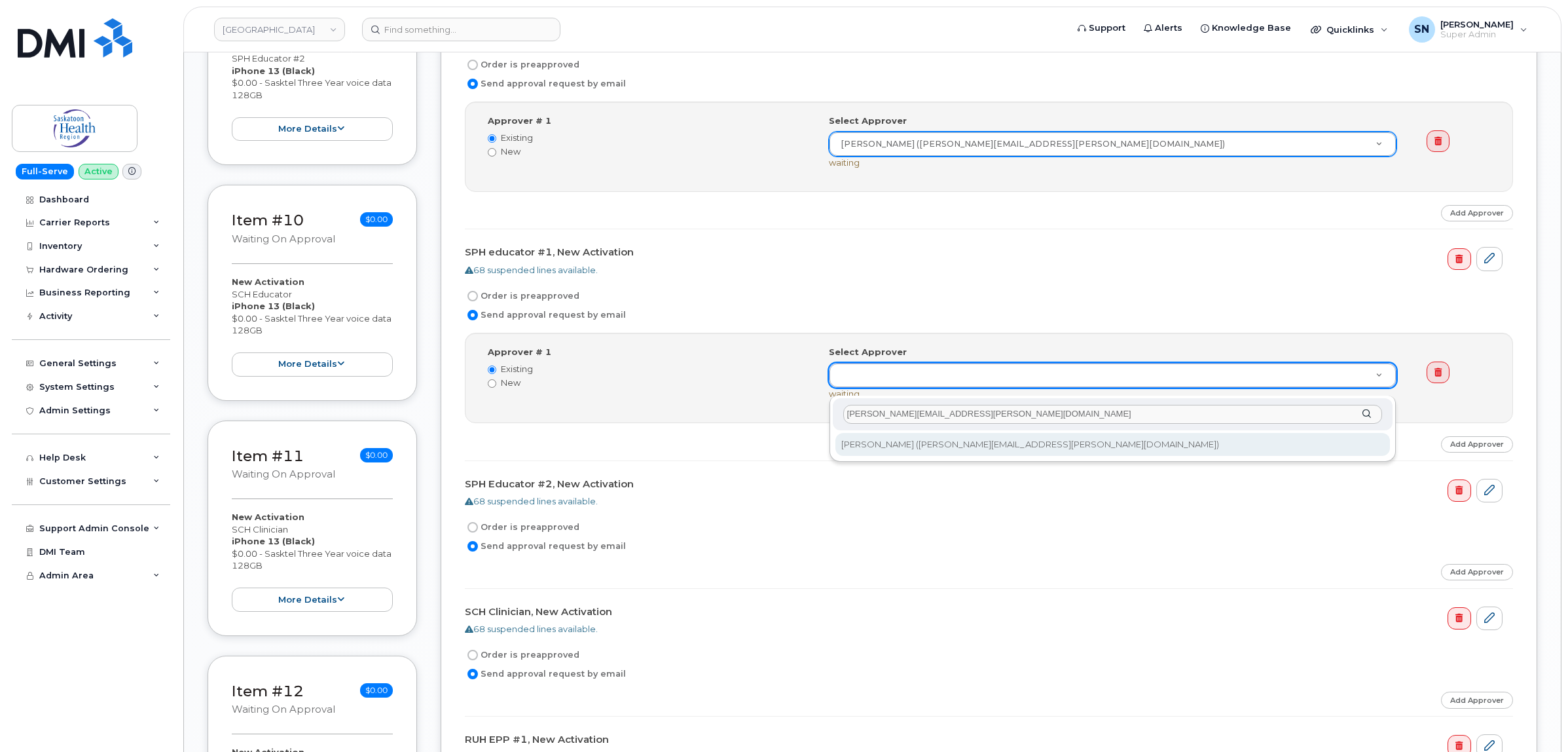
type input "Bethany.Johnson@saskhealthauthority.ca"
type input "765940"
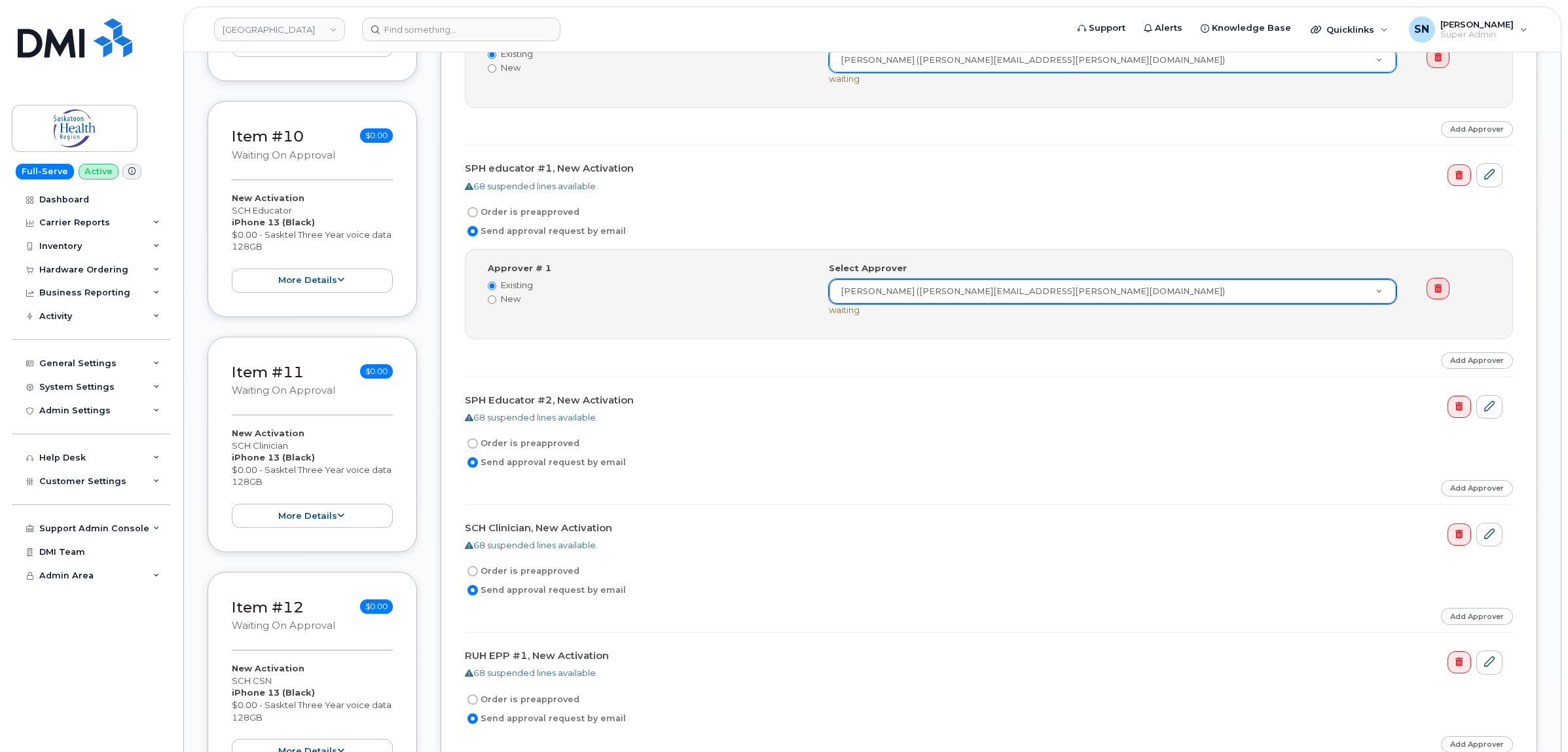
scroll to position [2292, 0]
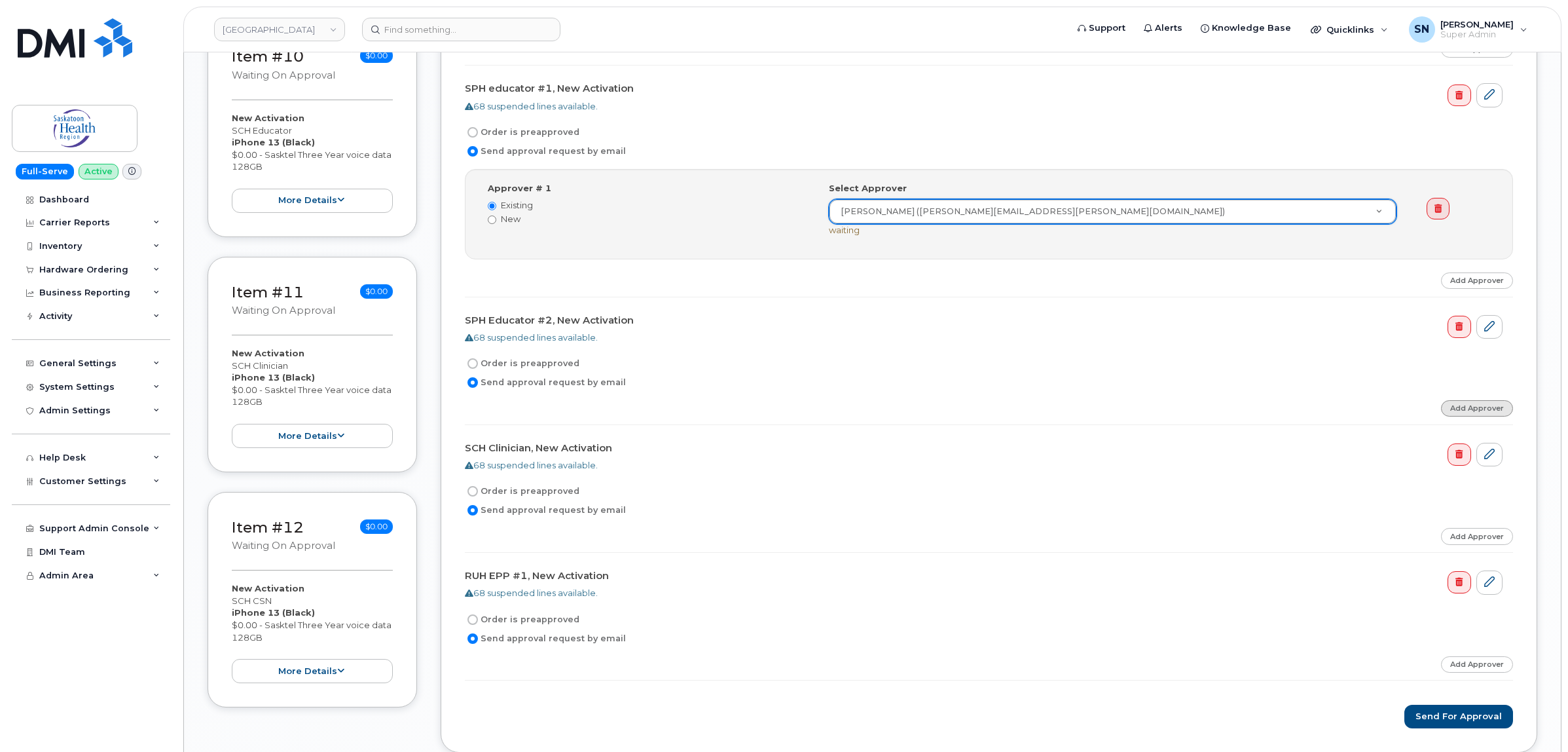
click at [1467, 414] on link "Add Approver" at bounding box center [1477, 409] width 72 height 17
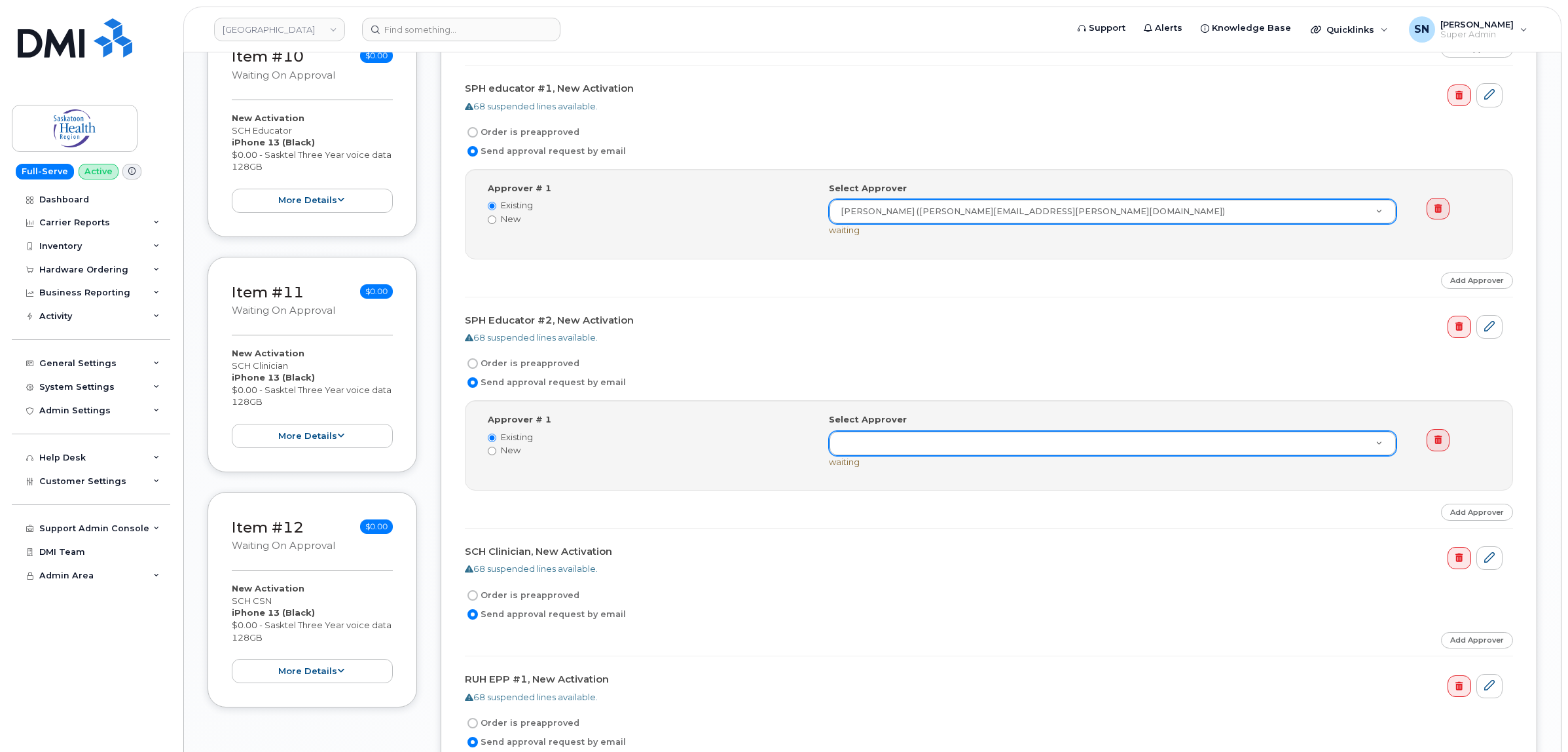
paste input "Bethany.Johnson@saskhealthauthority.ca"
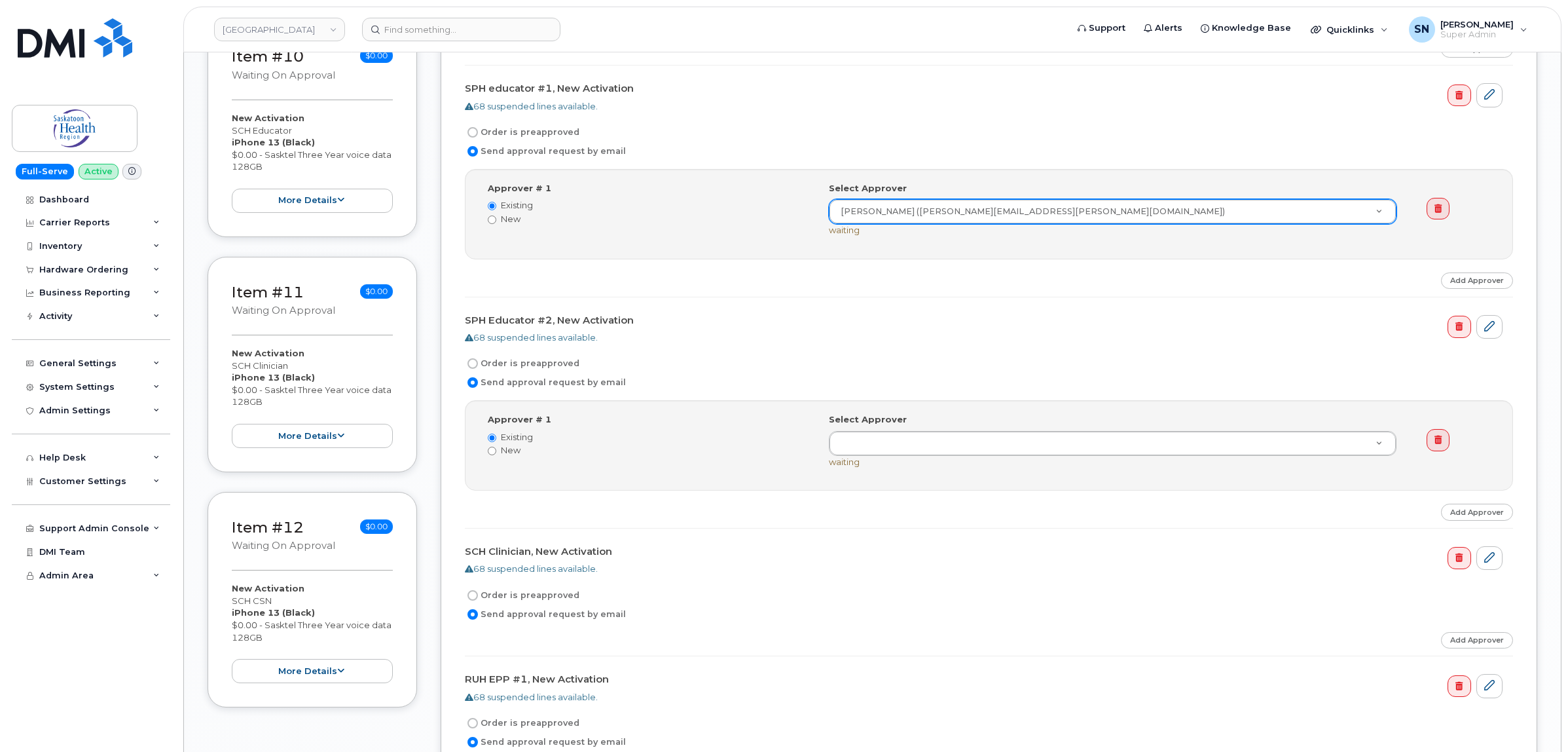
type input "Bethany.Johnson@saskhealthauthority.ca"
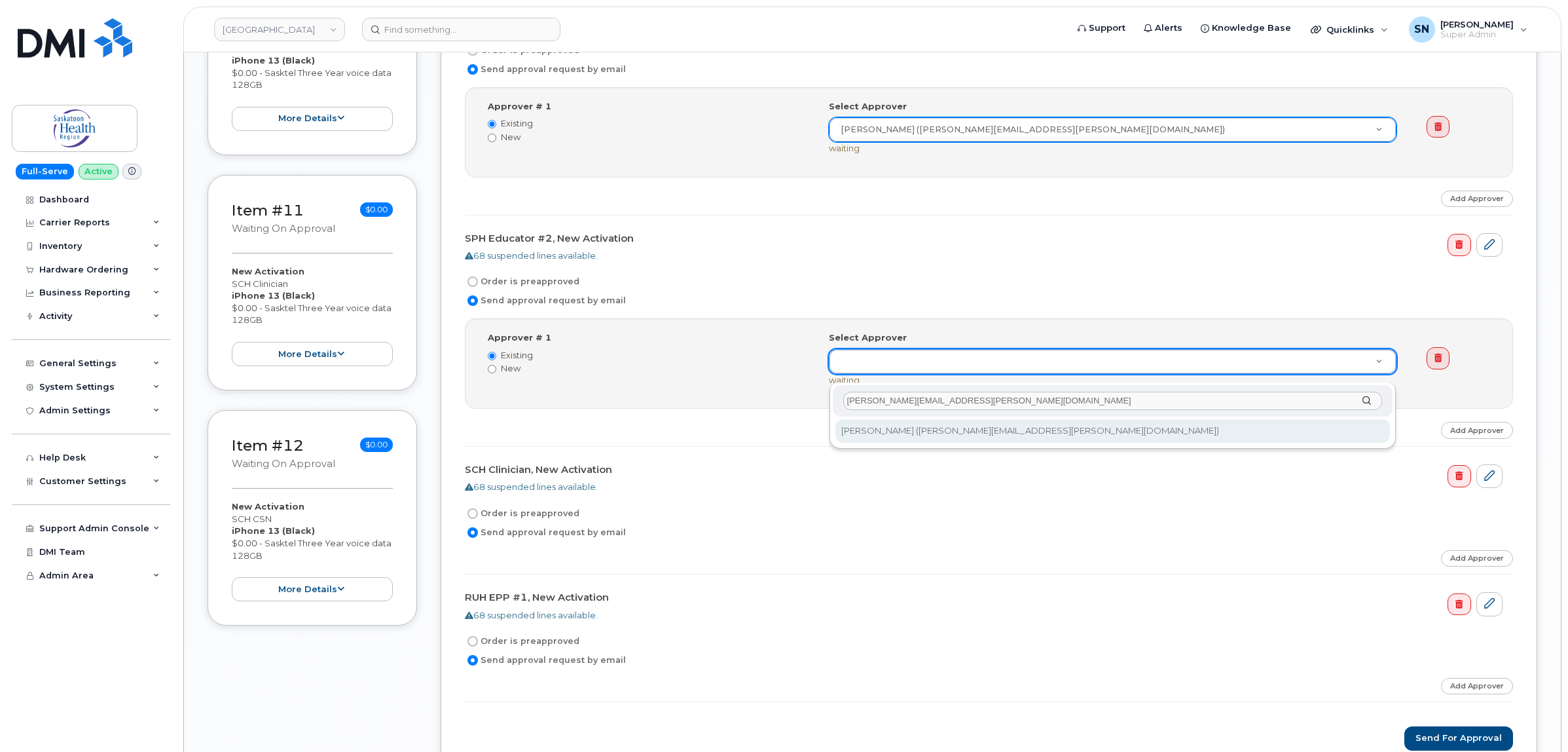
type input "Bethany.Johnson@saskhealthauthority.ca"
type input "765940"
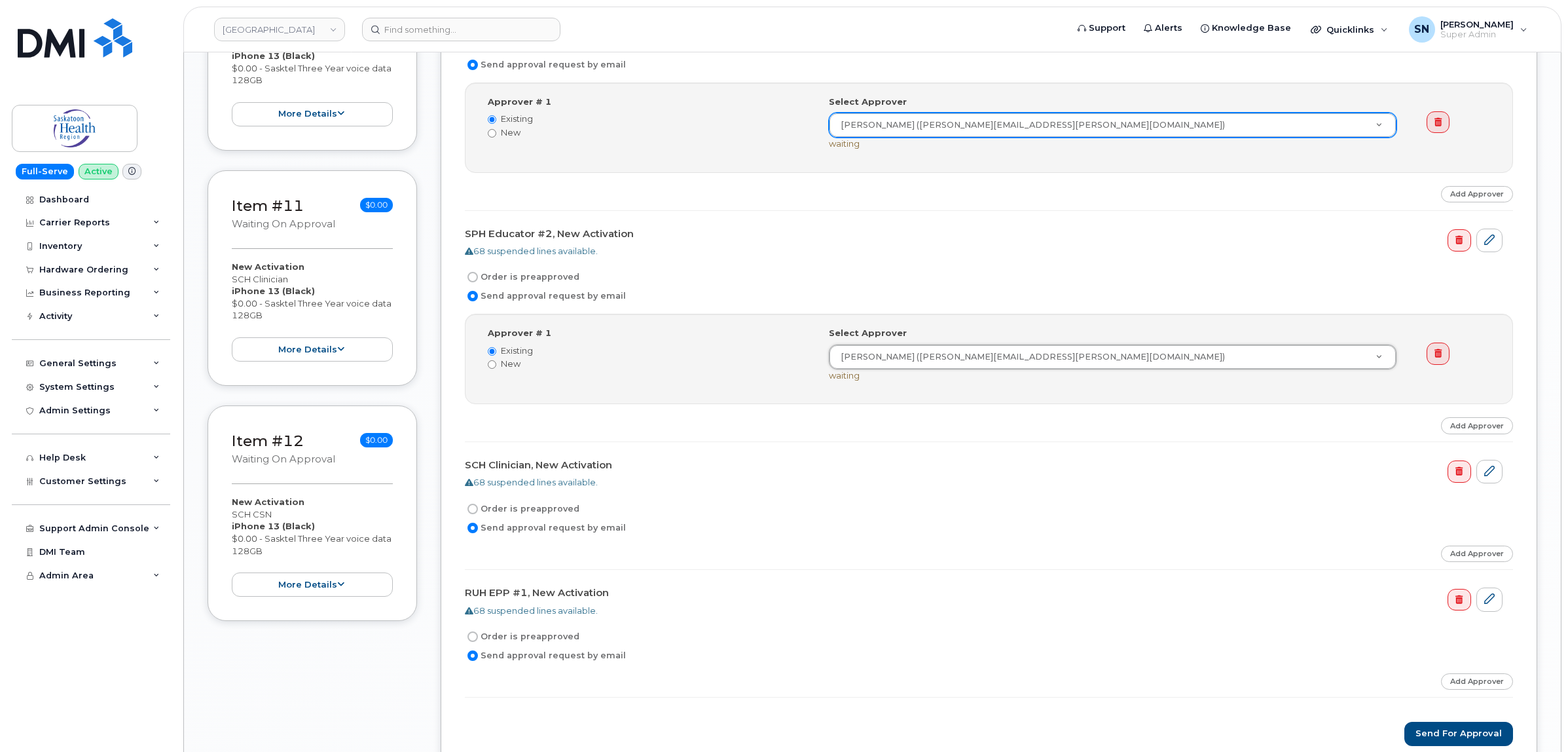
scroll to position [2538, 0]
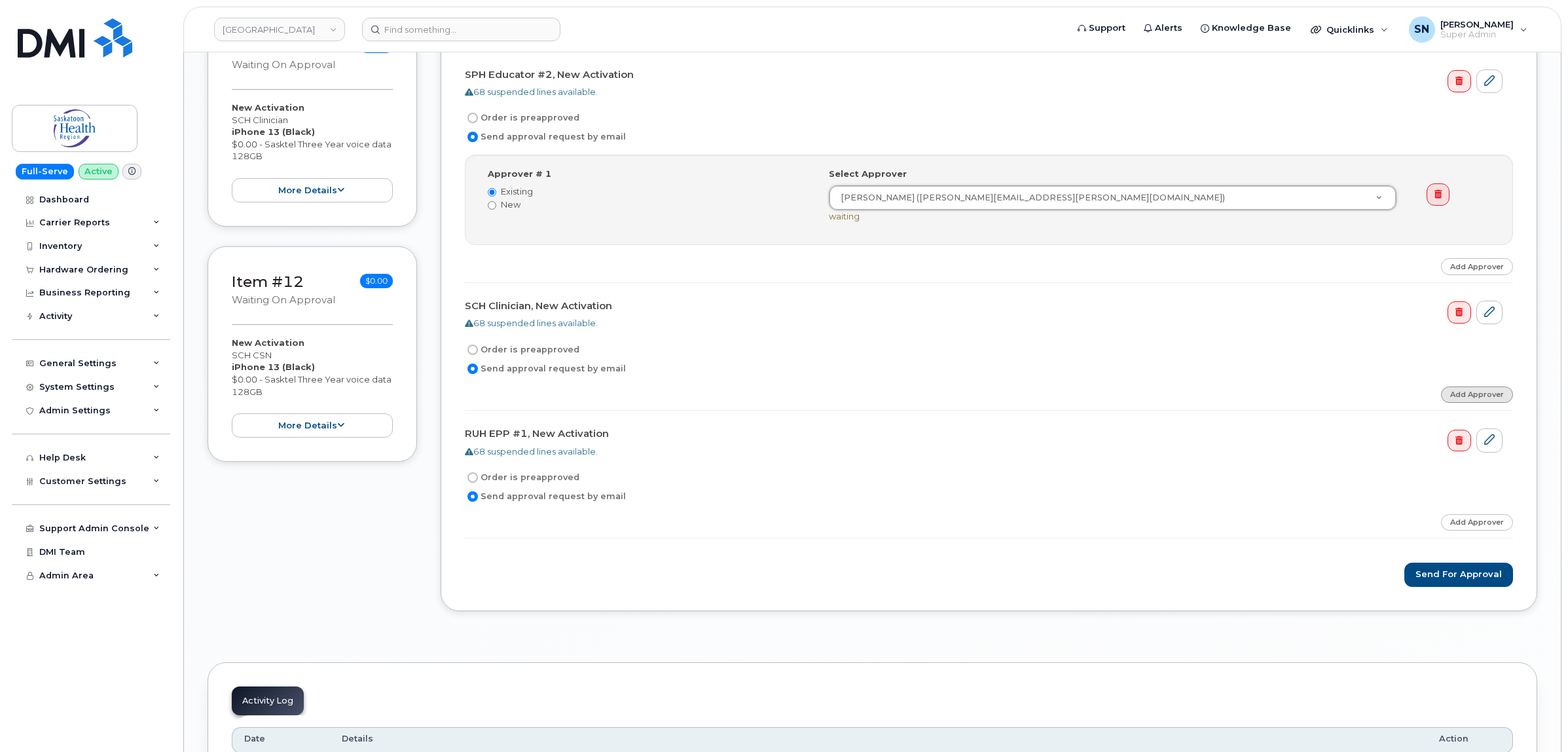
click at [1480, 401] on link "Add Approver" at bounding box center [1477, 395] width 72 height 17
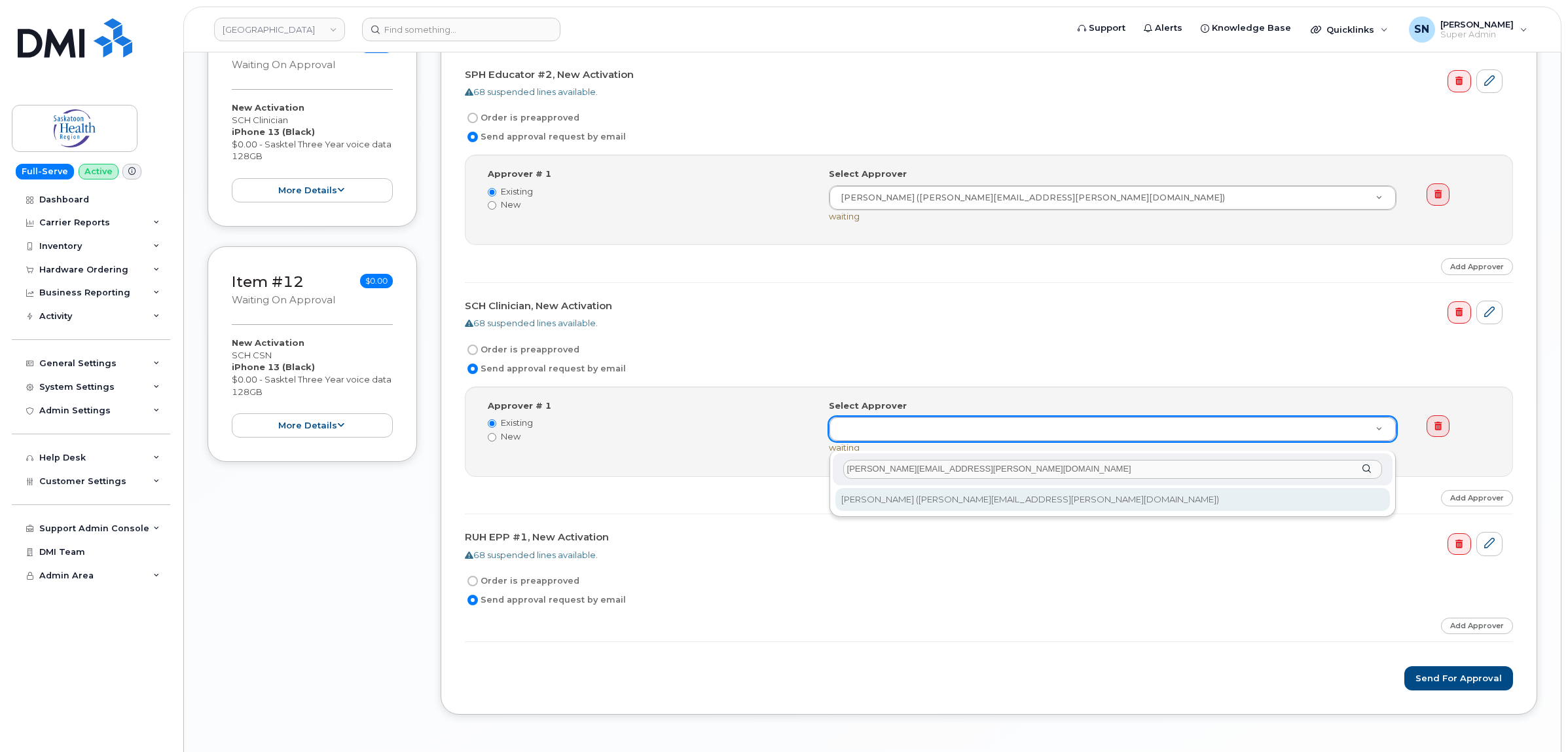
type input "Bethany.Johnson@saskhealthauthority.ca"
type input "765940"
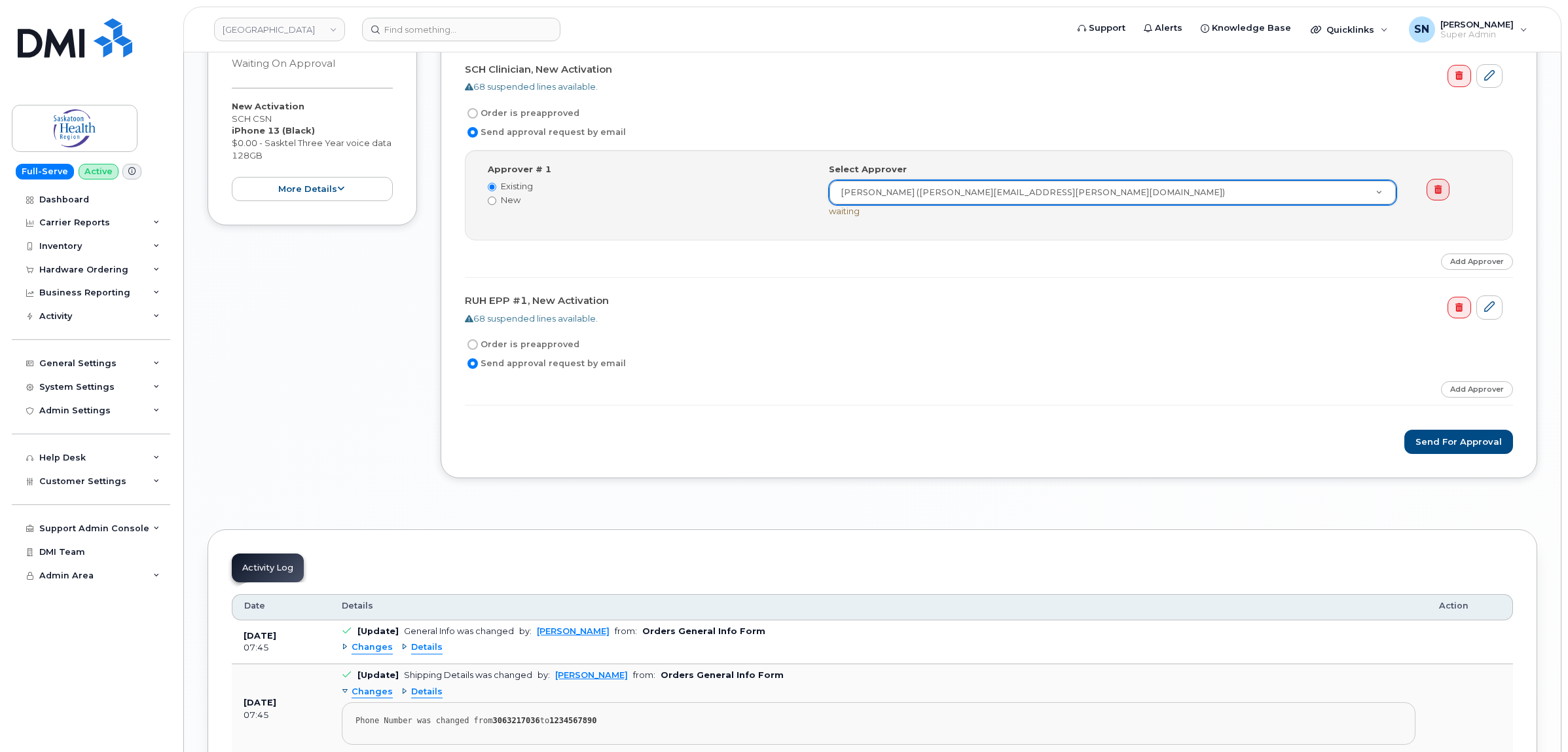
scroll to position [2784, 0]
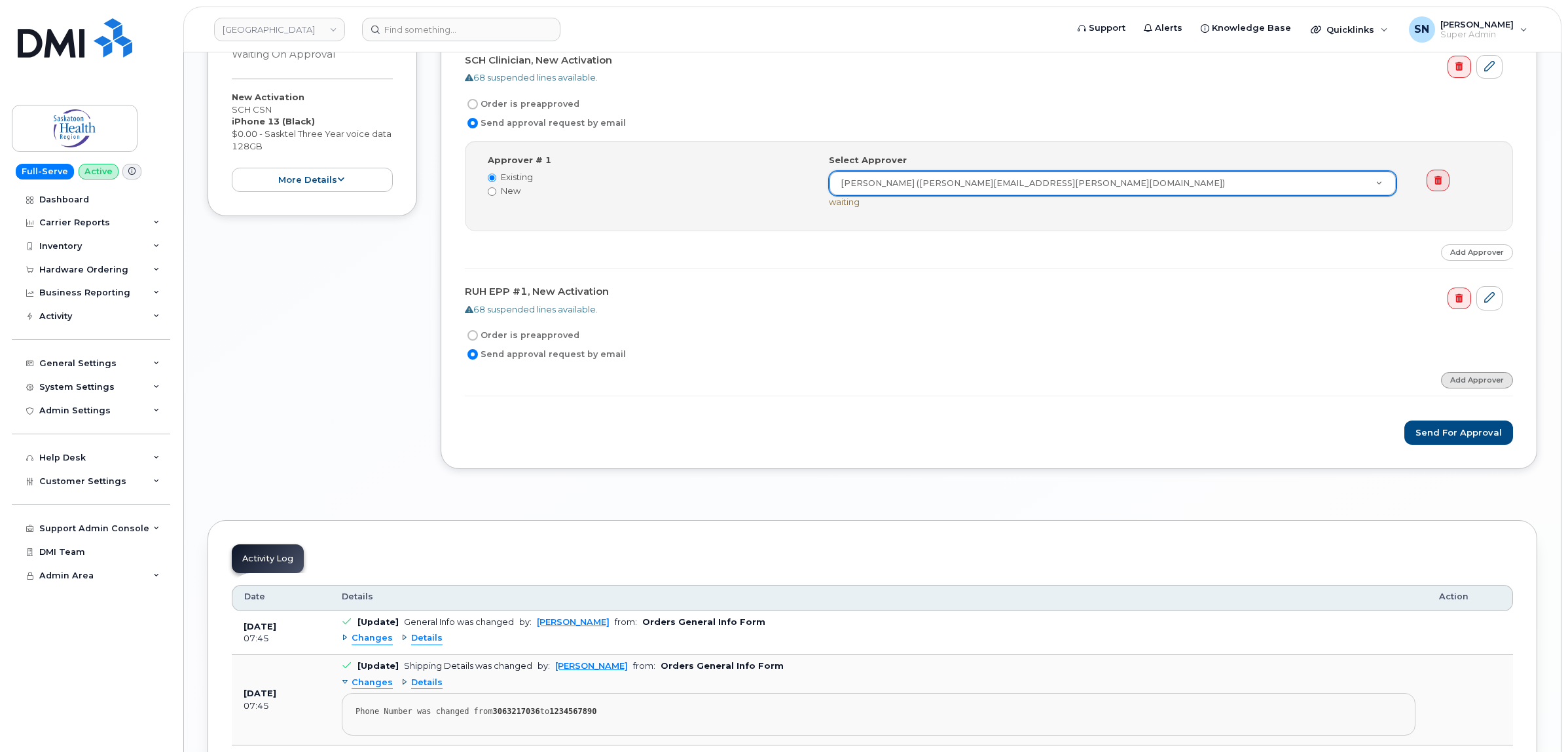
click at [1452, 389] on link "Add Approver" at bounding box center [1477, 381] width 72 height 17
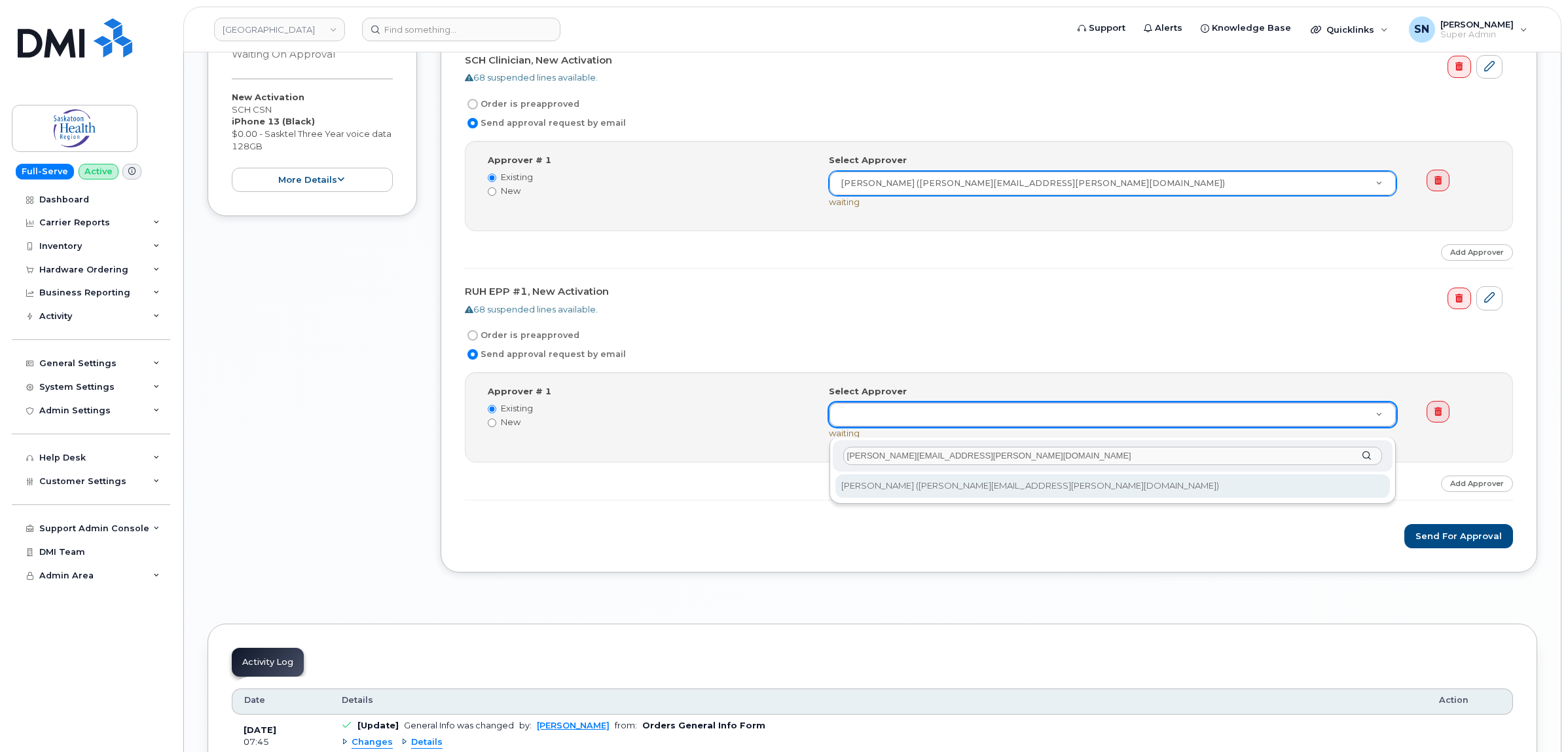
type input "Bethany.Johnson@saskhealthauthority.ca"
type input "765940"
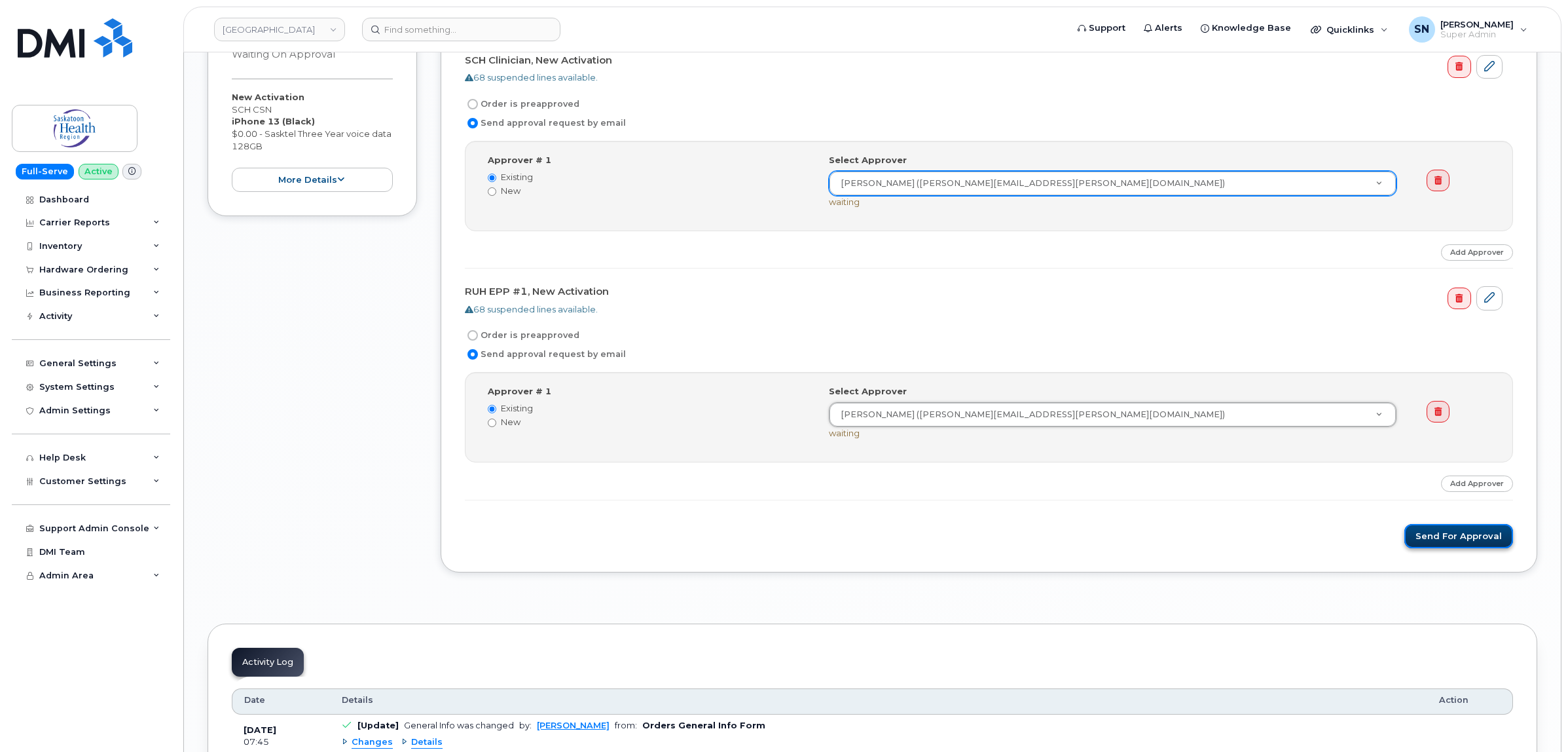
click at [1452, 540] on button "Send for Approval" at bounding box center [1458, 535] width 108 height 24
